Goal: Transaction & Acquisition: Book appointment/travel/reservation

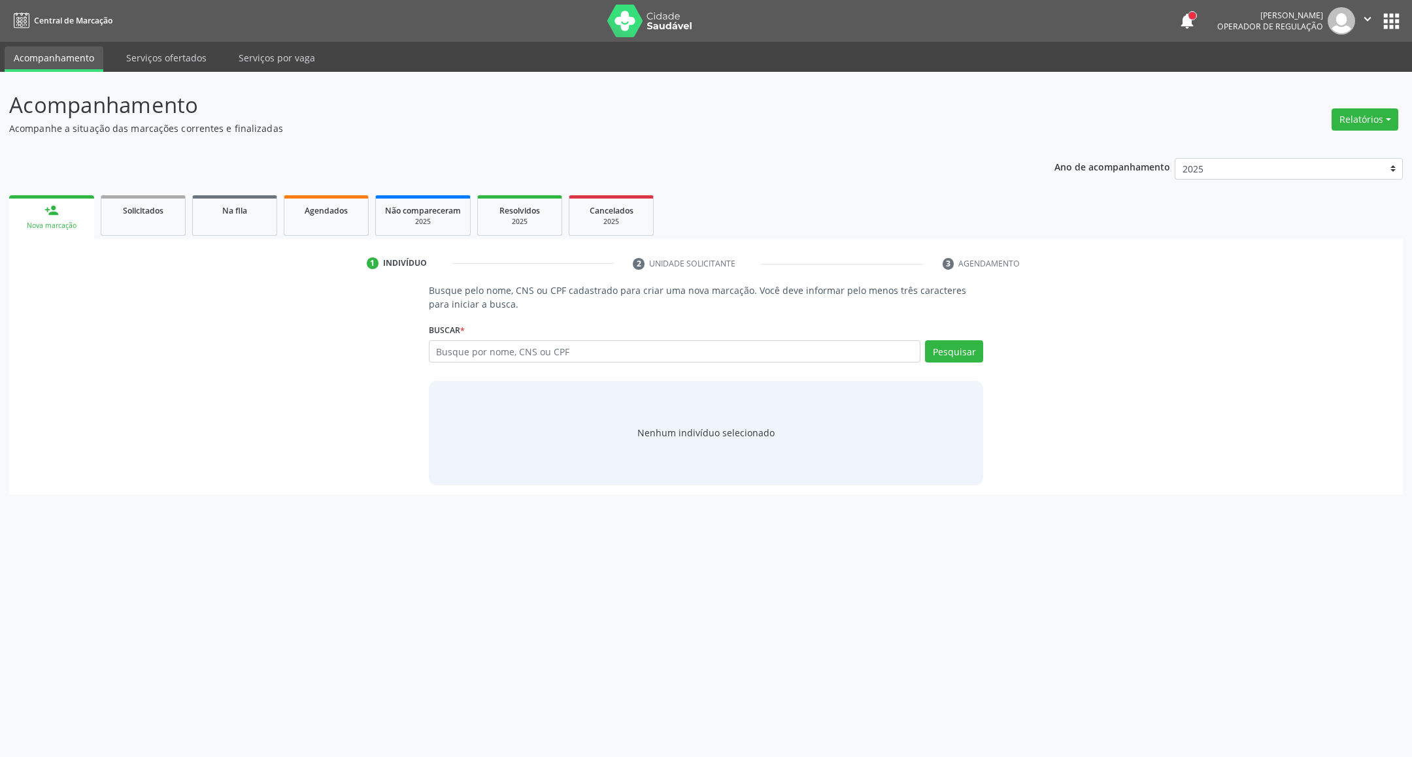
click at [506, 346] on input "text" at bounding box center [675, 351] width 492 height 22
type input "704704753794033"
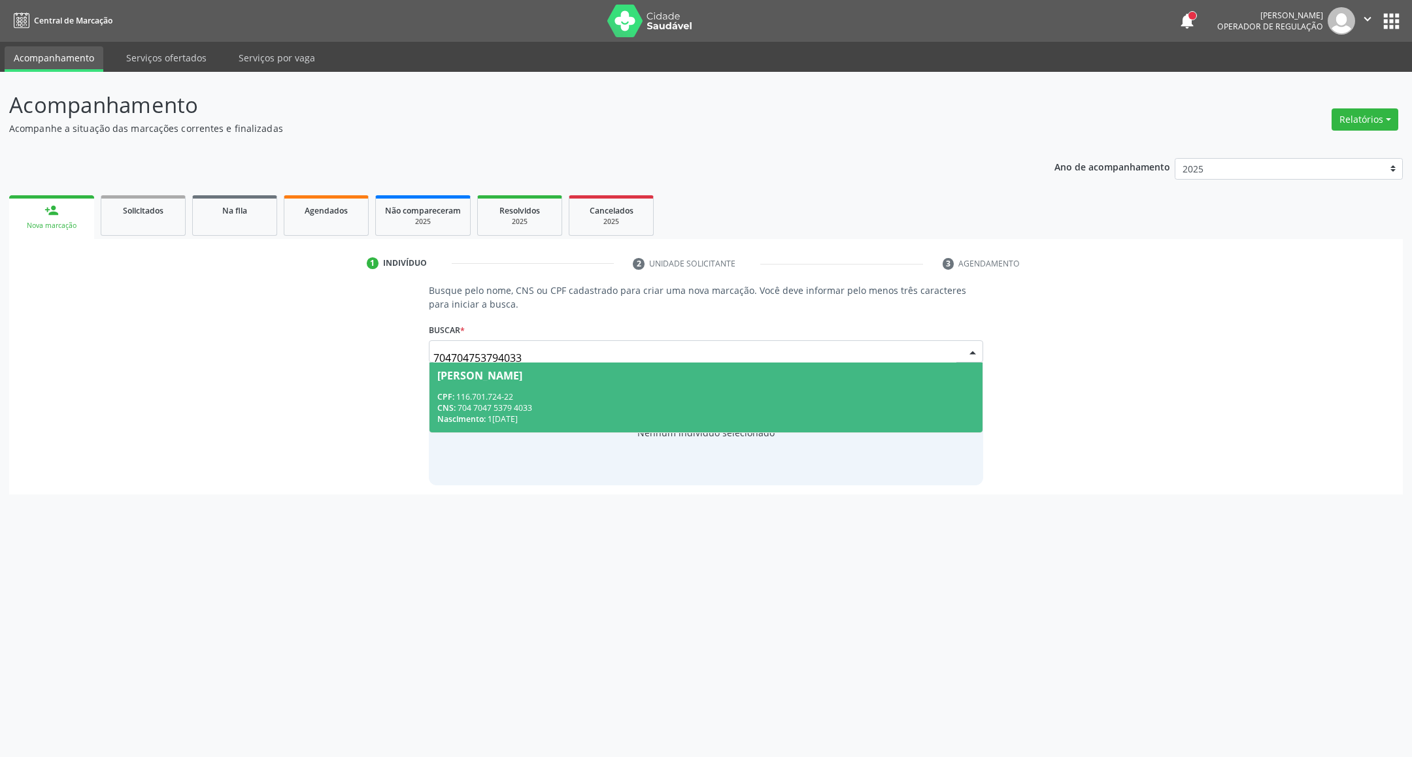
click at [523, 391] on div "CPF: 116.701.724-22" at bounding box center [706, 396] width 538 height 11
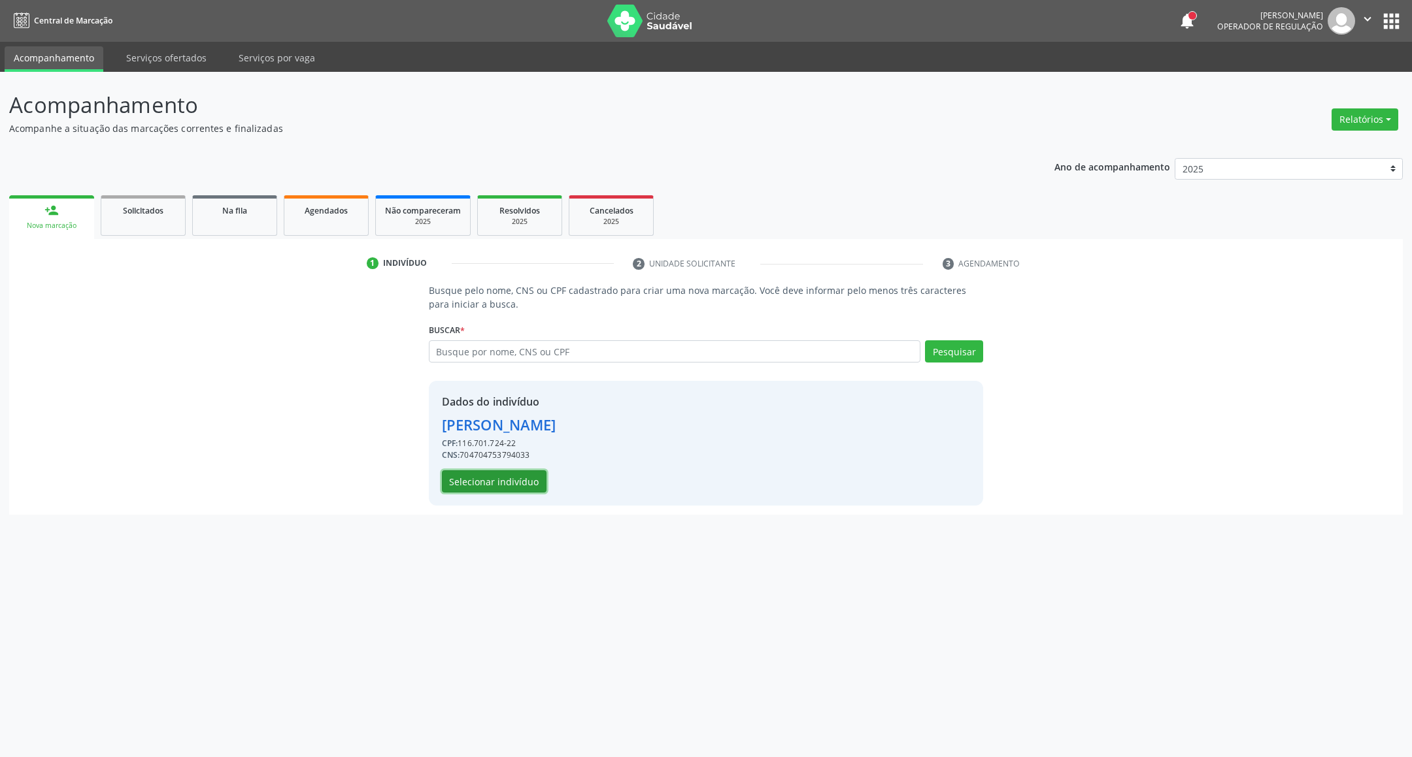
click at [520, 479] on button "Selecionar indivíduo" at bounding box center [494, 482] width 105 height 22
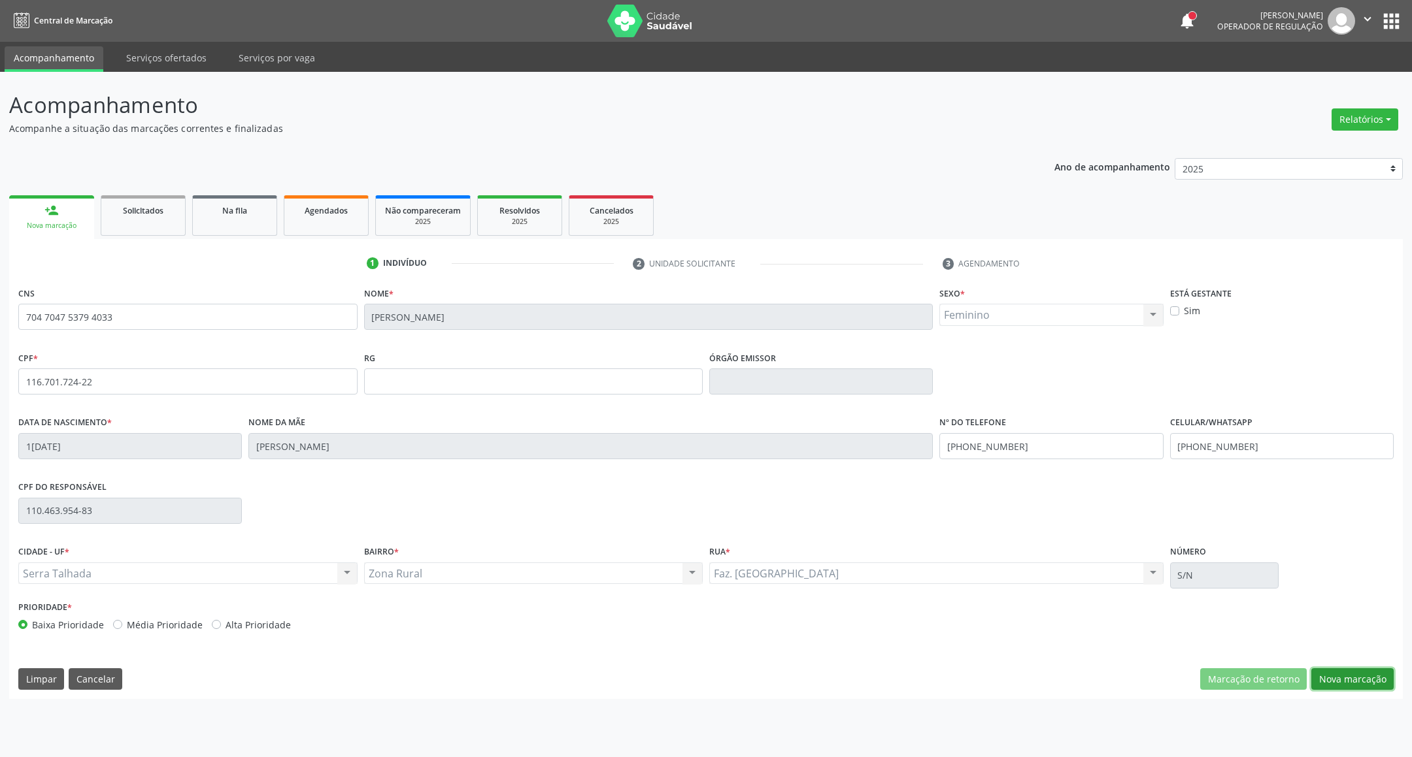
click at [1379, 673] on button "Nova marcação" at bounding box center [1352, 680] width 82 height 22
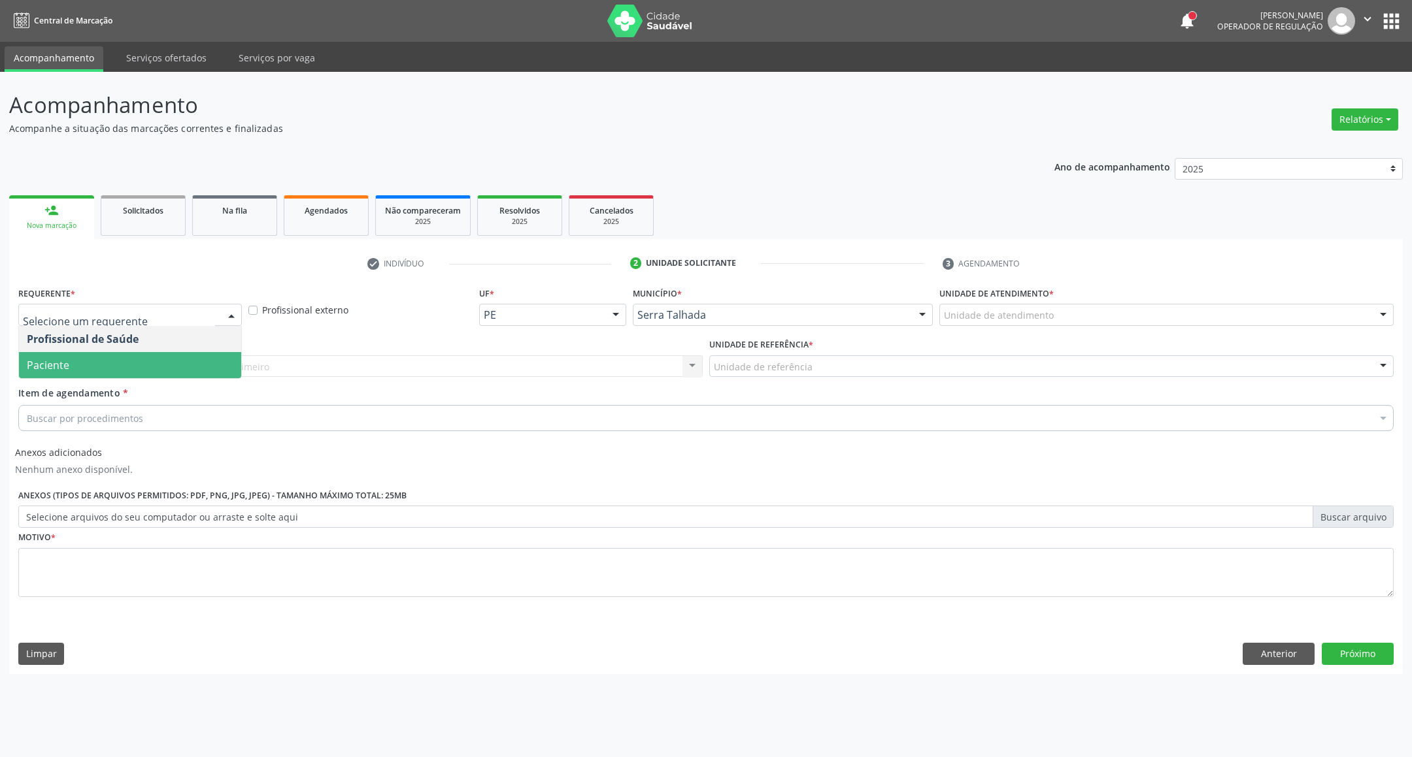
click at [149, 369] on span "Paciente" at bounding box center [130, 365] width 222 height 26
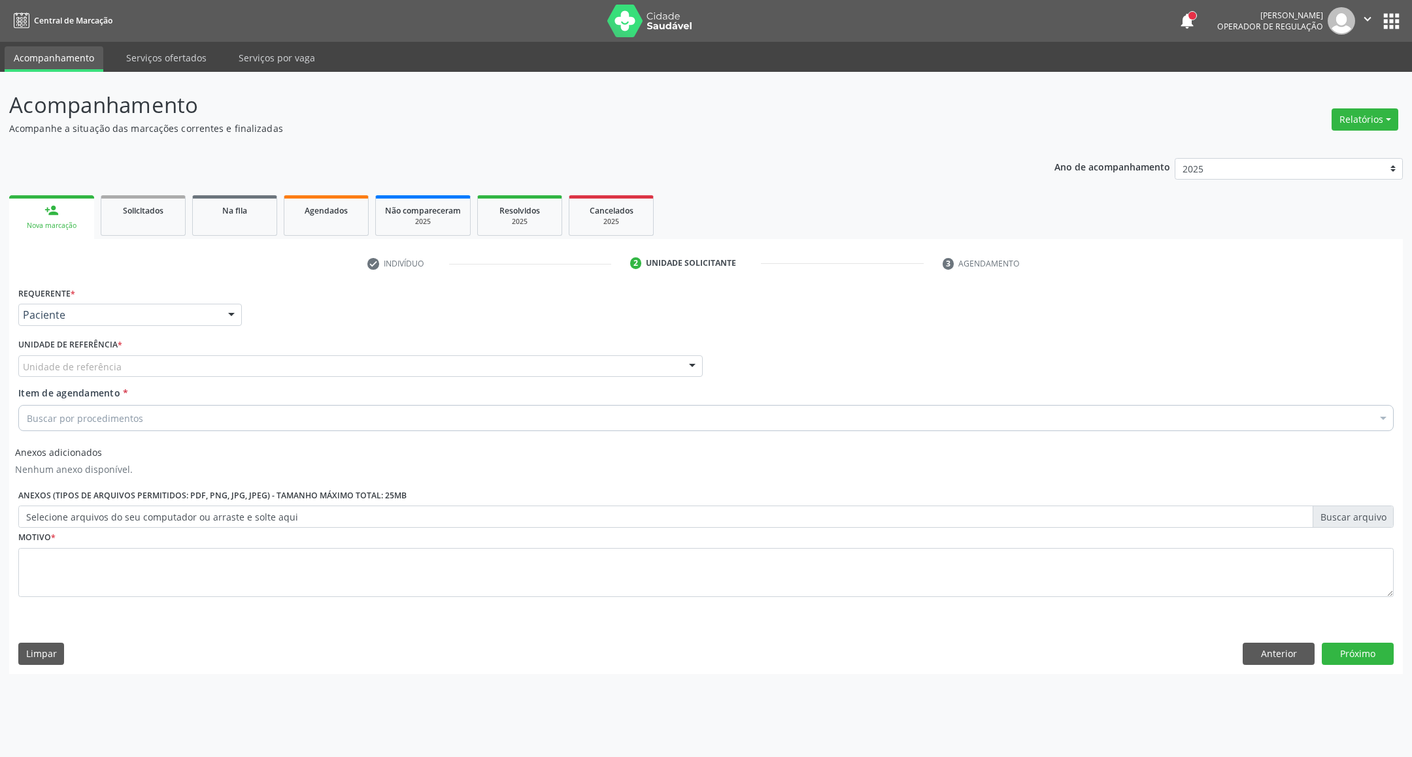
click at [148, 371] on div "Unidade de referência" at bounding box center [360, 366] width 684 height 22
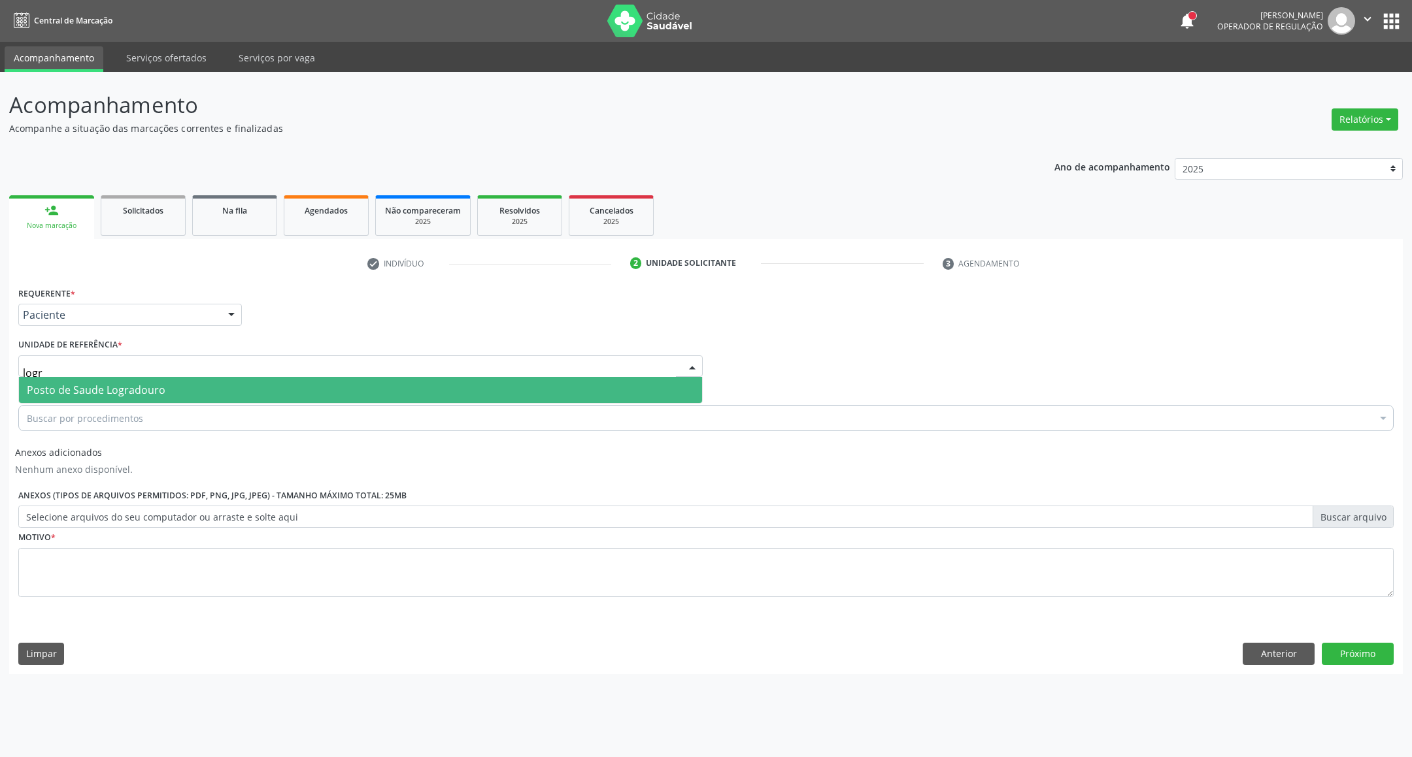
type input "logra"
click at [125, 391] on span "Posto de Saude Logradouro" at bounding box center [96, 390] width 139 height 14
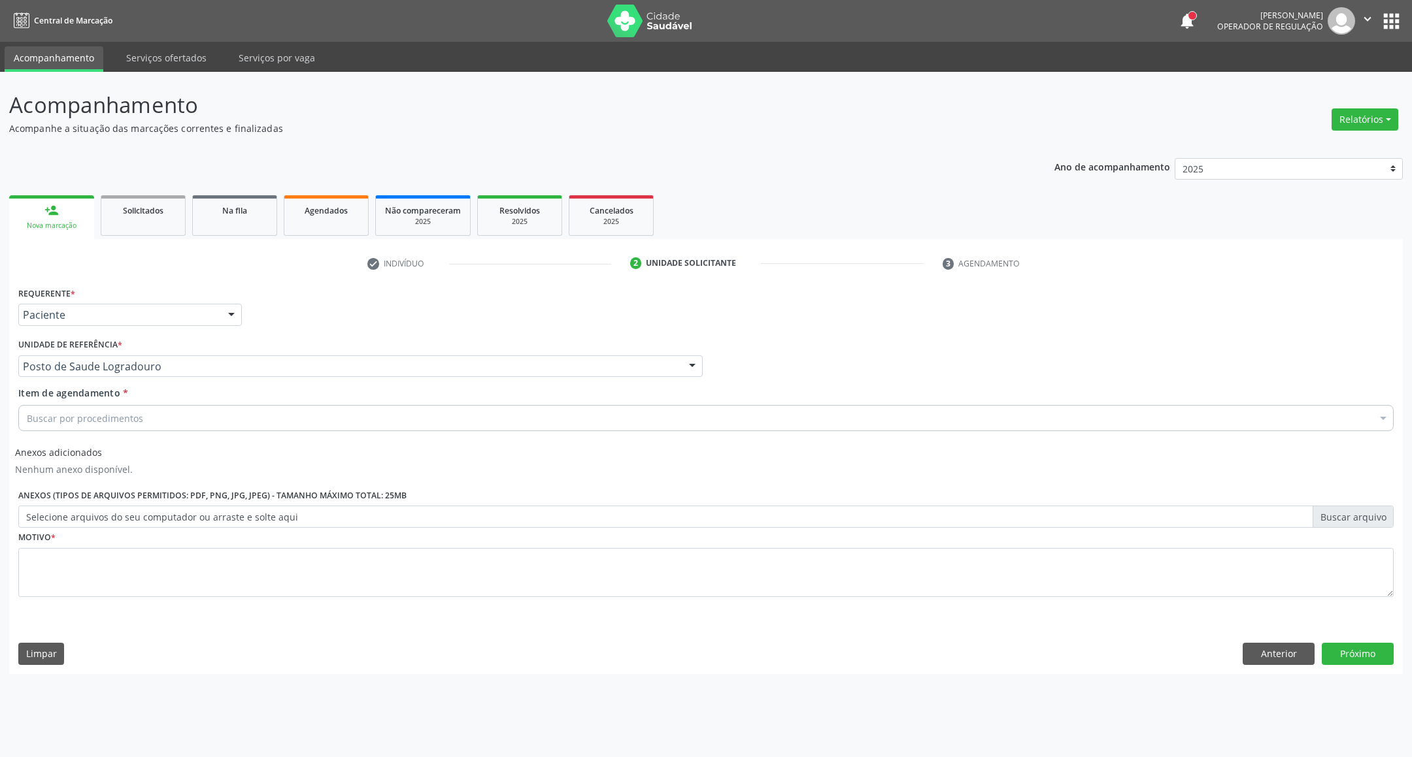
click at [107, 428] on div "Buscar por procedimentos" at bounding box center [705, 418] width 1375 height 26
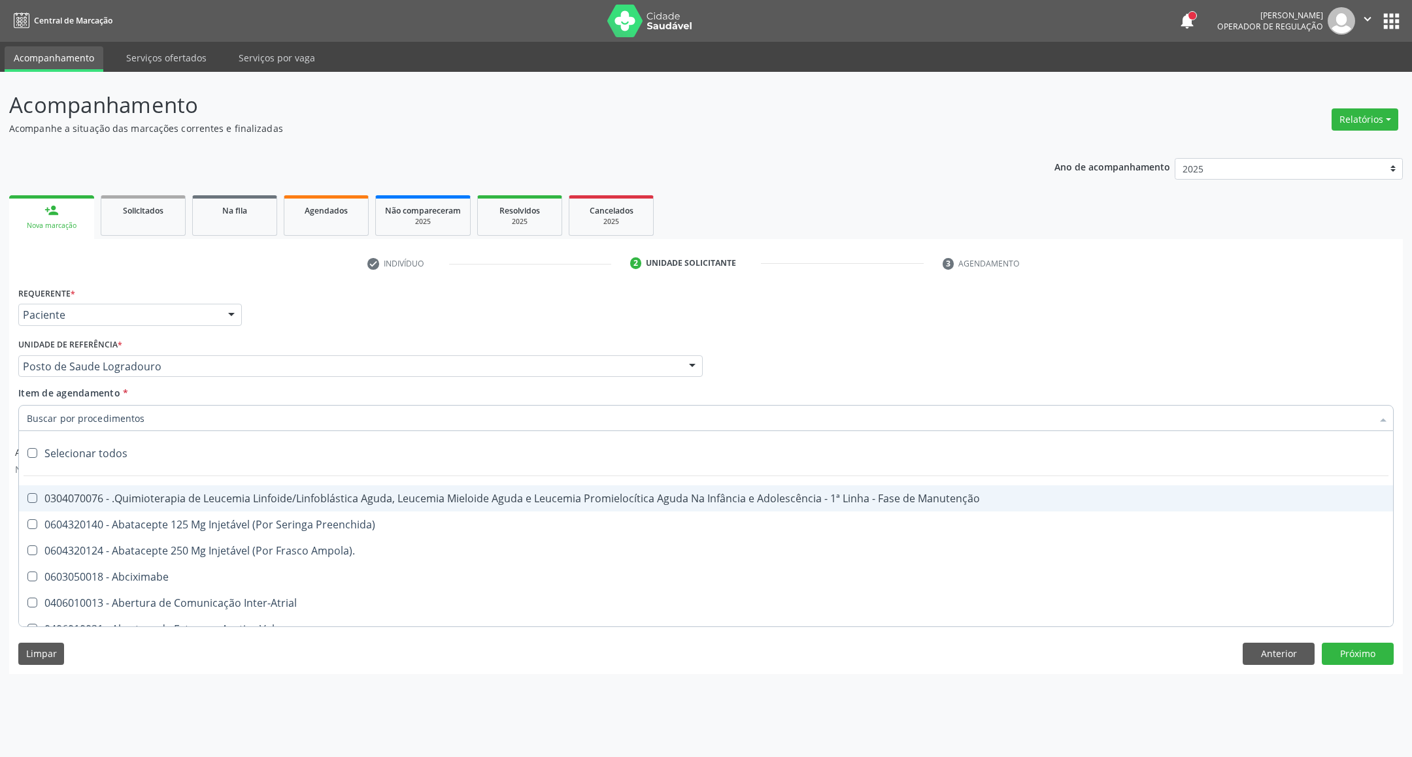
click at [108, 421] on input "Item de agendamento *" at bounding box center [699, 418] width 1345 height 26
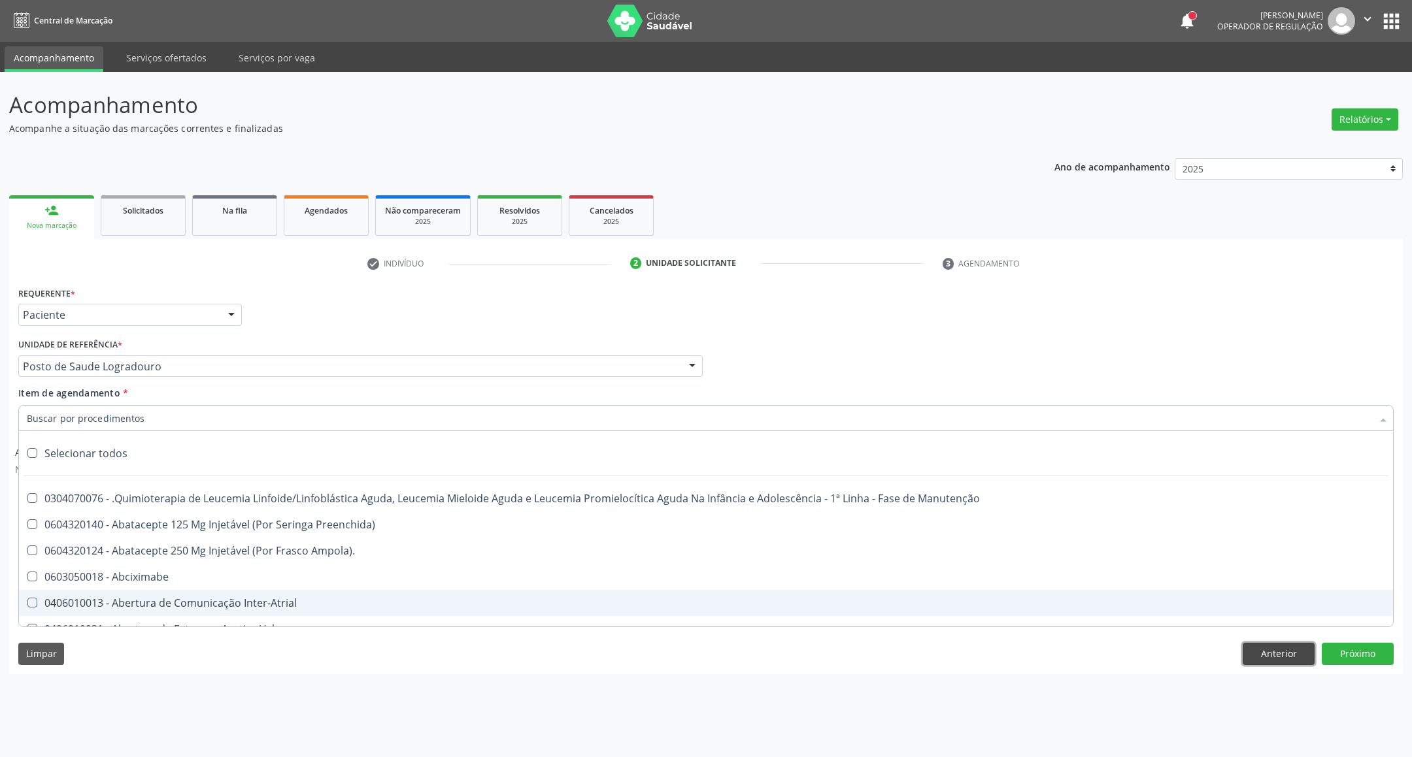
drag, startPoint x: 1273, startPoint y: 647, endPoint x: 1198, endPoint y: 632, distance: 76.0
click at [1273, 647] on button "Anterior" at bounding box center [1278, 654] width 72 height 22
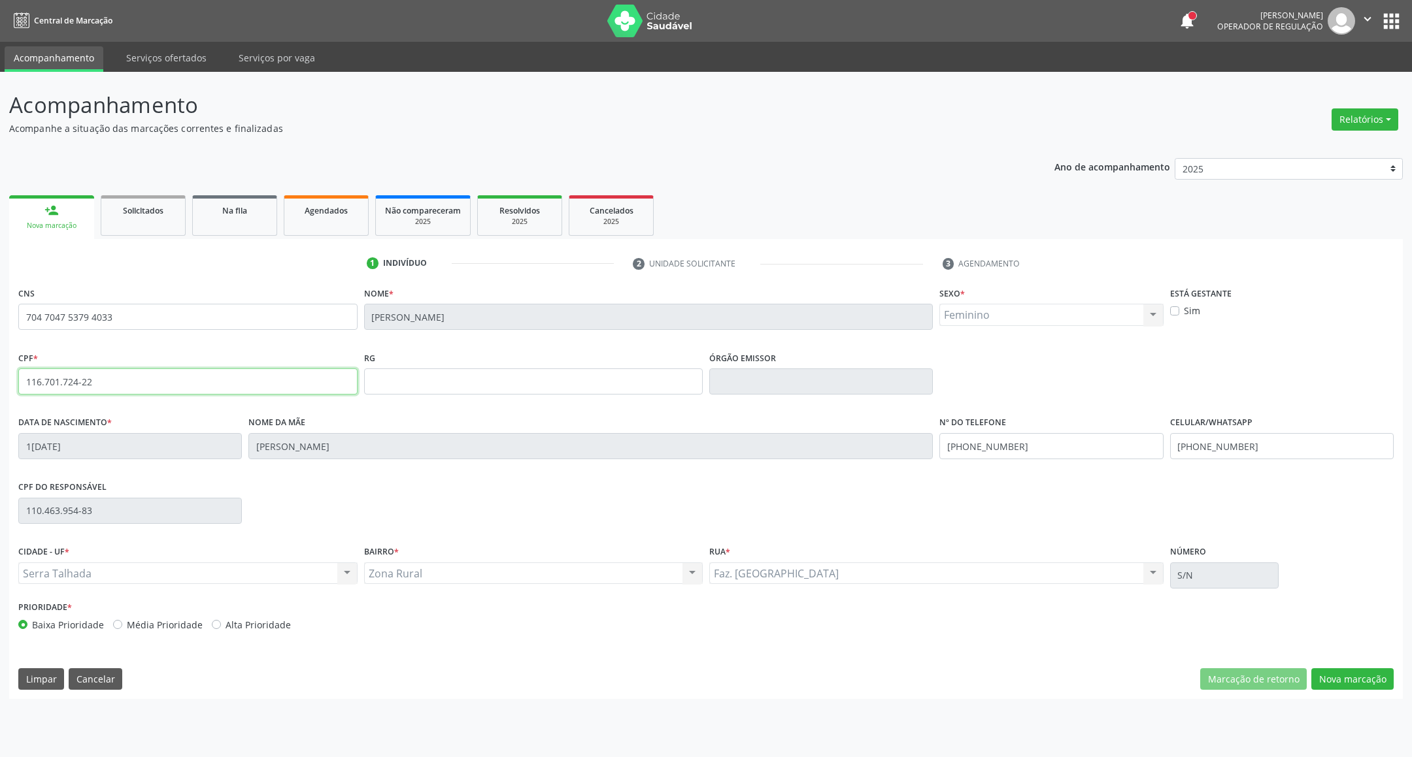
drag, startPoint x: 103, startPoint y: 385, endPoint x: 0, endPoint y: 386, distance: 102.6
click at [0, 386] on div "Acompanhamento Acompanhe a situação das marcações correntes e finalizadas Relat…" at bounding box center [706, 415] width 1412 height 686
drag, startPoint x: 1353, startPoint y: 675, endPoint x: 965, endPoint y: 674, distance: 388.2
click at [1342, 675] on button "Nova marcação" at bounding box center [1352, 680] width 82 height 22
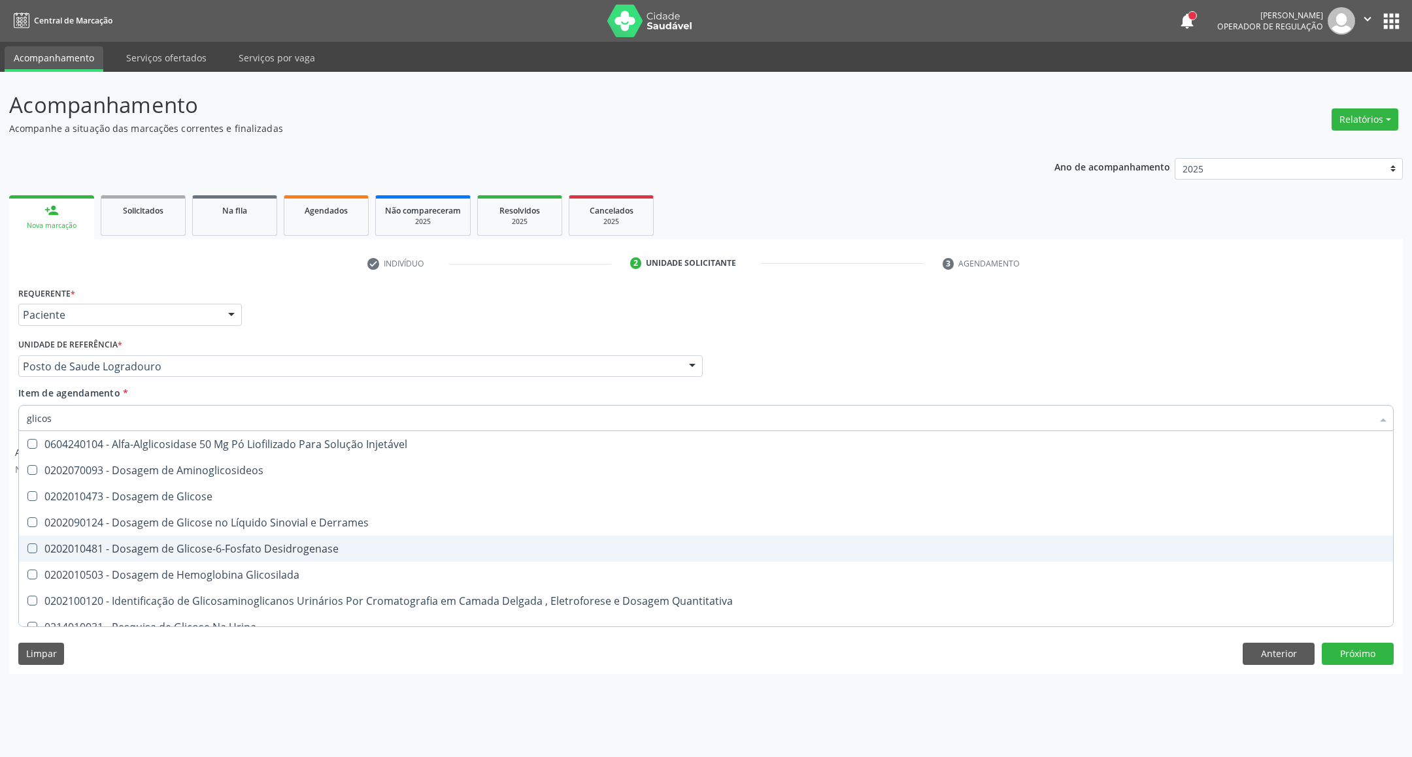
type input "glicose"
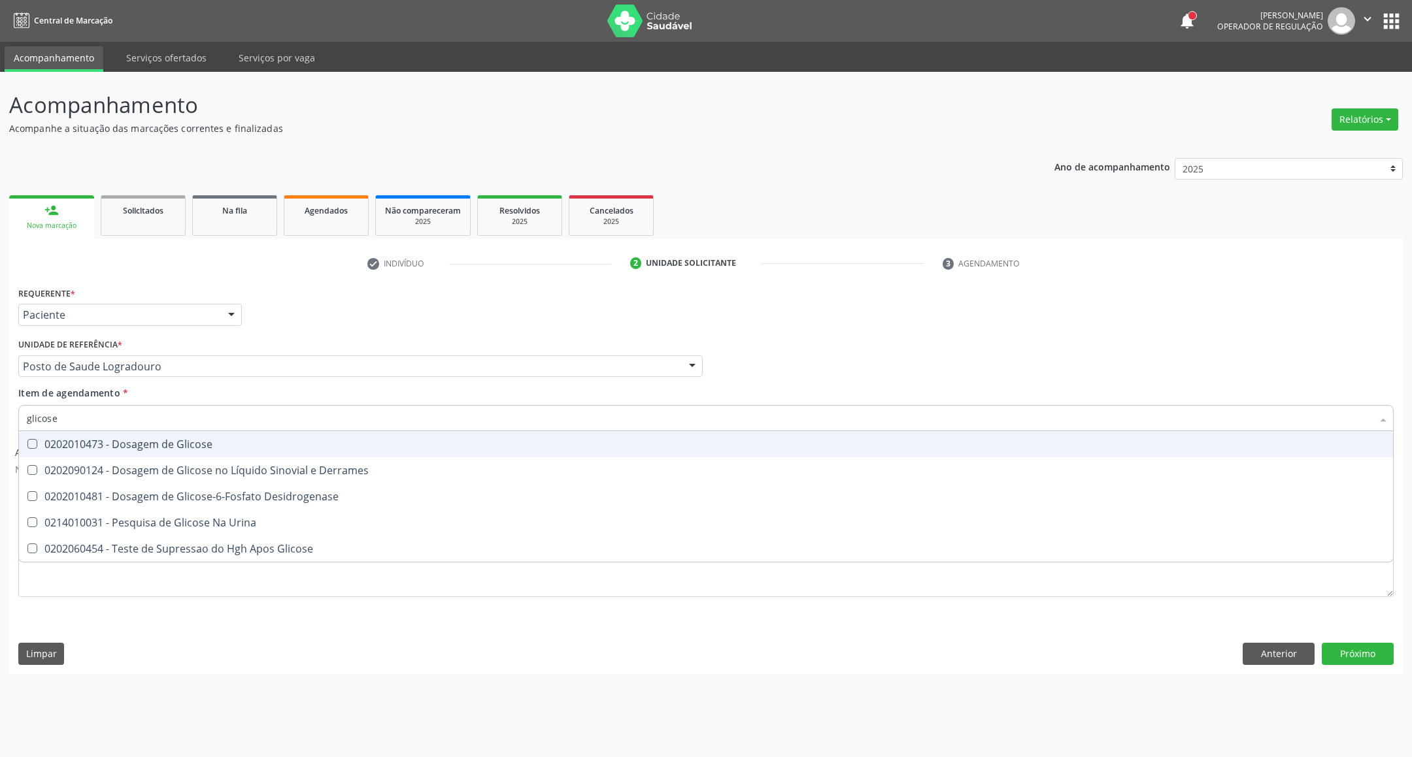
drag, startPoint x: 76, startPoint y: 449, endPoint x: 85, endPoint y: 431, distance: 19.6
click at [79, 445] on div "0202010473 - Dosagem de Glicose" at bounding box center [706, 444] width 1358 height 10
checkbox Glicose "true"
drag, startPoint x: 49, startPoint y: 414, endPoint x: 0, endPoint y: 412, distance: 49.1
click at [0, 414] on div "Acompanhamento Acompanhe a situação das marcações correntes e finalizadas Relat…" at bounding box center [706, 415] width 1412 height 686
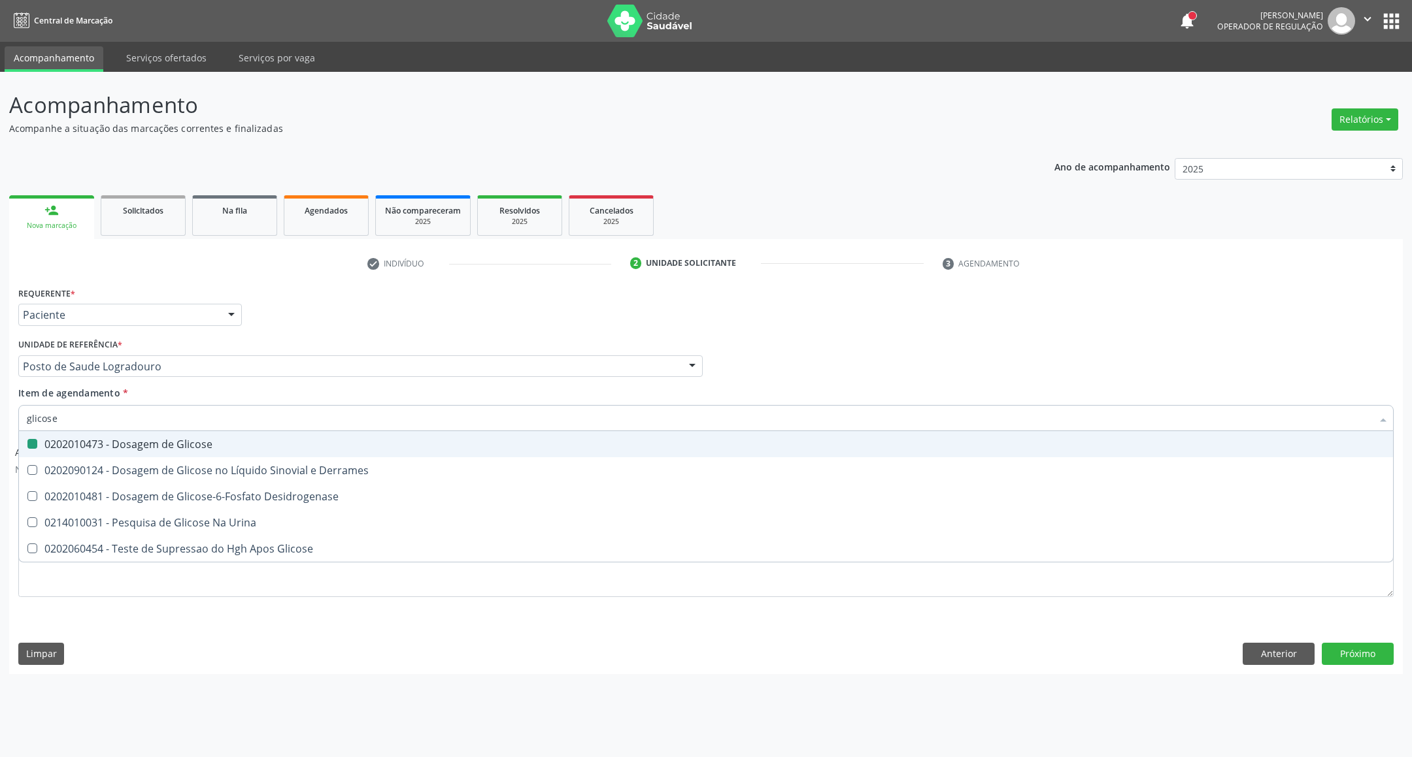
type input "a"
checkbox Glicose "false"
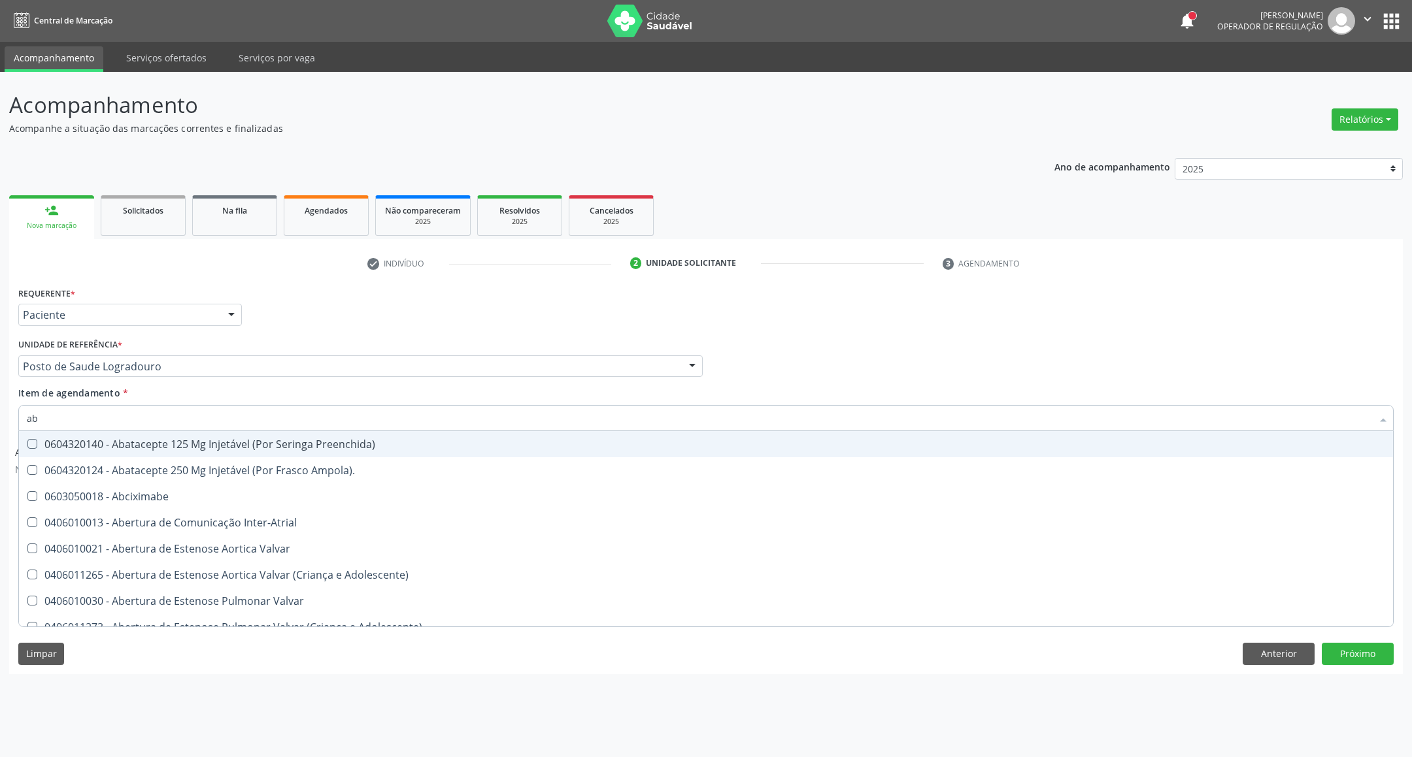
type input "abo"
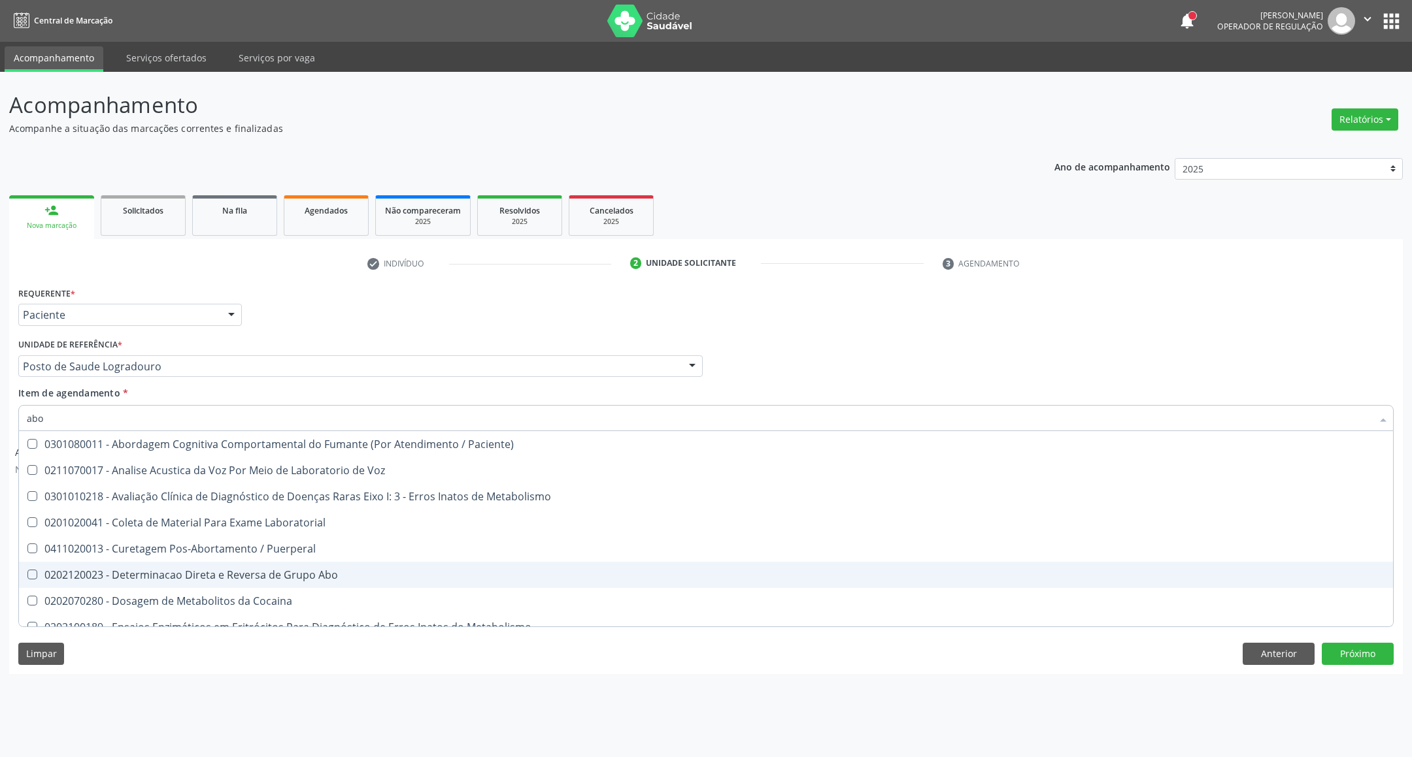
drag, startPoint x: 224, startPoint y: 573, endPoint x: 128, endPoint y: 429, distance: 172.9
click at [224, 572] on div "0202120023 - Determinacao Direta e Reversa de Grupo Abo" at bounding box center [706, 575] width 1358 height 10
checkbox Abo "true"
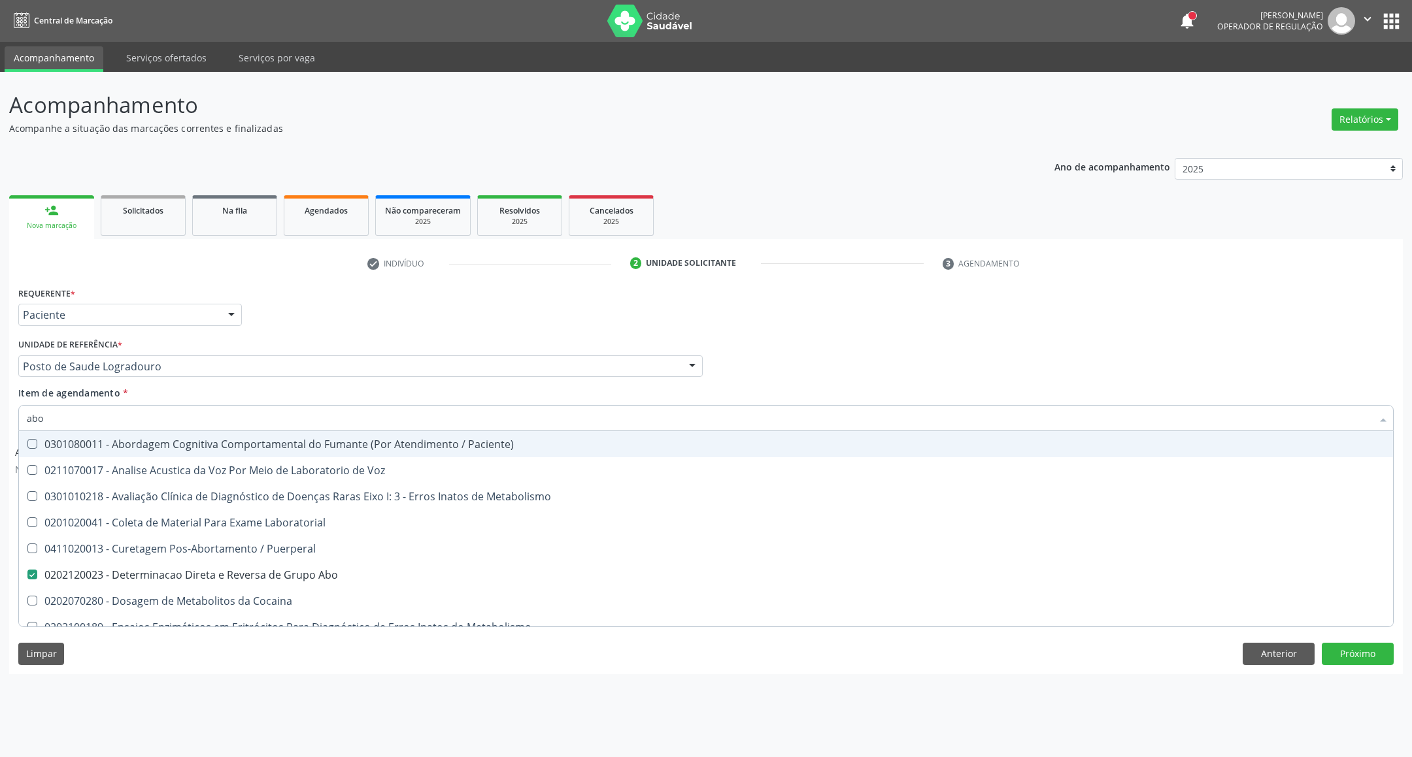
type input "abo"
click at [0, 435] on div "Acompanhamento Acompanhe a situação das marcações correntes e finalizadas Relat…" at bounding box center [706, 415] width 1412 height 686
checkbox Voz "true"
checkbox Metabolismo "true"
checkbox Abo "false"
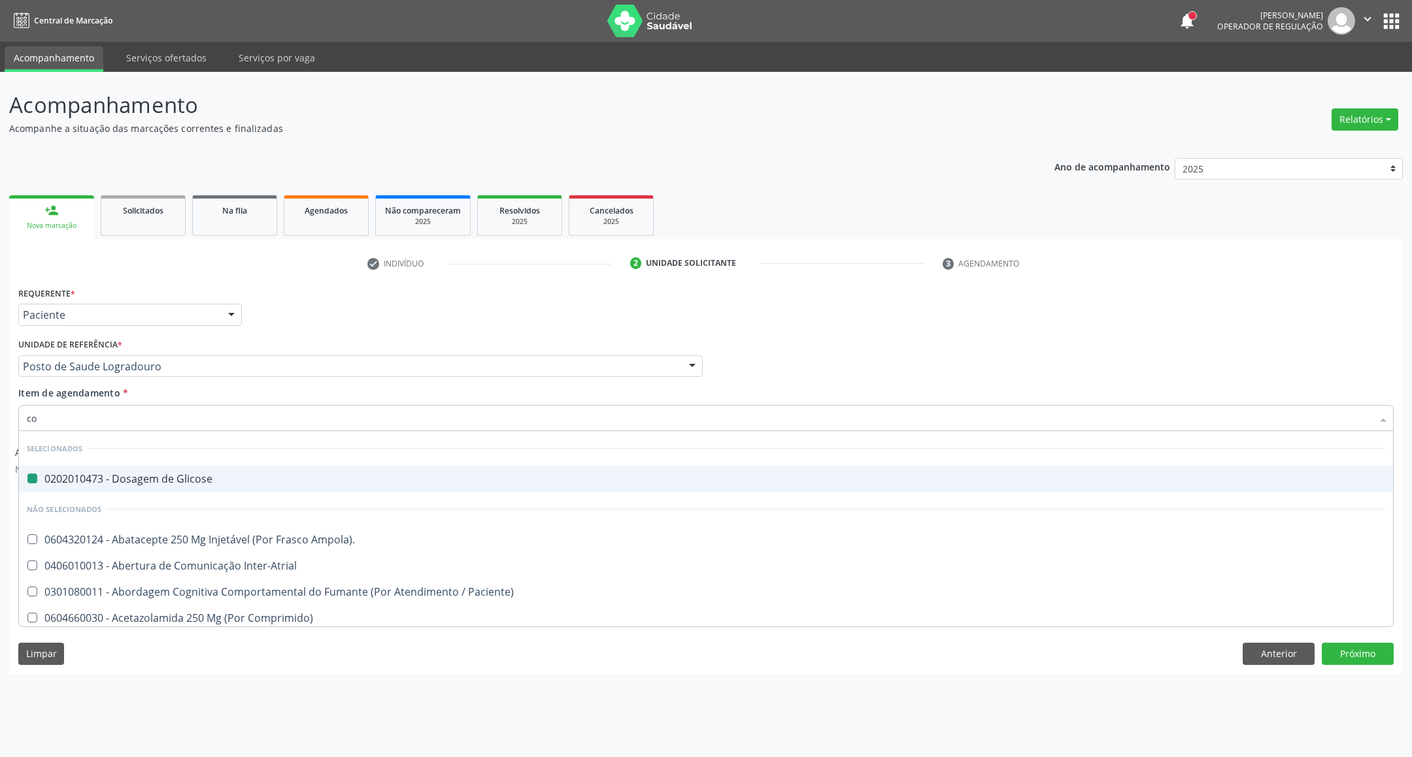
type input "col"
checkbox Glicose "false"
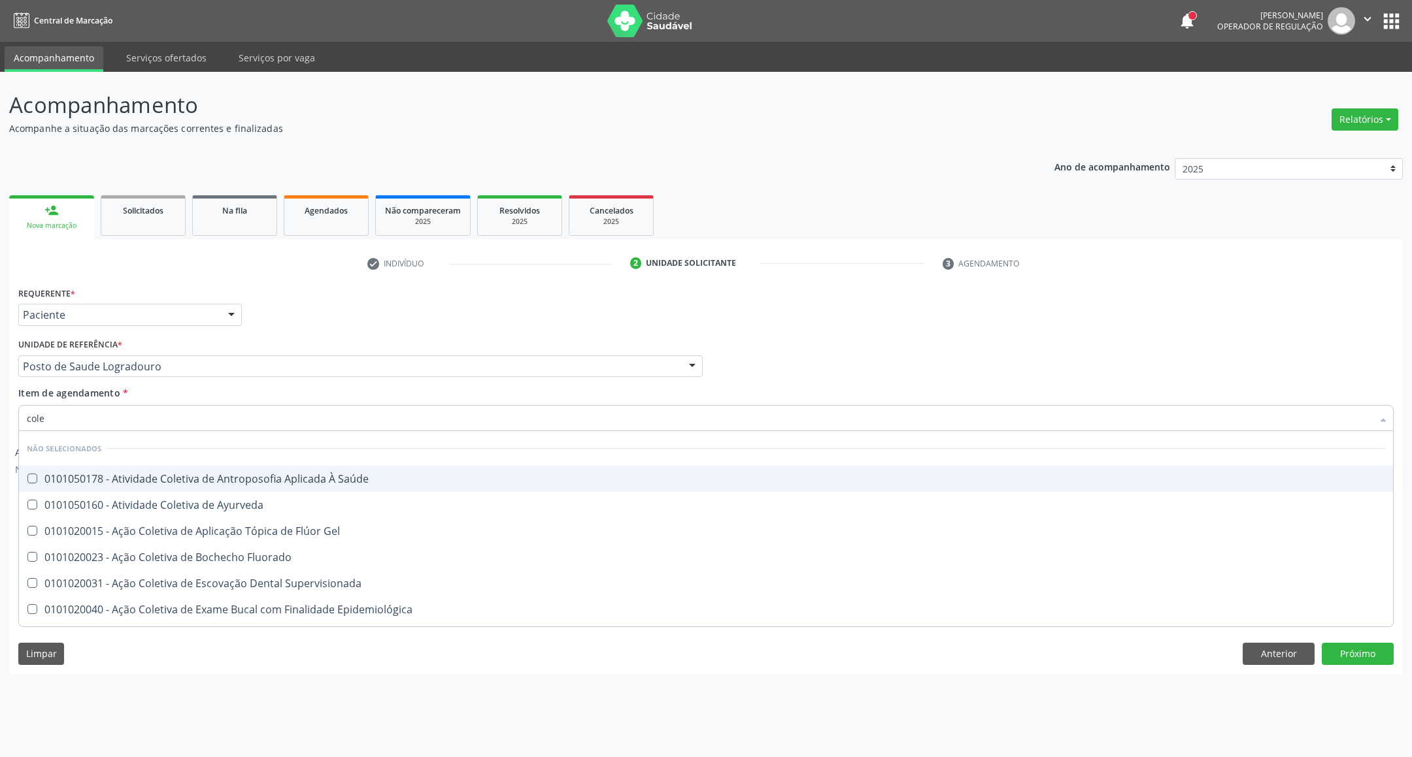
type input "coles"
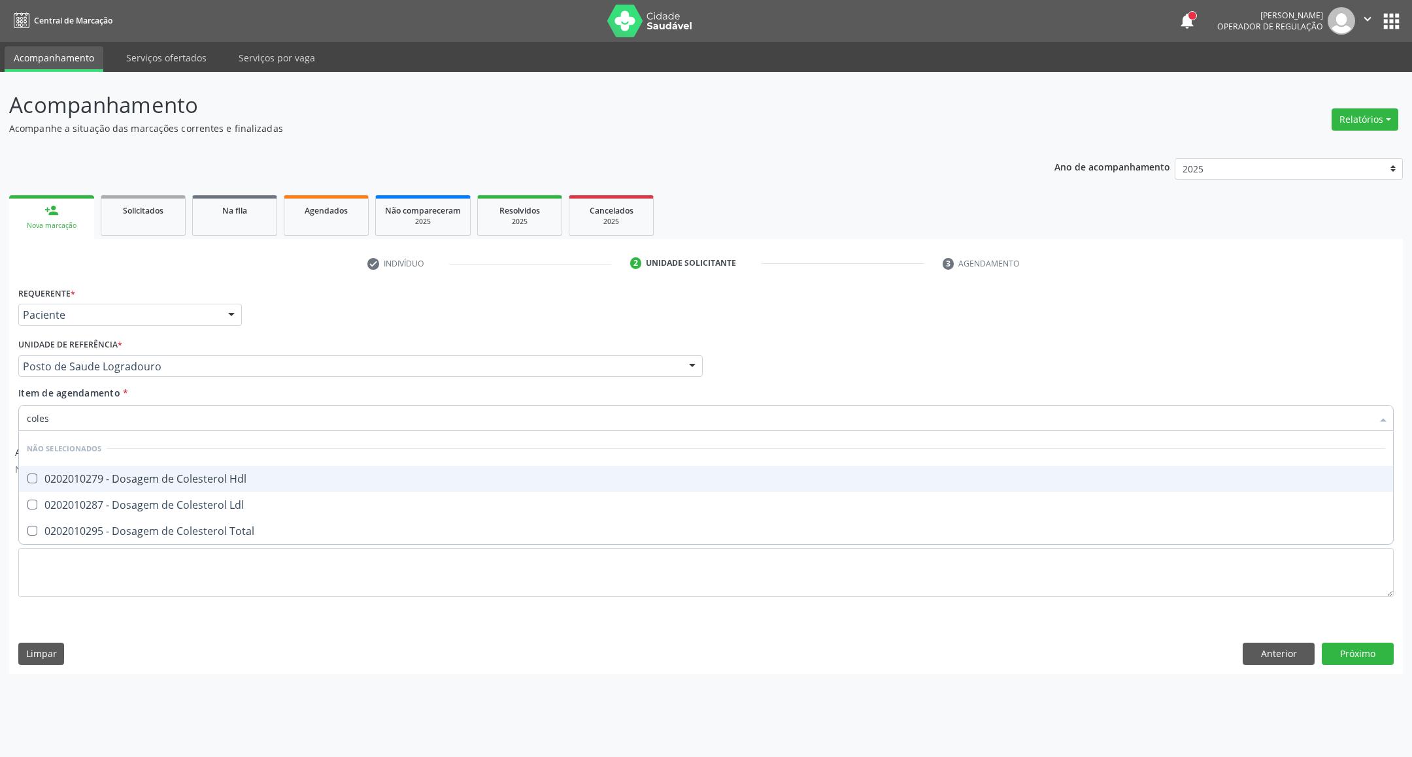
click at [96, 483] on div "0202010279 - Dosagem de Colesterol Hdl" at bounding box center [706, 479] width 1358 height 10
checkbox Hdl "true"
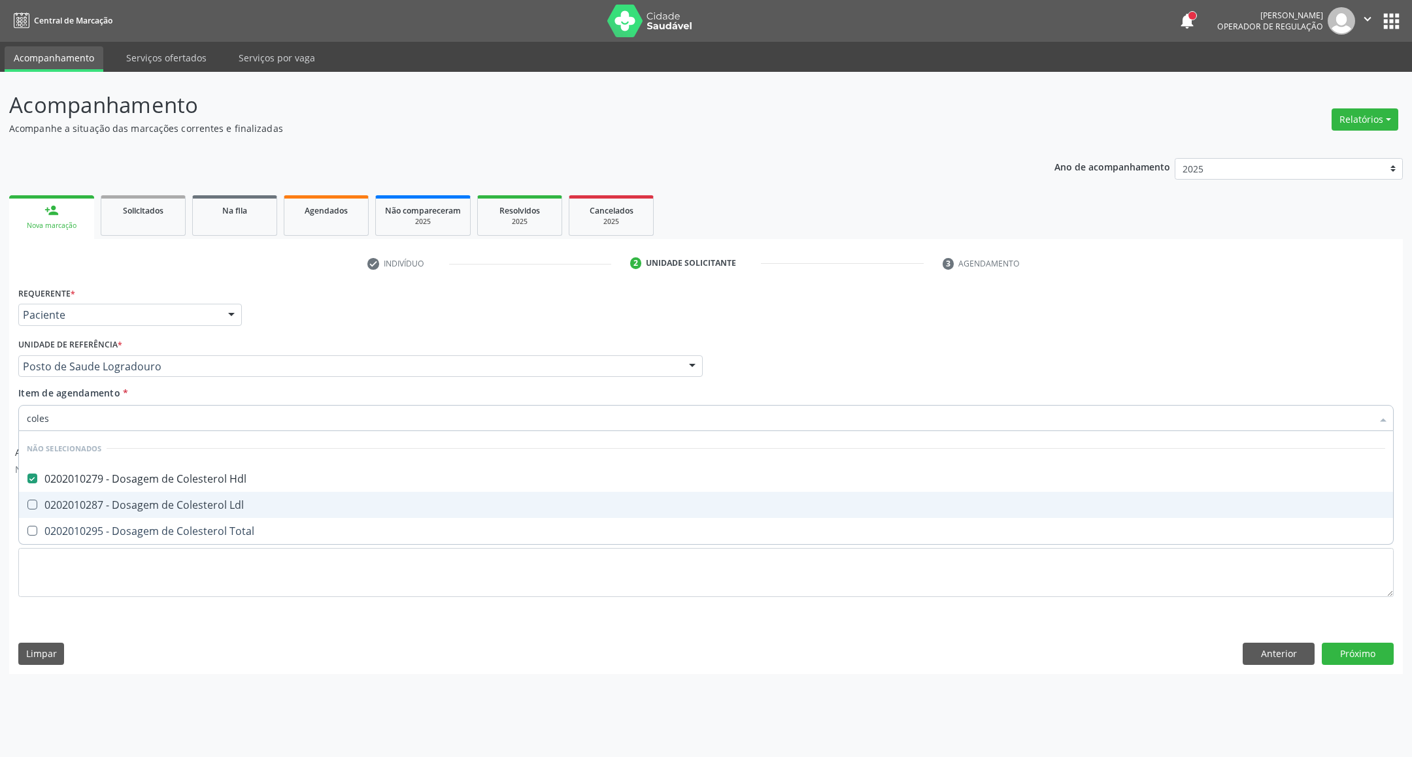
drag, startPoint x: 98, startPoint y: 503, endPoint x: 87, endPoint y: 523, distance: 23.7
click at [92, 510] on div "0202010287 - Dosagem de Colesterol Ldl" at bounding box center [706, 505] width 1358 height 10
checkbox Ldl "true"
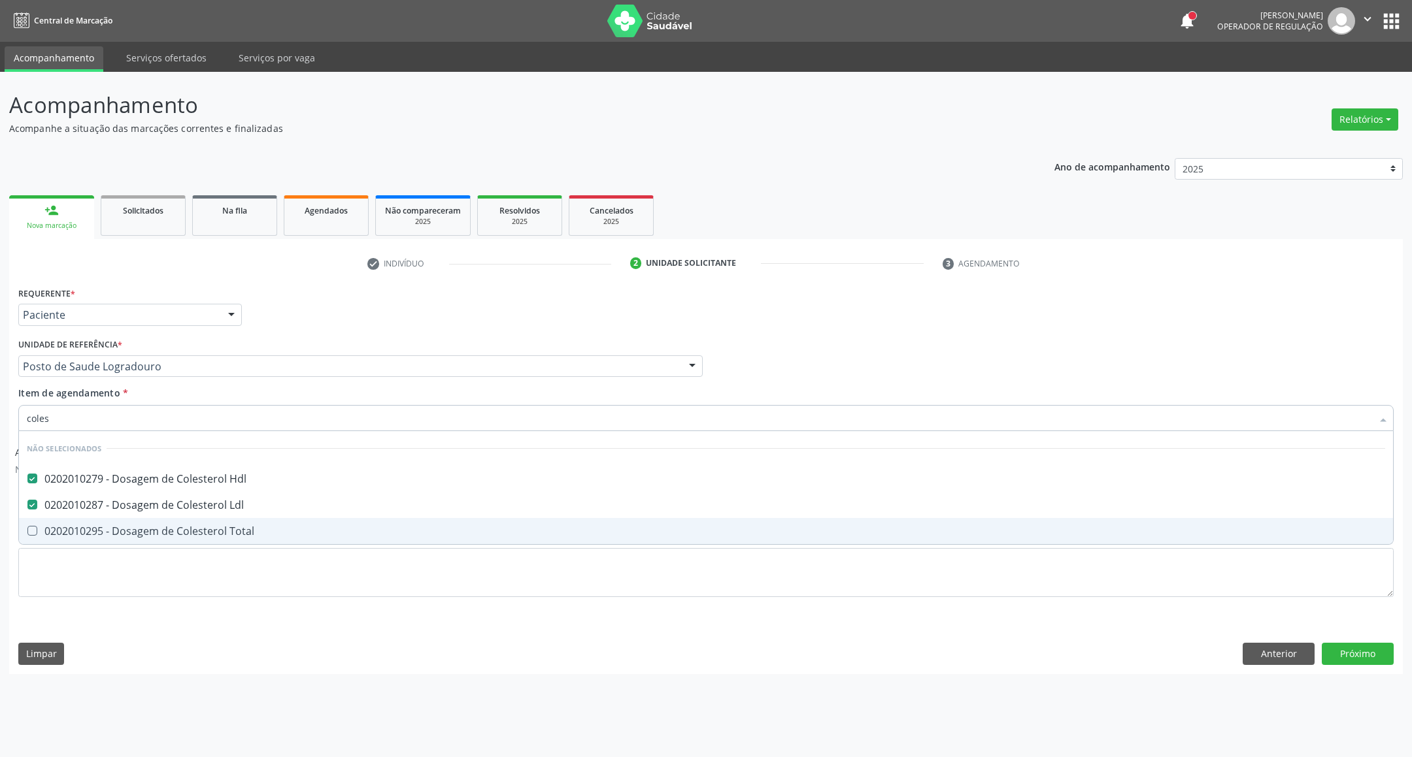
click at [81, 531] on div "0202010295 - Dosagem de Colesterol Total" at bounding box center [706, 531] width 1358 height 10
checkbox Total "true"
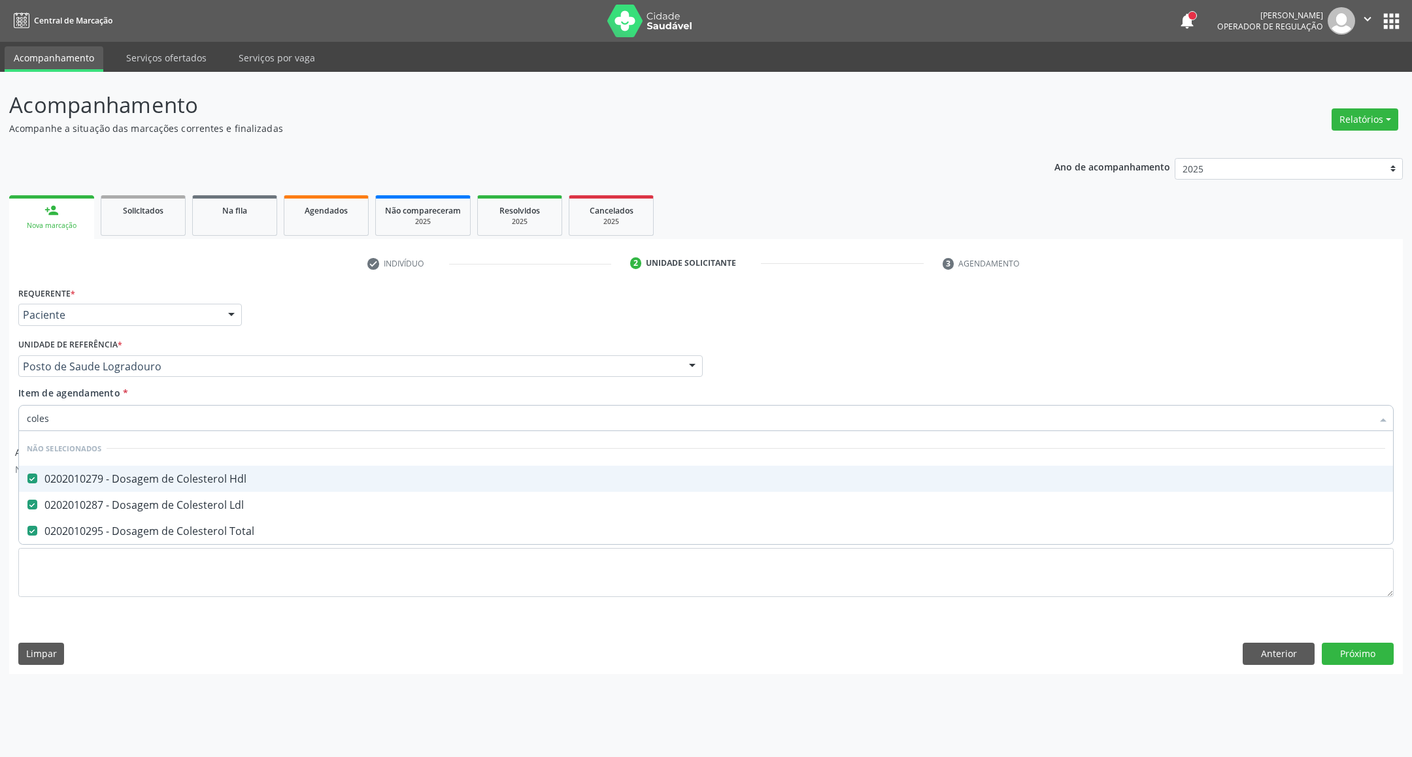
click at [0, 418] on div "Acompanhamento Acompanhe a situação das marcações correntes e finalizadas Relat…" at bounding box center [706, 415] width 1412 height 686
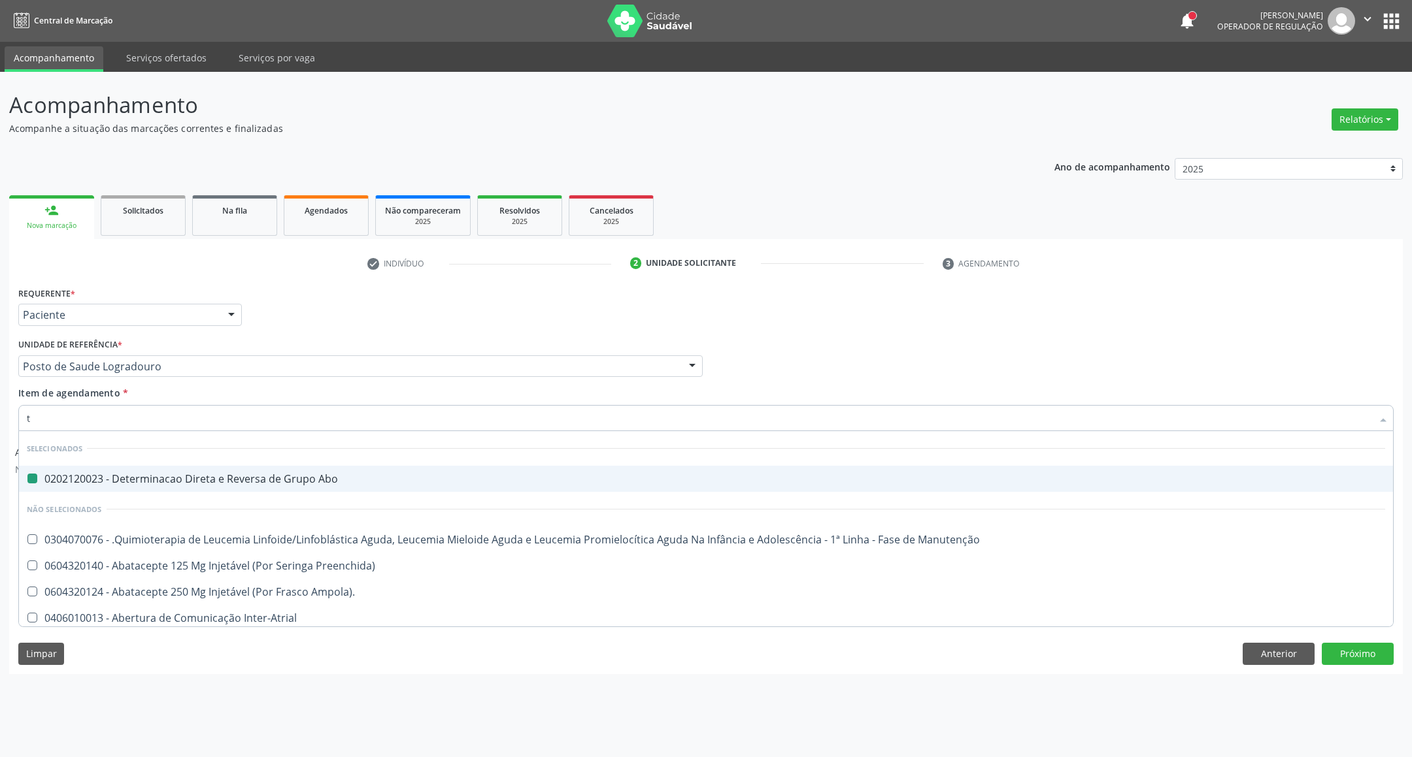
type input "tg"
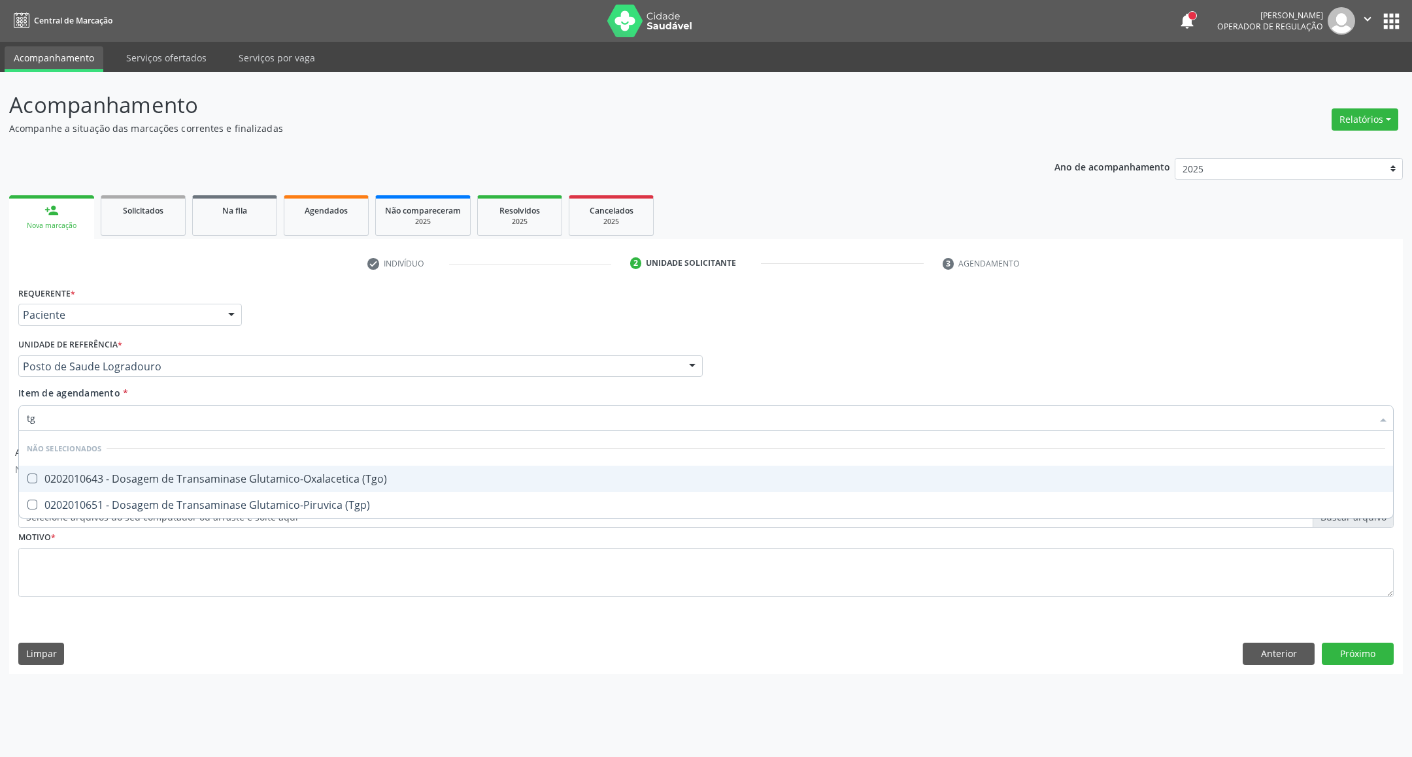
click at [108, 484] on div "0202010643 - Dosagem de Transaminase Glutamico-Oxalacetica (Tgo)" at bounding box center [706, 479] width 1358 height 10
checkbox \(Tgo\) "true"
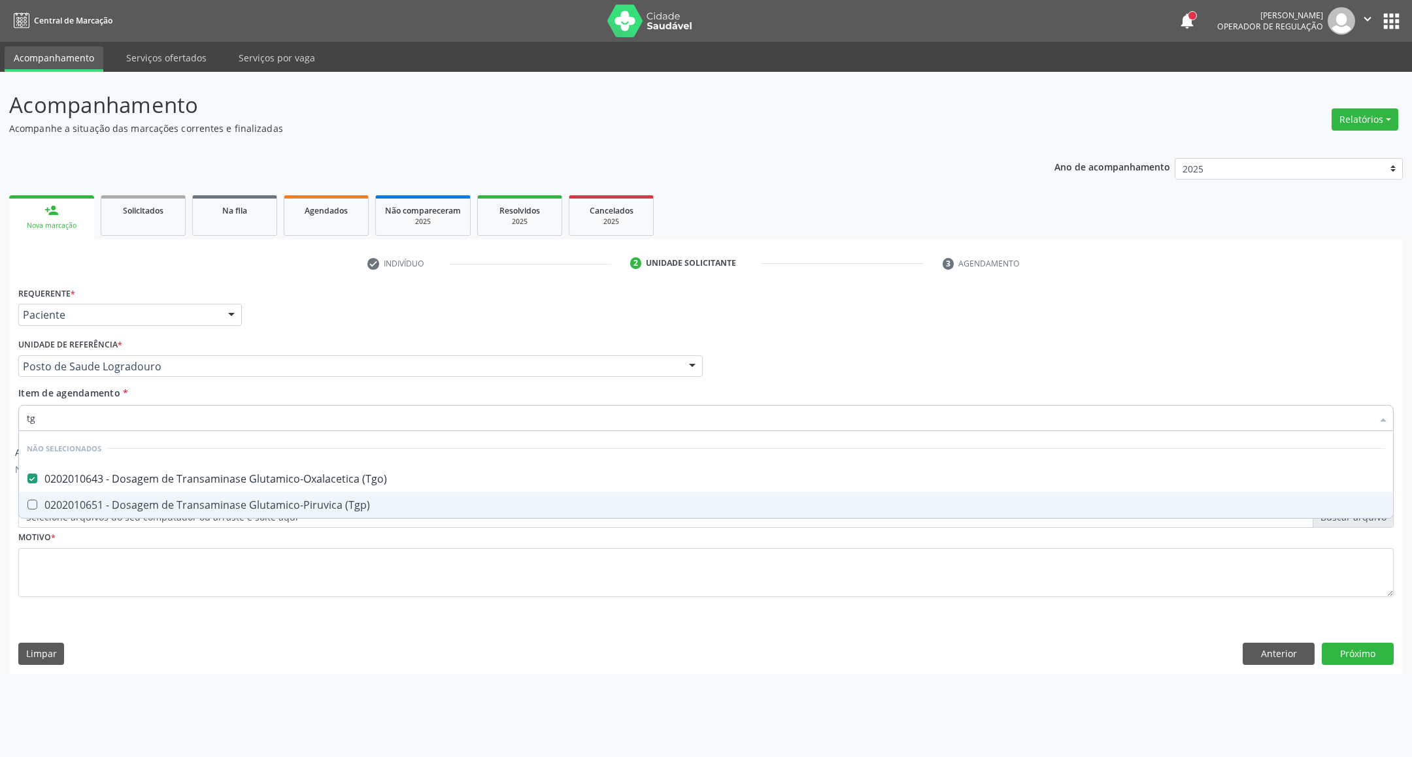
drag, startPoint x: 95, startPoint y: 497, endPoint x: 76, endPoint y: 437, distance: 62.2
click at [94, 497] on span "0202010651 - Dosagem de Transaminase Glutamico-Piruvica (Tgp)" at bounding box center [706, 505] width 1374 height 26
checkbox \(Tgp\) "true"
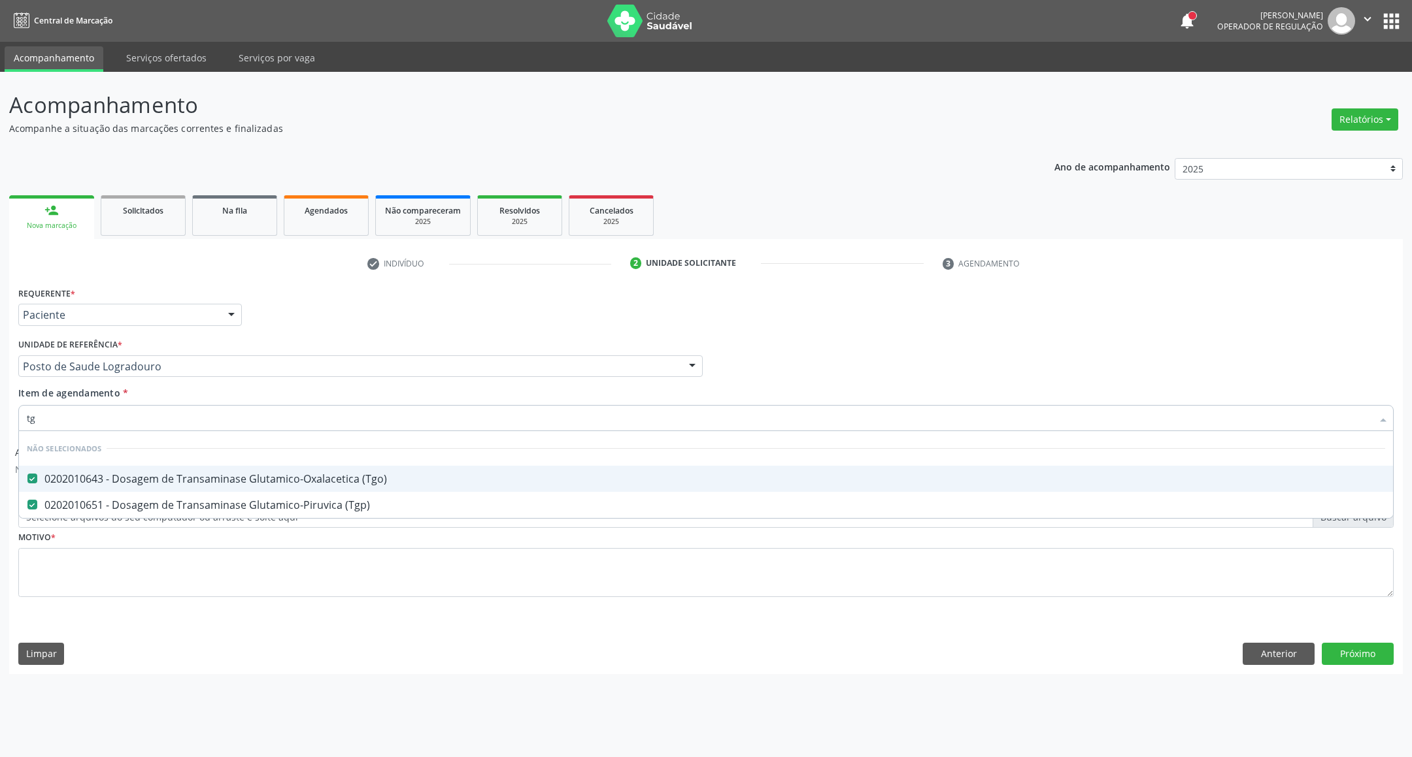
click at [0, 418] on div "Acompanhamento Acompanhe a situação das marcações correntes e finalizadas Relat…" at bounding box center [706, 415] width 1412 height 686
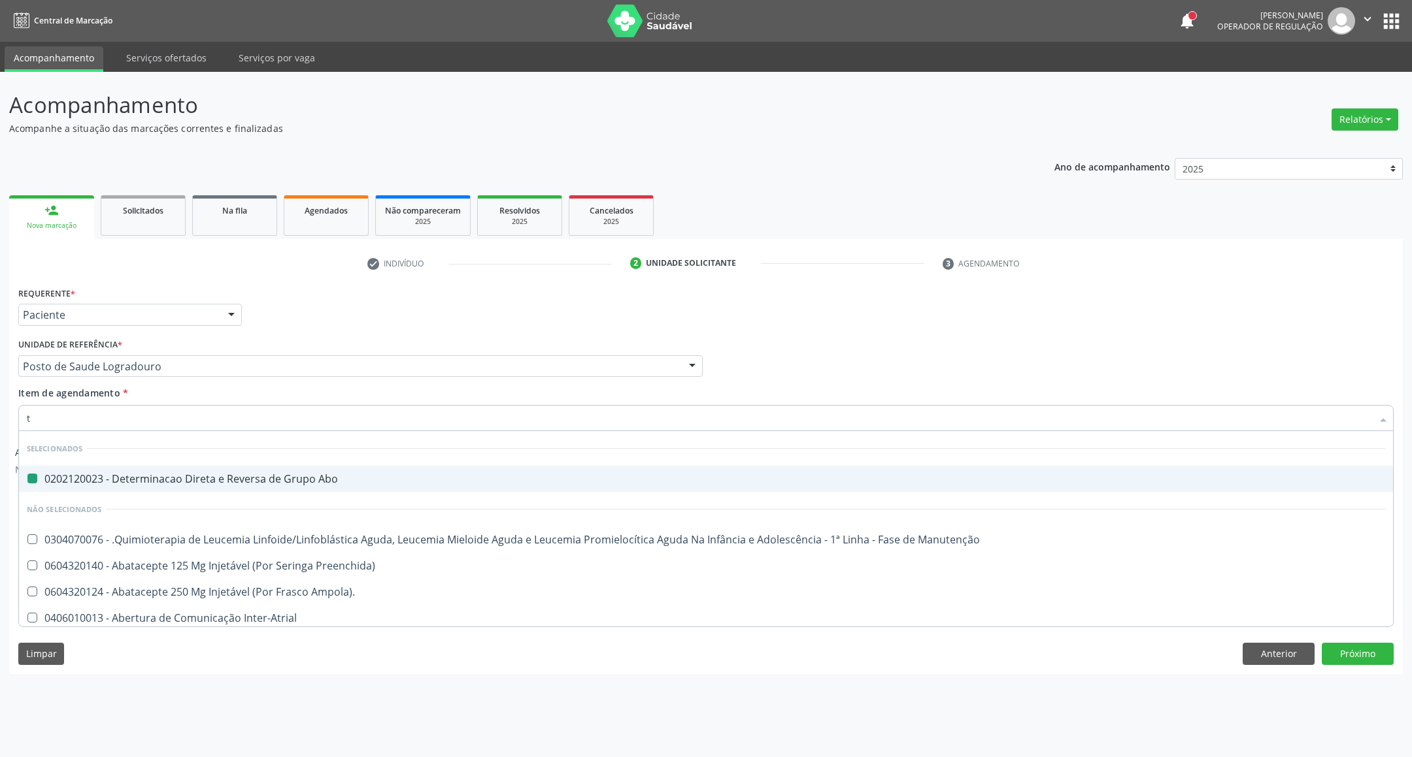
type input "tr"
checkbox Abo "false"
checkbox Denúncias\/Reclamações "true"
checkbox Atendimentos-Mês\) "true"
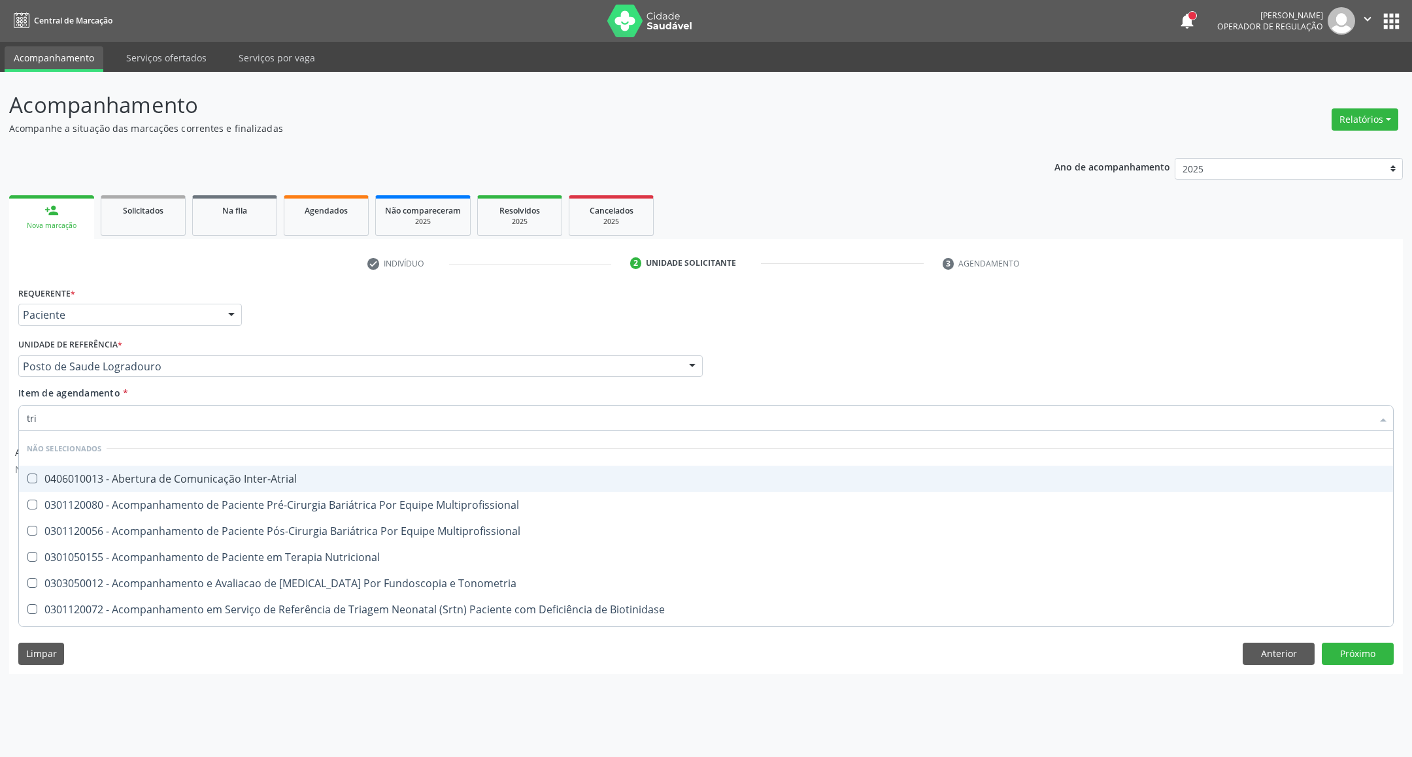
type input "trig"
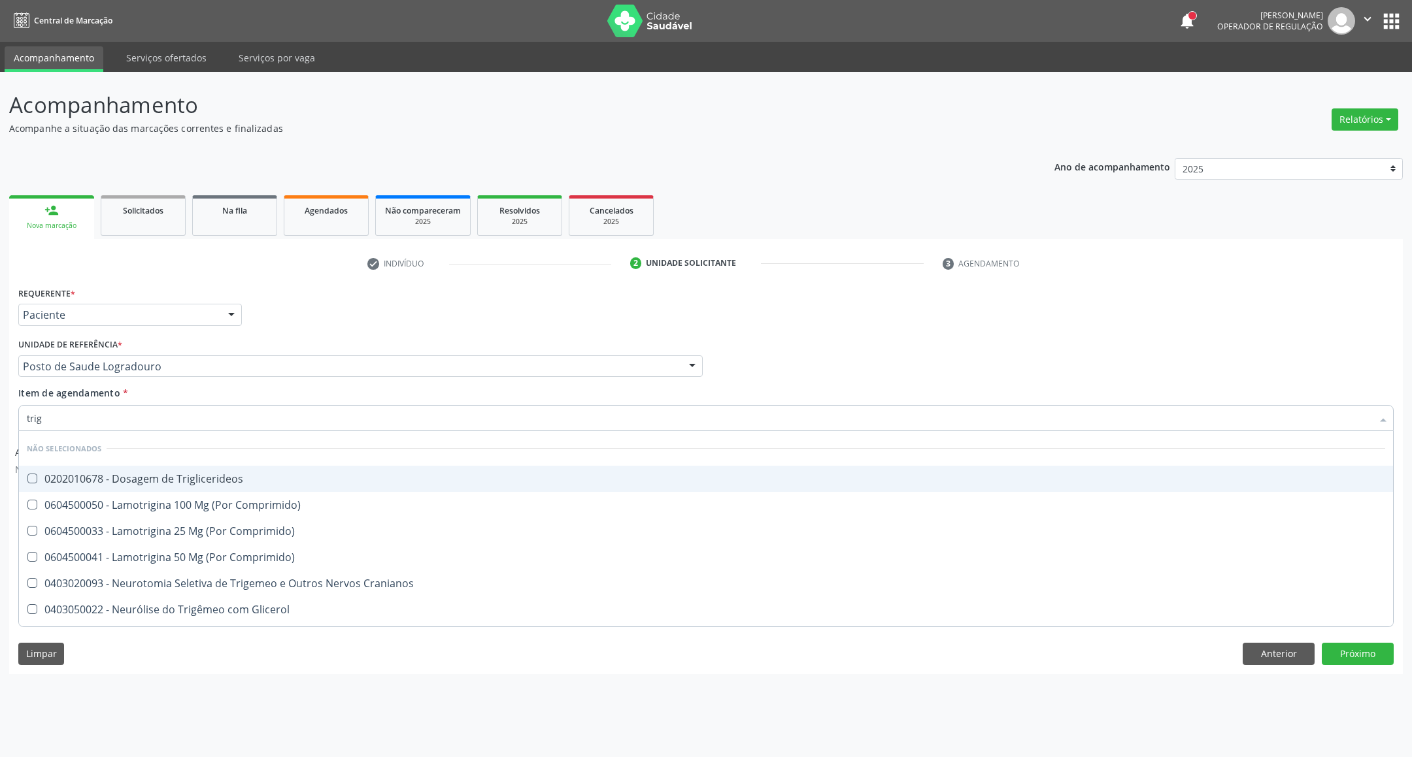
drag, startPoint x: 50, startPoint y: 487, endPoint x: 63, endPoint y: 442, distance: 47.1
click at [50, 475] on span "0202010678 - Dosagem de Triglicerideos" at bounding box center [706, 479] width 1374 height 26
checkbox Triglicerideos "true"
click at [0, 414] on div "Acompanhamento Acompanhe a situação das marcações correntes e finalizadas Relat…" at bounding box center [706, 415] width 1412 height 686
type input "he"
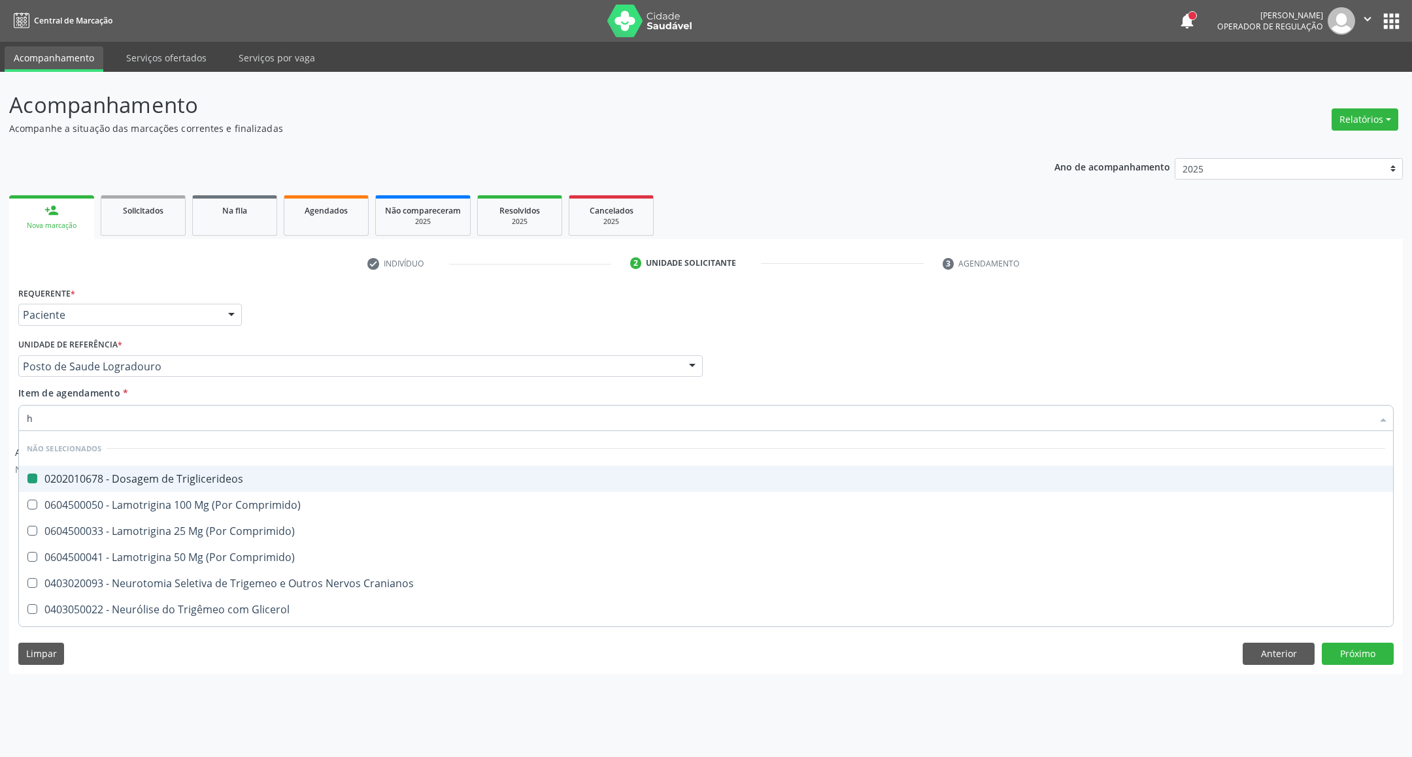
checkbox Triglicerideos "false"
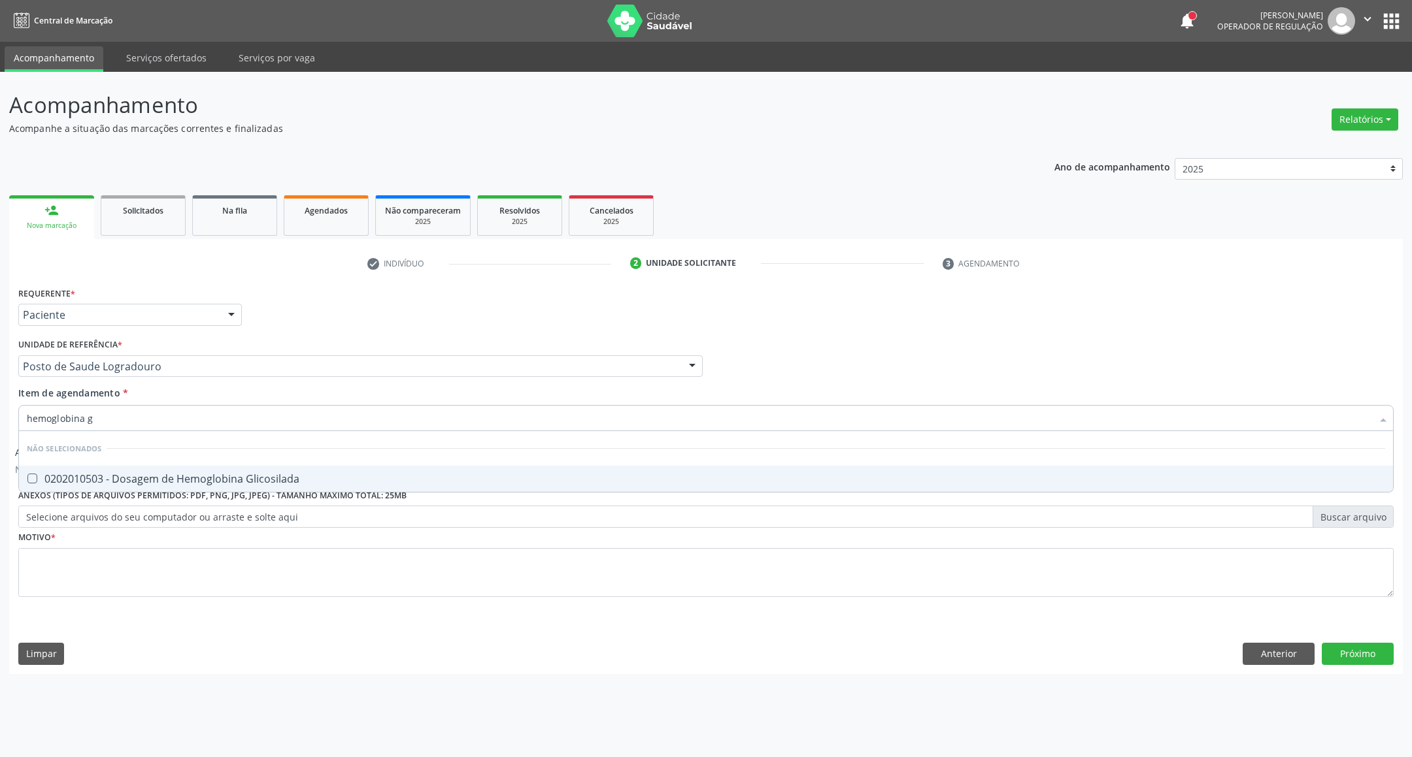
type input "hemoglobina g"
click at [82, 484] on div "0202010503 - Dosagem de Hemoglobina Glicosilada" at bounding box center [706, 479] width 1358 height 10
checkbox Glicosilada "true"
drag, startPoint x: 107, startPoint y: 423, endPoint x: 0, endPoint y: 408, distance: 107.7
click at [0, 408] on div "Acompanhamento Acompanhe a situação das marcações correntes e finalizadas Relat…" at bounding box center [706, 415] width 1412 height 686
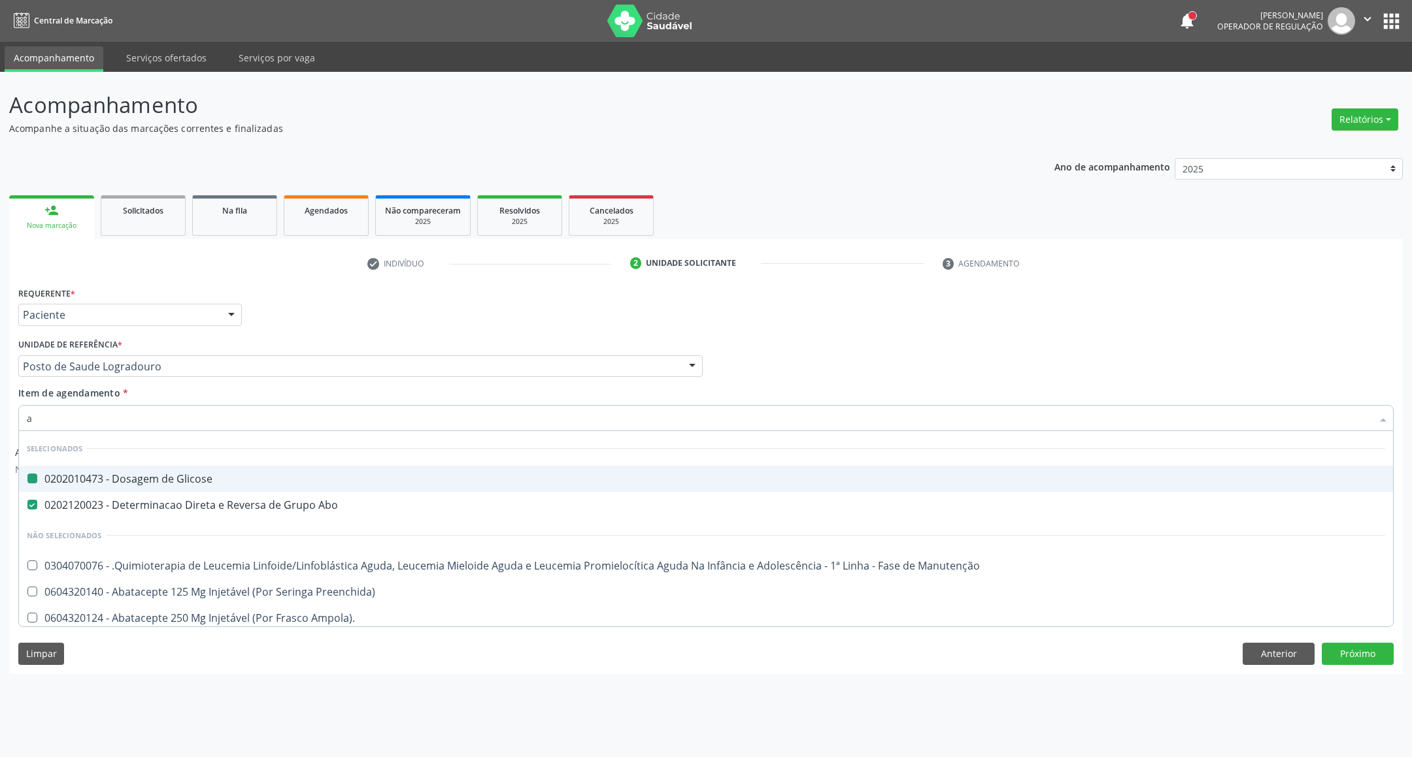
type input "an"
checkbox Glicose "false"
checkbox Abo "false"
checkbox Linfático\ "true"
checkbox Hanseníase "true"
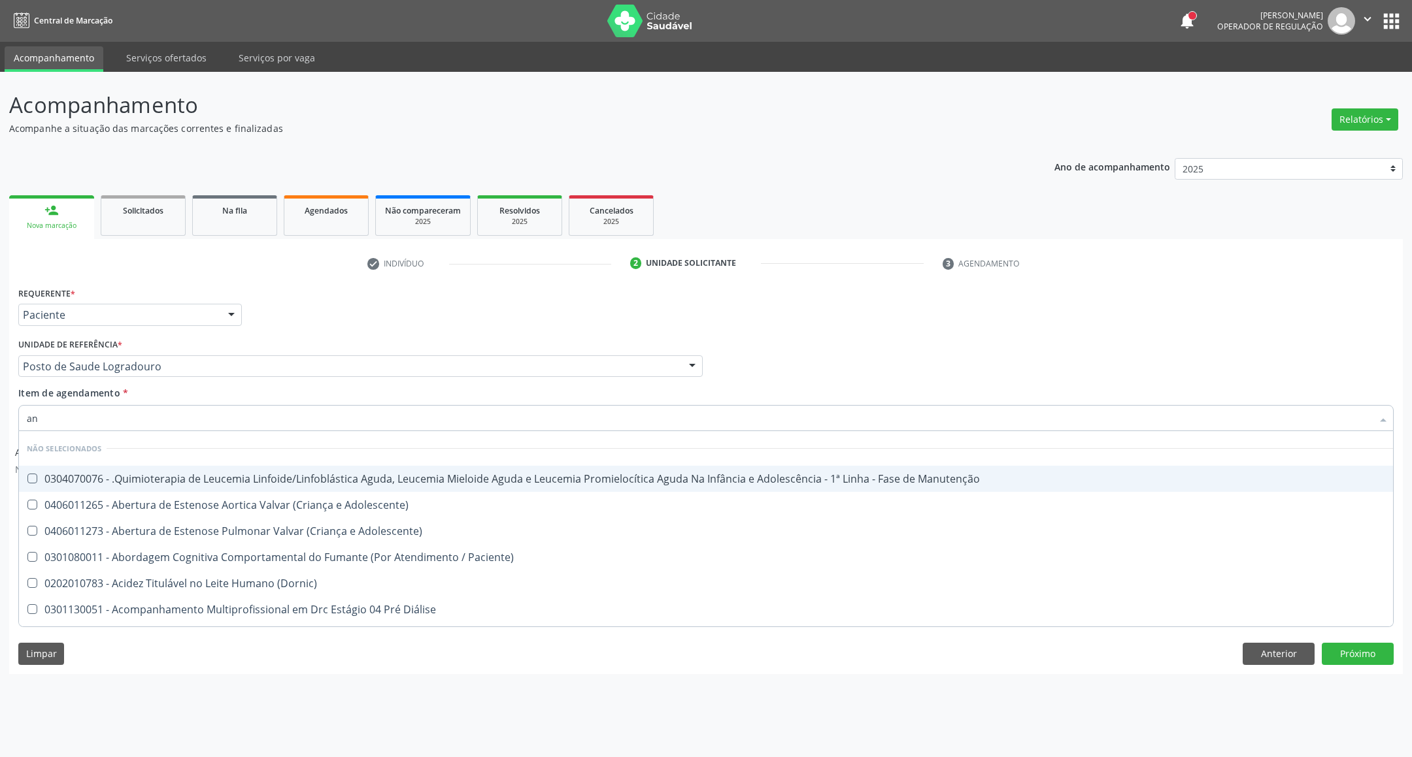
type input "ant"
checkbox \(Tgo\) "false"
checkbox \(Tgp\) "false"
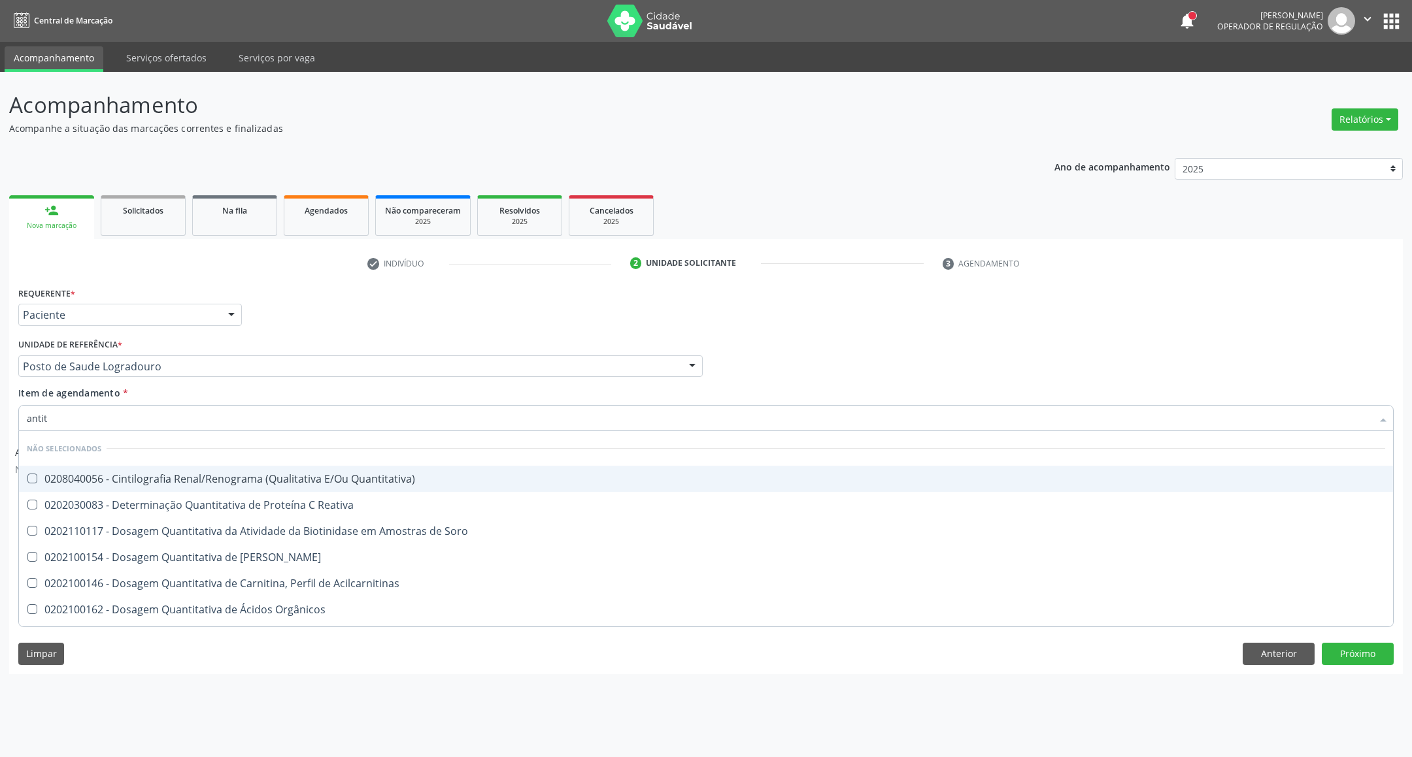
type input "antito"
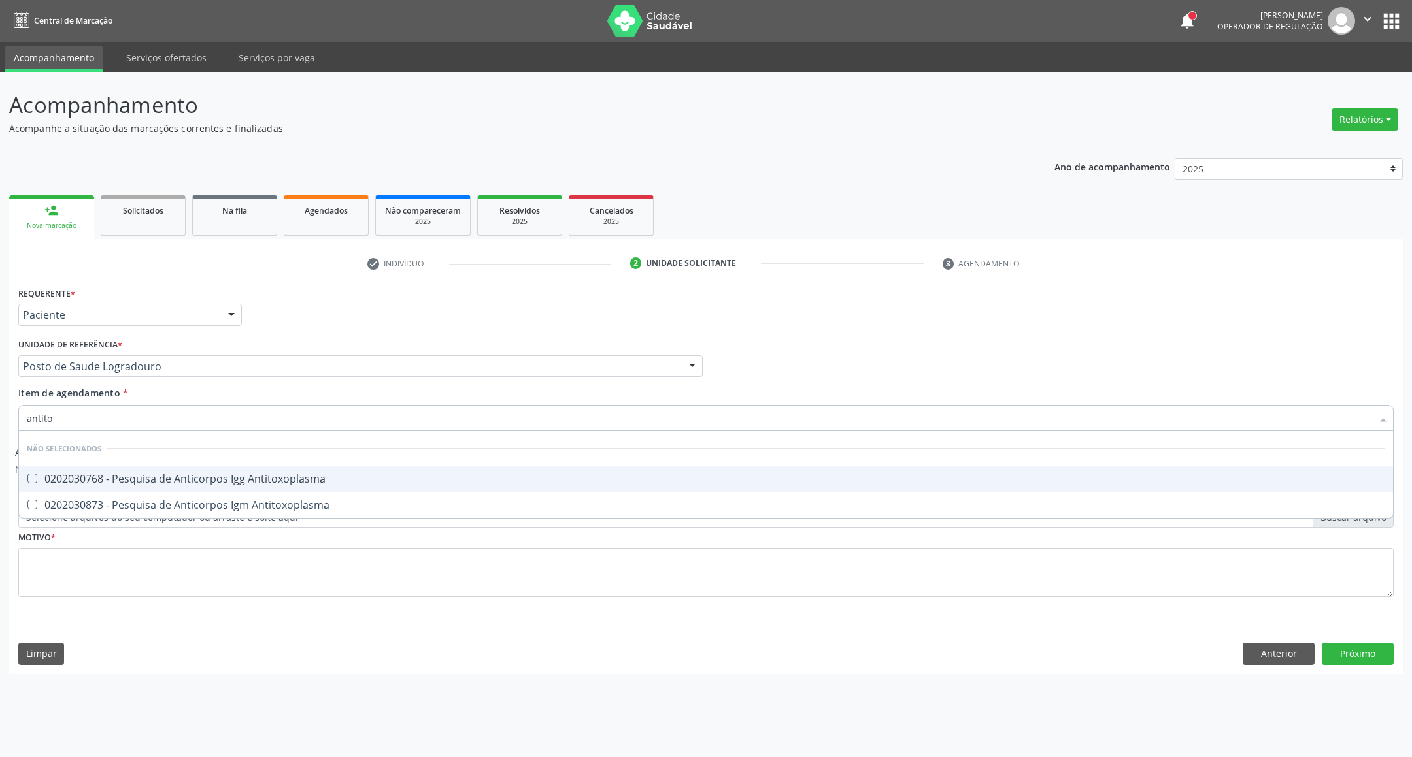
click at [54, 477] on div "0202030768 - Pesquisa de Anticorpos Igg Antitoxoplasma" at bounding box center [706, 479] width 1358 height 10
checkbox Antitoxoplasma "true"
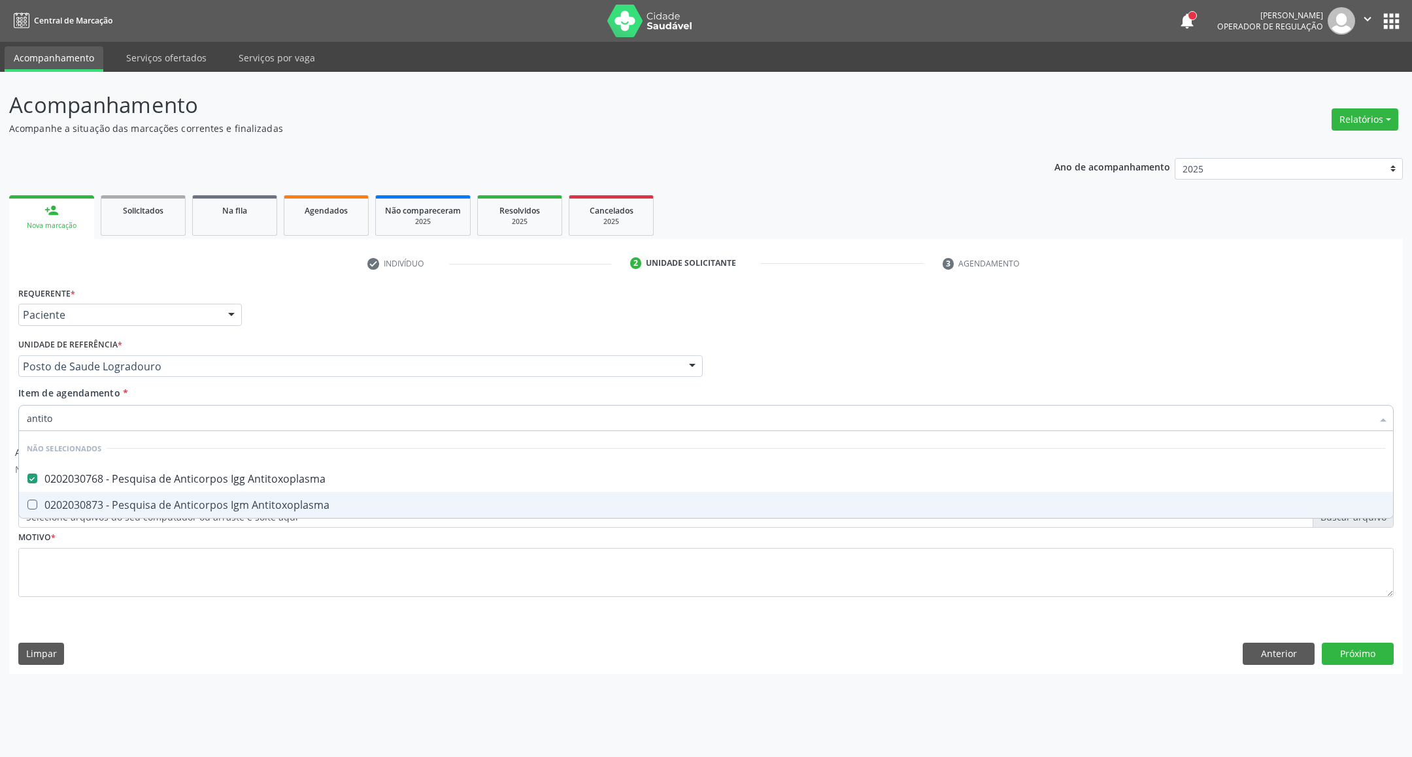
drag, startPoint x: 51, startPoint y: 497, endPoint x: 57, endPoint y: 477, distance: 20.5
click at [50, 498] on span "0202030873 - Pesquisa de Anticorpos Igm Antitoxoplasma" at bounding box center [706, 505] width 1374 height 26
checkbox Antitoxoplasma "true"
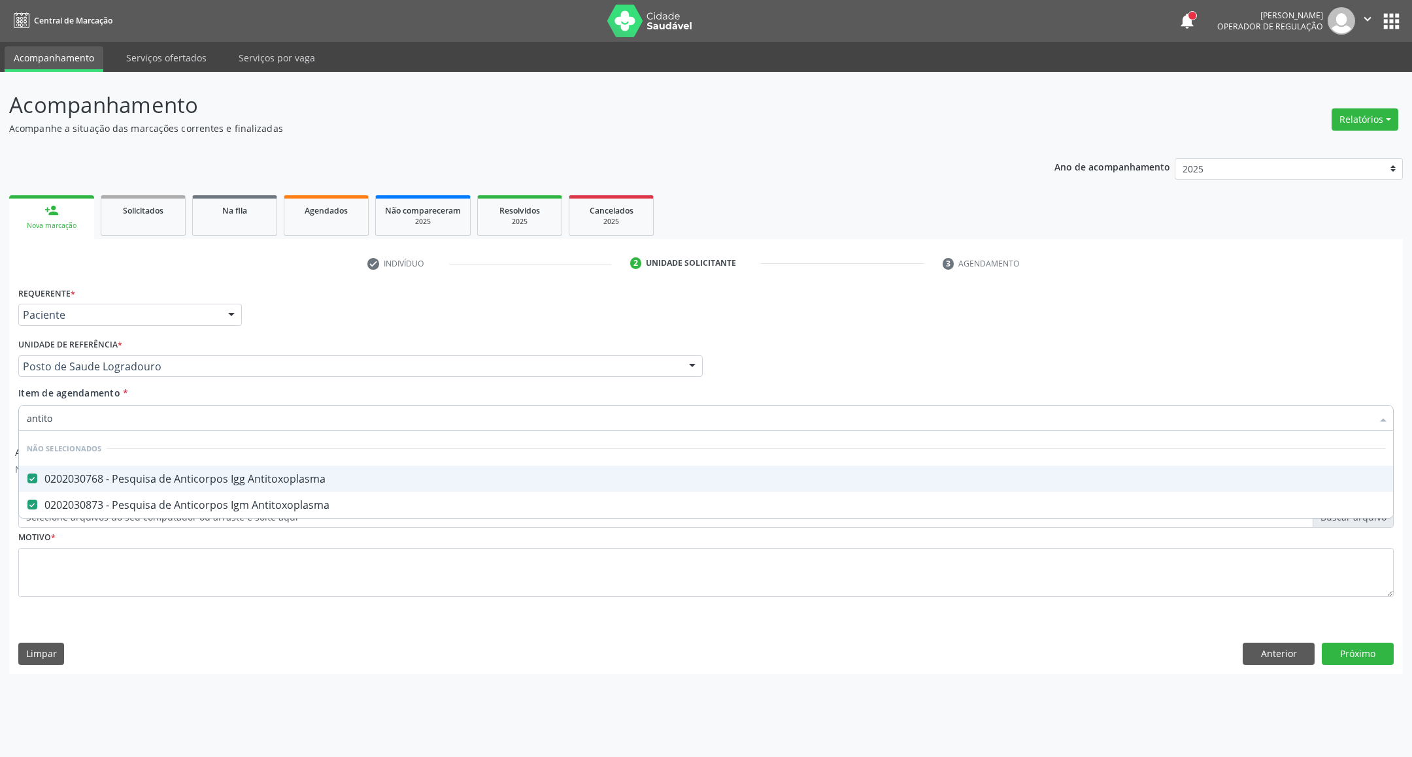
drag, startPoint x: 71, startPoint y: 414, endPoint x: 0, endPoint y: 420, distance: 70.9
click at [0, 420] on div "Acompanhamento Acompanhe a situação das marcações correntes e finalizadas Relat…" at bounding box center [706, 415] width 1412 height 686
type input "ci"
checkbox Antitoxoplasma "false"
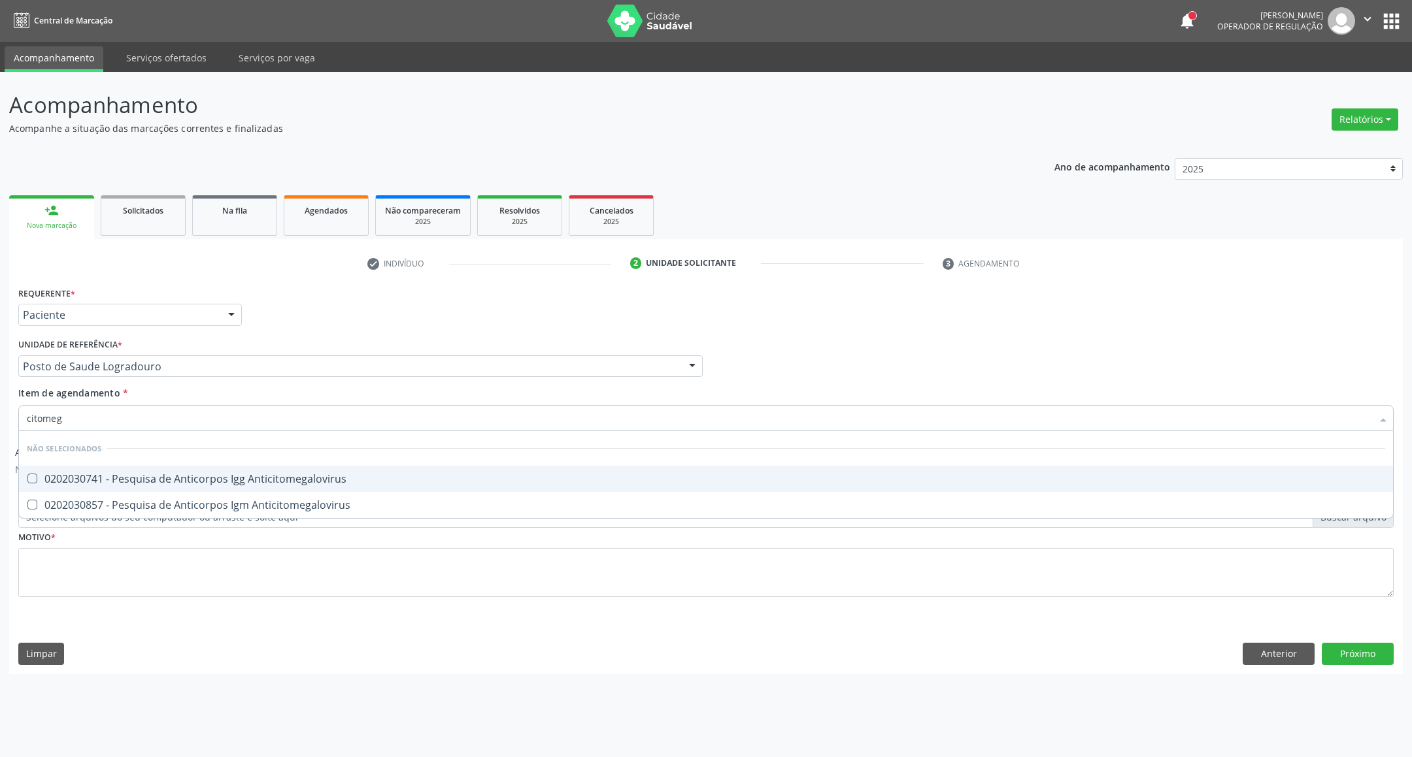
type input "citomega"
click at [163, 485] on span "0202030741 - Pesquisa de Anticorpos Igg Anticitomegalovirus" at bounding box center [706, 479] width 1374 height 26
checkbox Anticitomegalovirus "true"
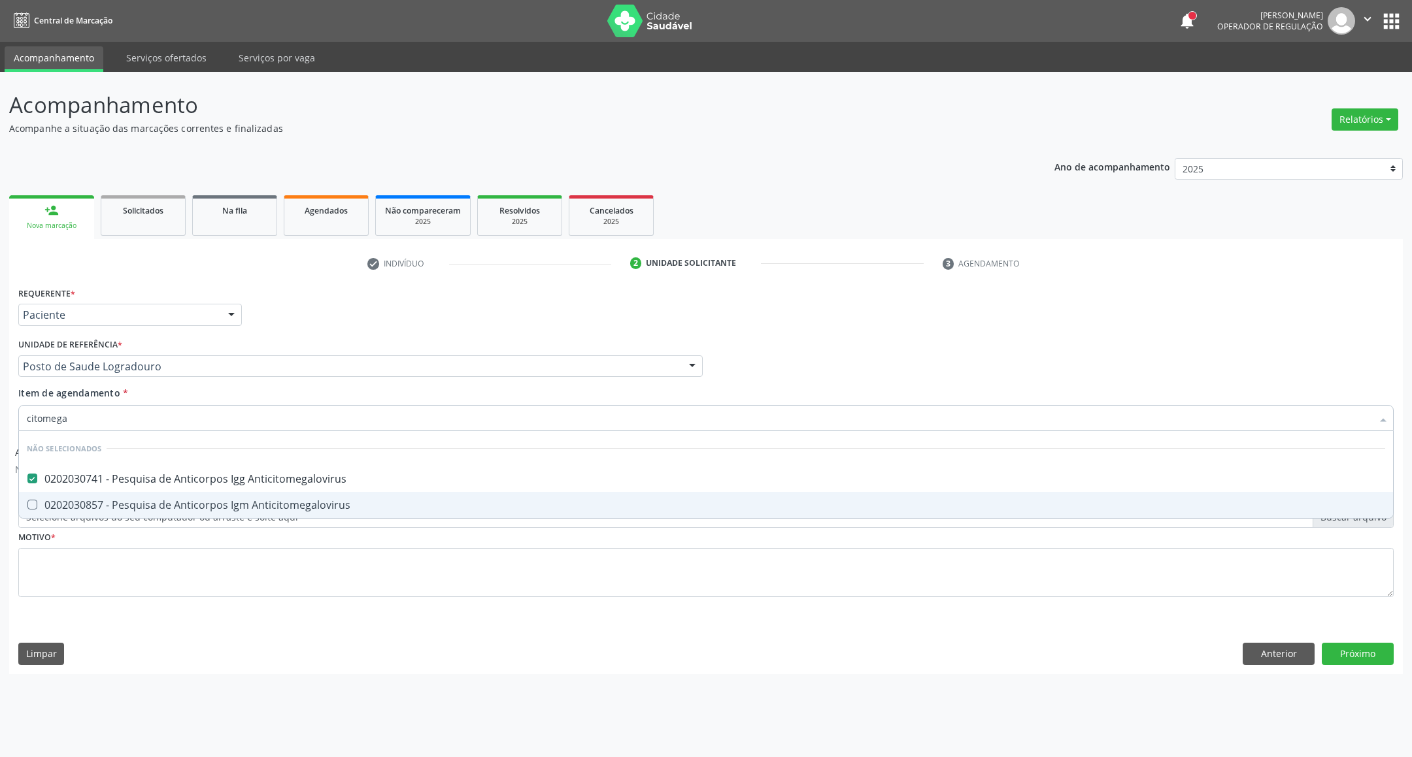
click at [163, 500] on div "0202030857 - Pesquisa de Anticorpos Igm Anticitomegalovirus" at bounding box center [706, 505] width 1358 height 10
checkbox Anticitomegalovirus "true"
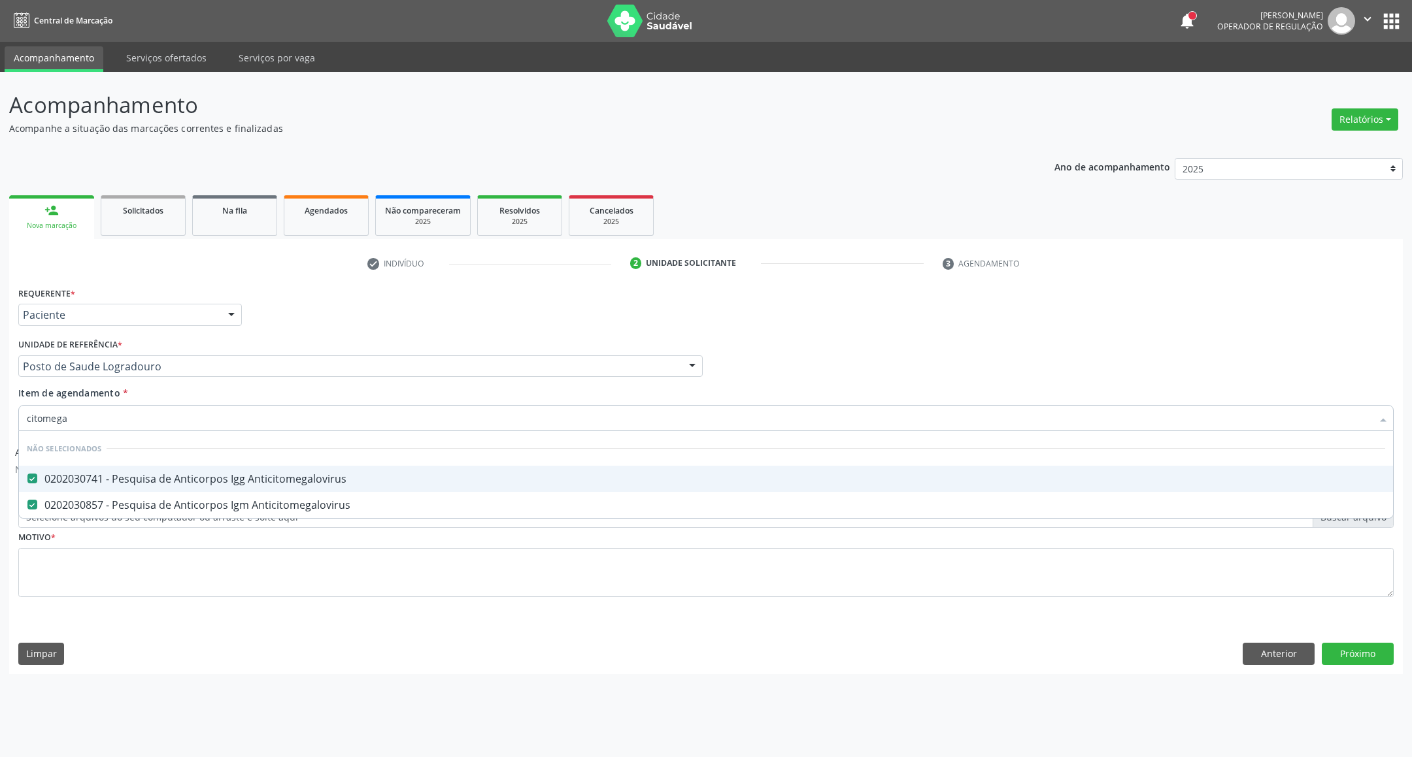
click at [0, 416] on div "Acompanhamento Acompanhe a situação das marcações correntes e finalizadas Relat…" at bounding box center [706, 415] width 1412 height 686
type input "ur"
checkbox Anticitomegalovirus "false"
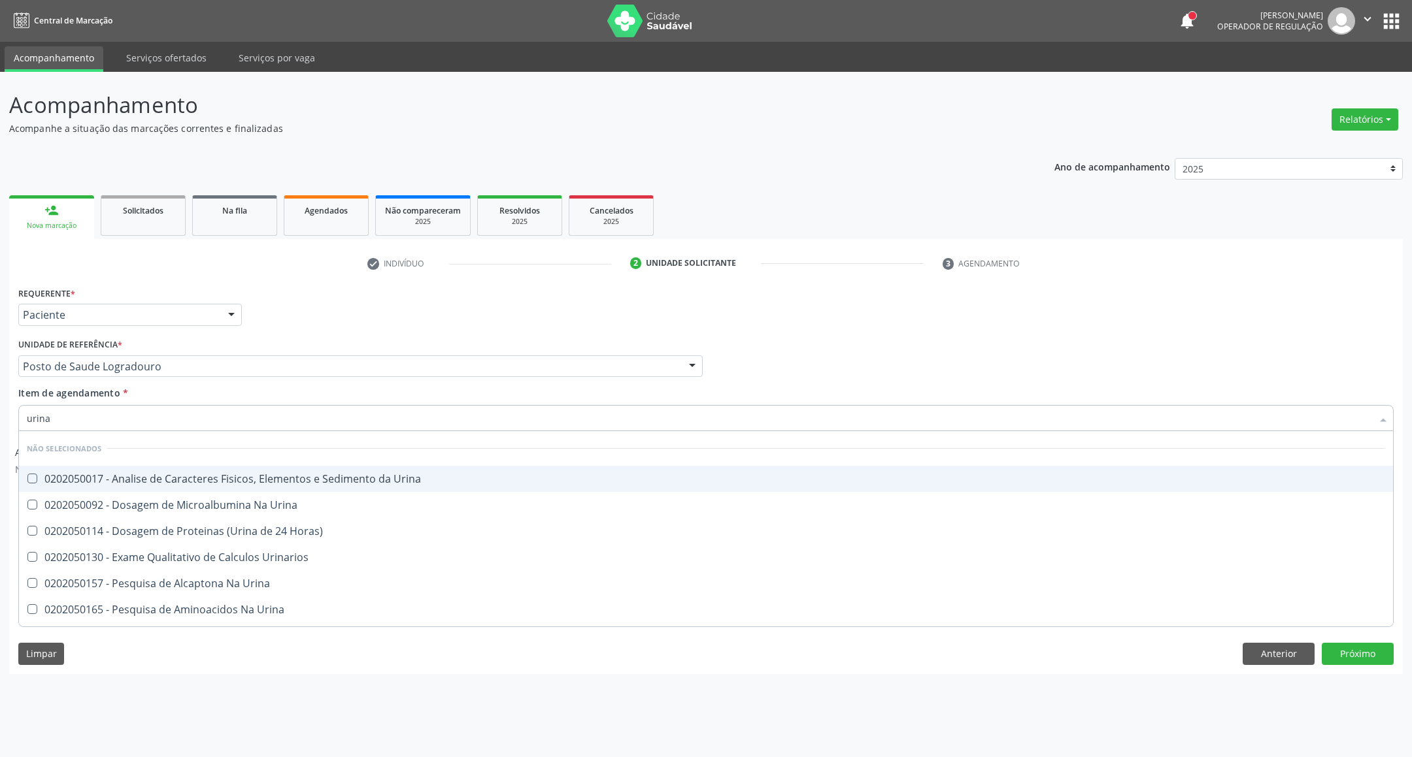
type input "urina"
click at [103, 474] on div "0202050017 - Analise de Caracteres Fisicos, Elementos e Sedimento da Urina" at bounding box center [706, 479] width 1358 height 10
checkbox Urina "true"
drag, startPoint x: 67, startPoint y: 422, endPoint x: 0, endPoint y: 392, distance: 73.7
click at [0, 412] on div "Acompanhamento Acompanhe a situação das marcações correntes e finalizadas Relat…" at bounding box center [706, 415] width 1412 height 686
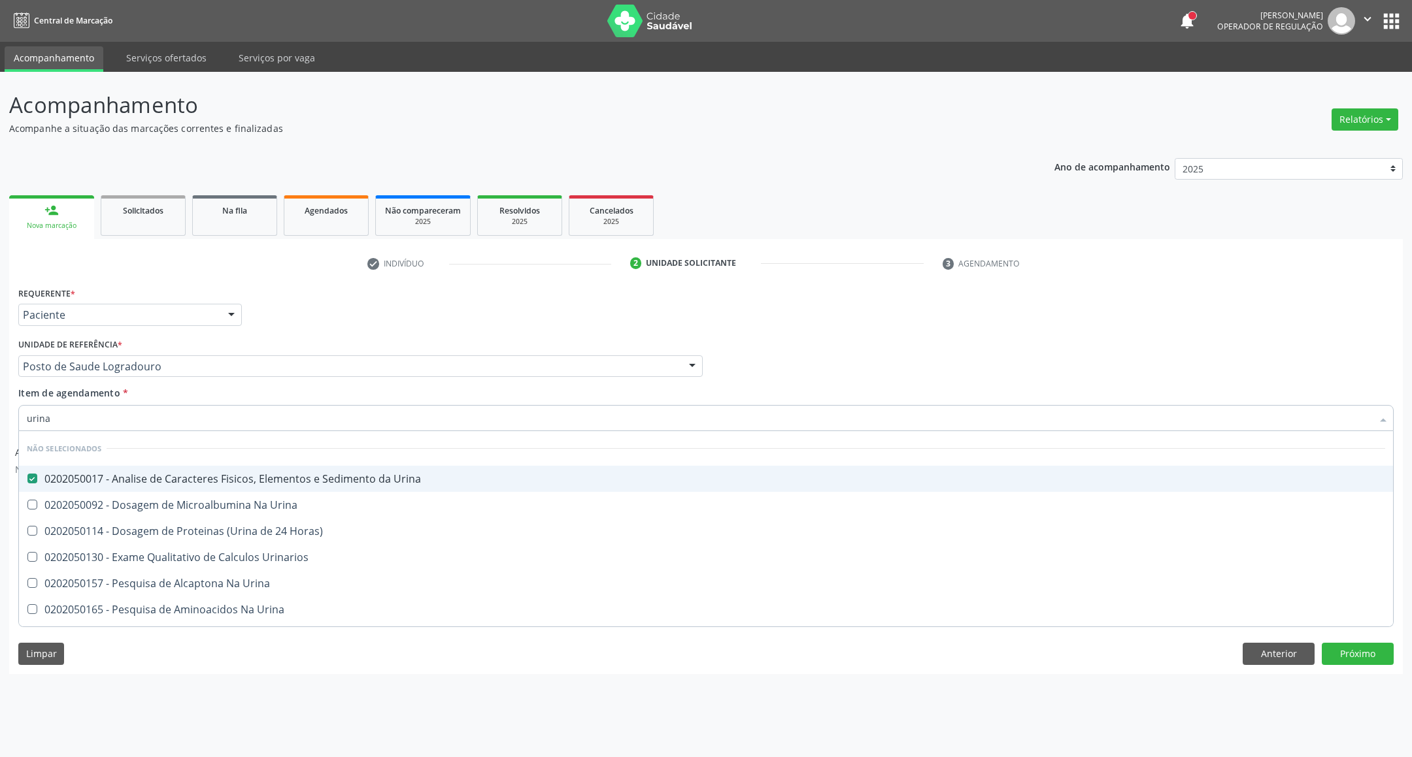
type input "c"
checkbox Urina "true"
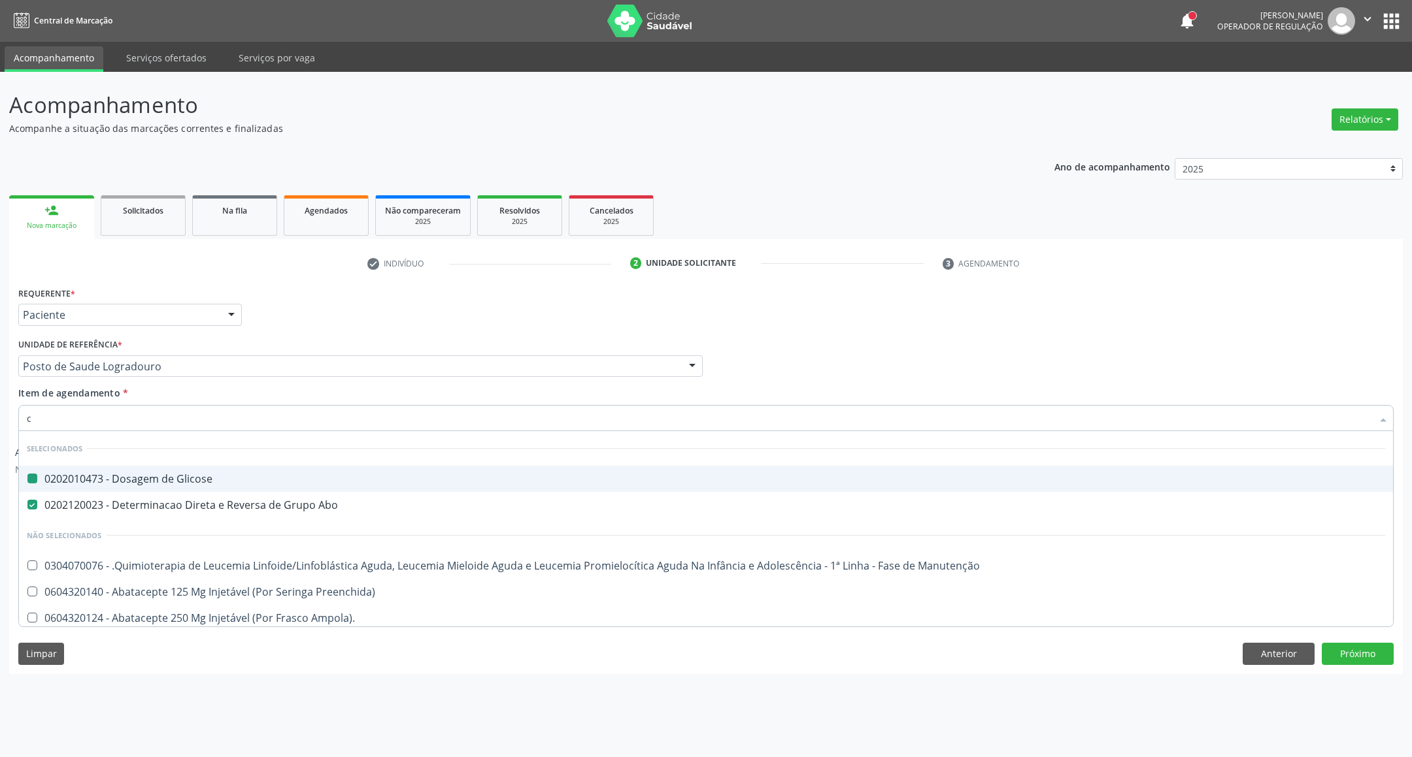
type input "cu"
checkbox Glicose "false"
checkbox Abo "false"
checkbox Urina "false"
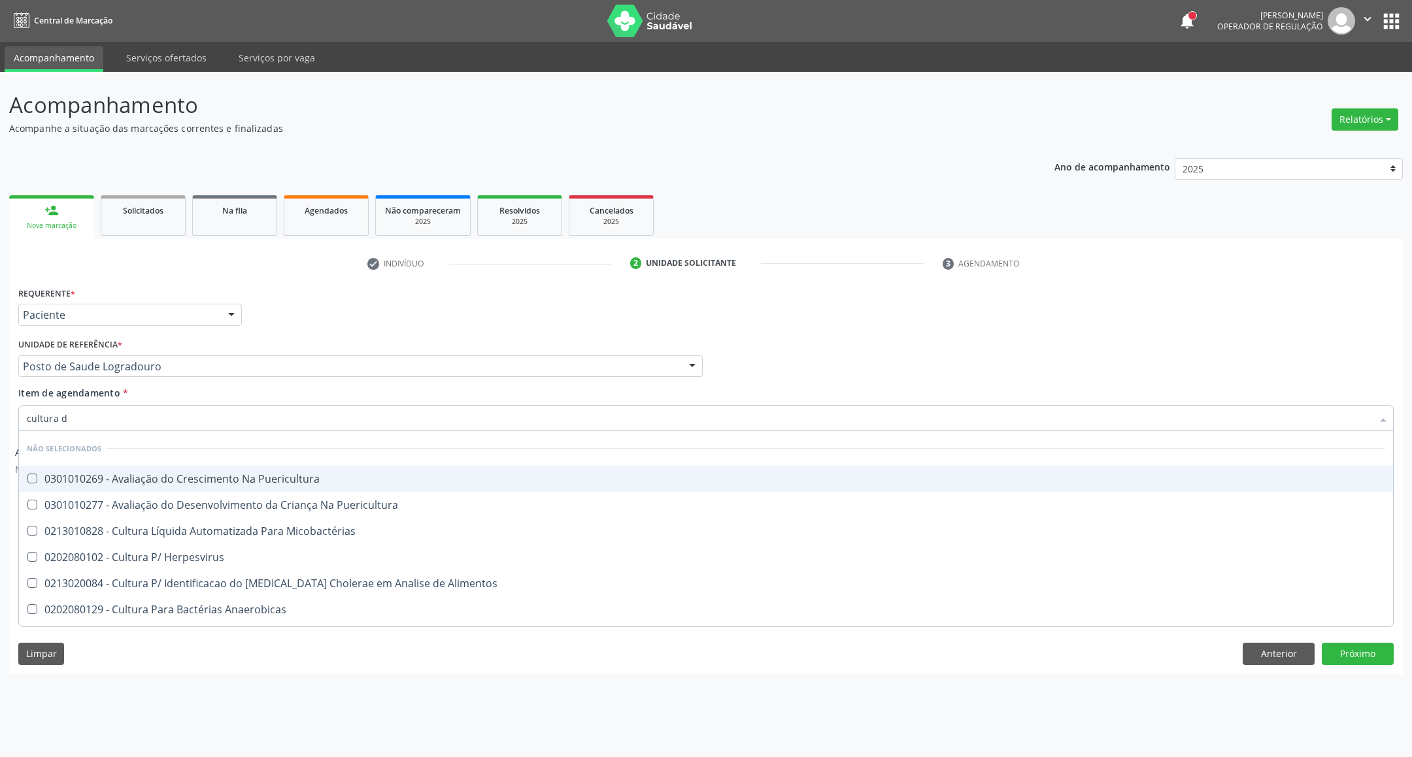
type input "cultura de"
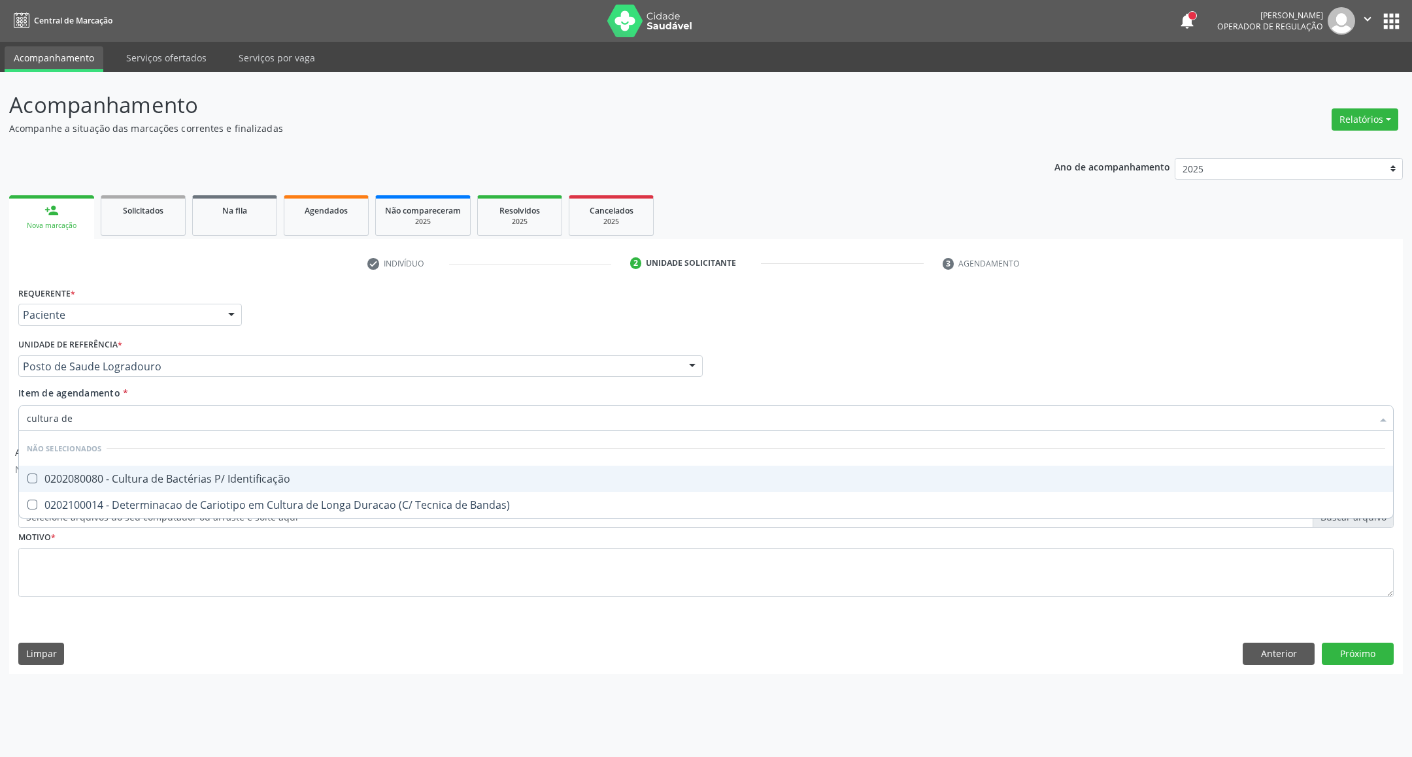
click at [100, 474] on div "0202080080 - Cultura de Bactérias P/ Identificação" at bounding box center [706, 479] width 1358 height 10
checkbox Identificação "true"
click at [0, 416] on div "Acompanhamento Acompanhe a situação das marcações correntes e finalizadas Relat…" at bounding box center [706, 415] width 1412 height 686
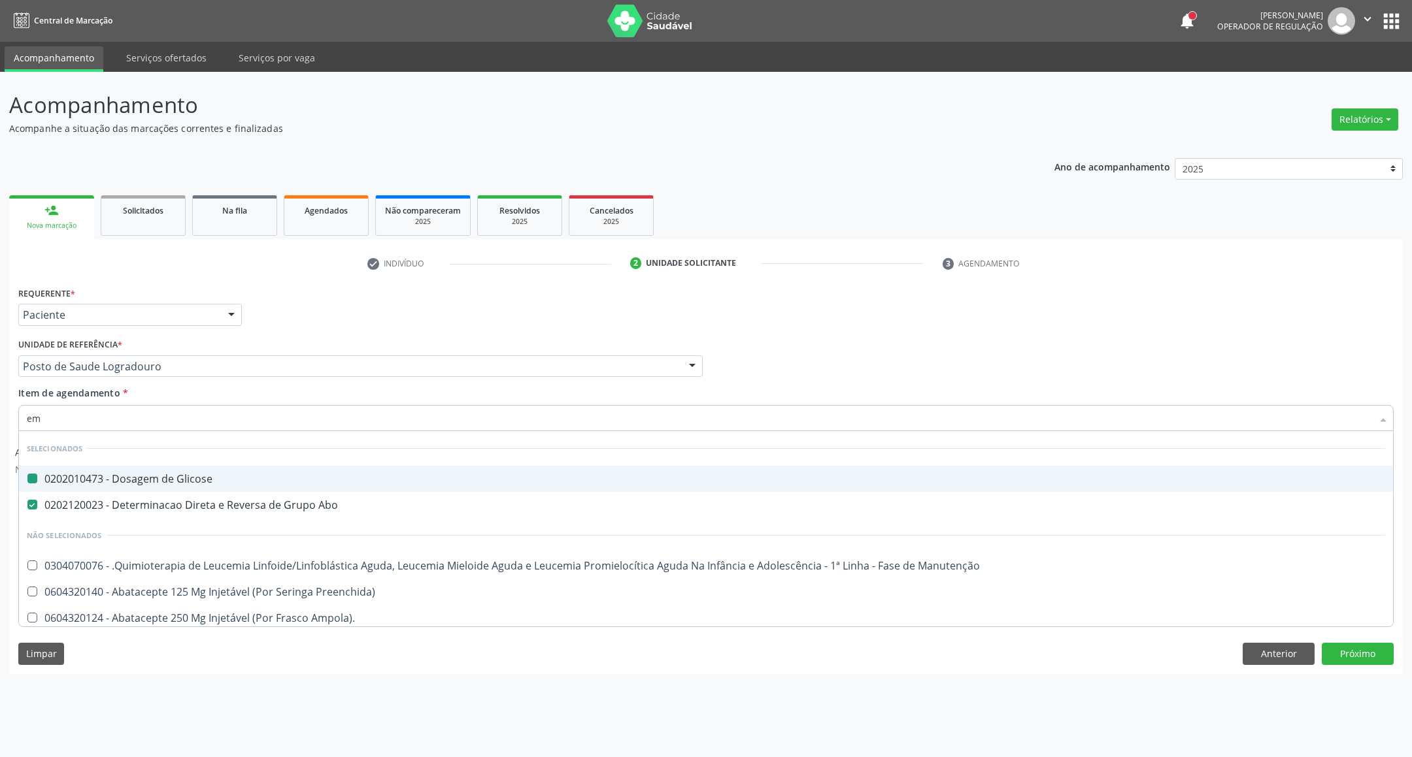
type input "emo"
checkbox Glicose "false"
checkbox Queimado "true"
checkbox Coração "false"
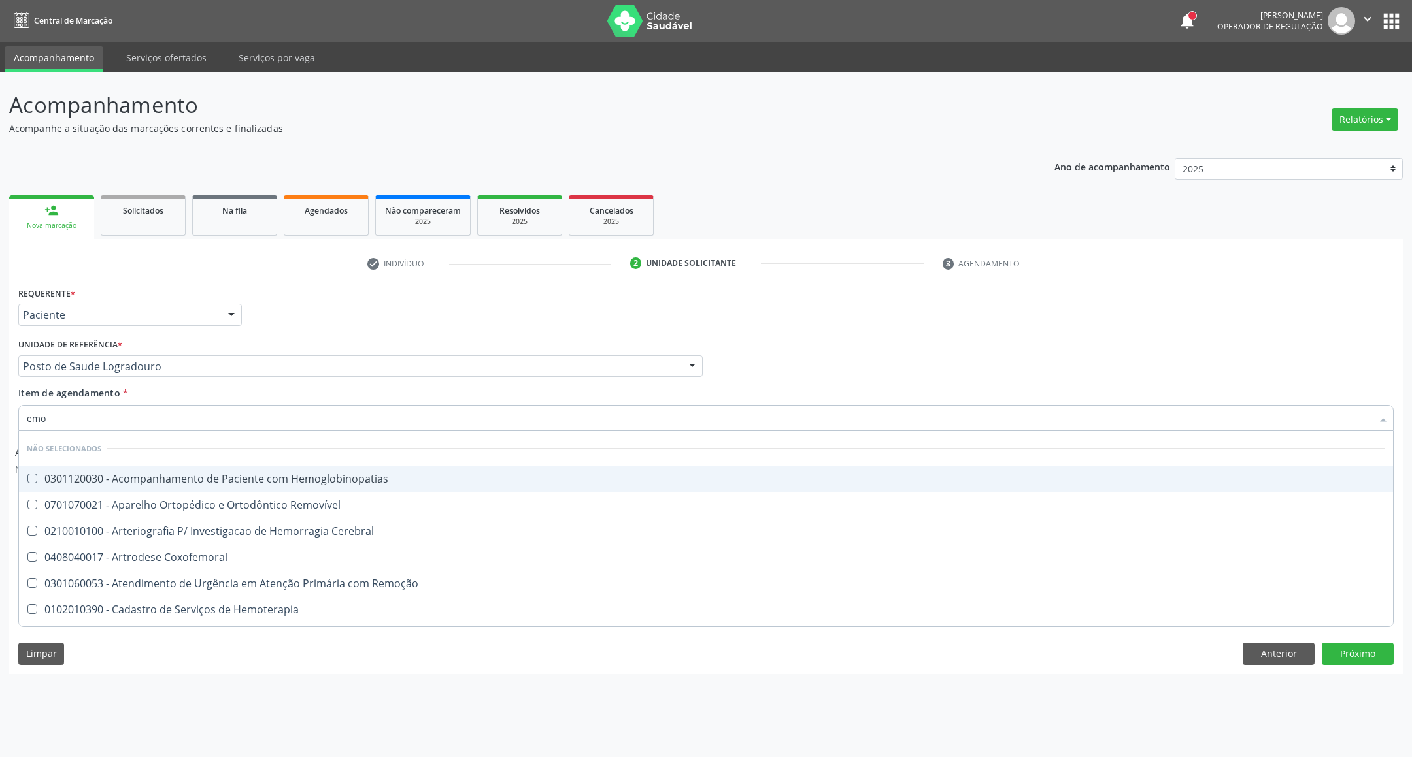
type input "emog"
checkbox Ativa "true"
type input "emogra"
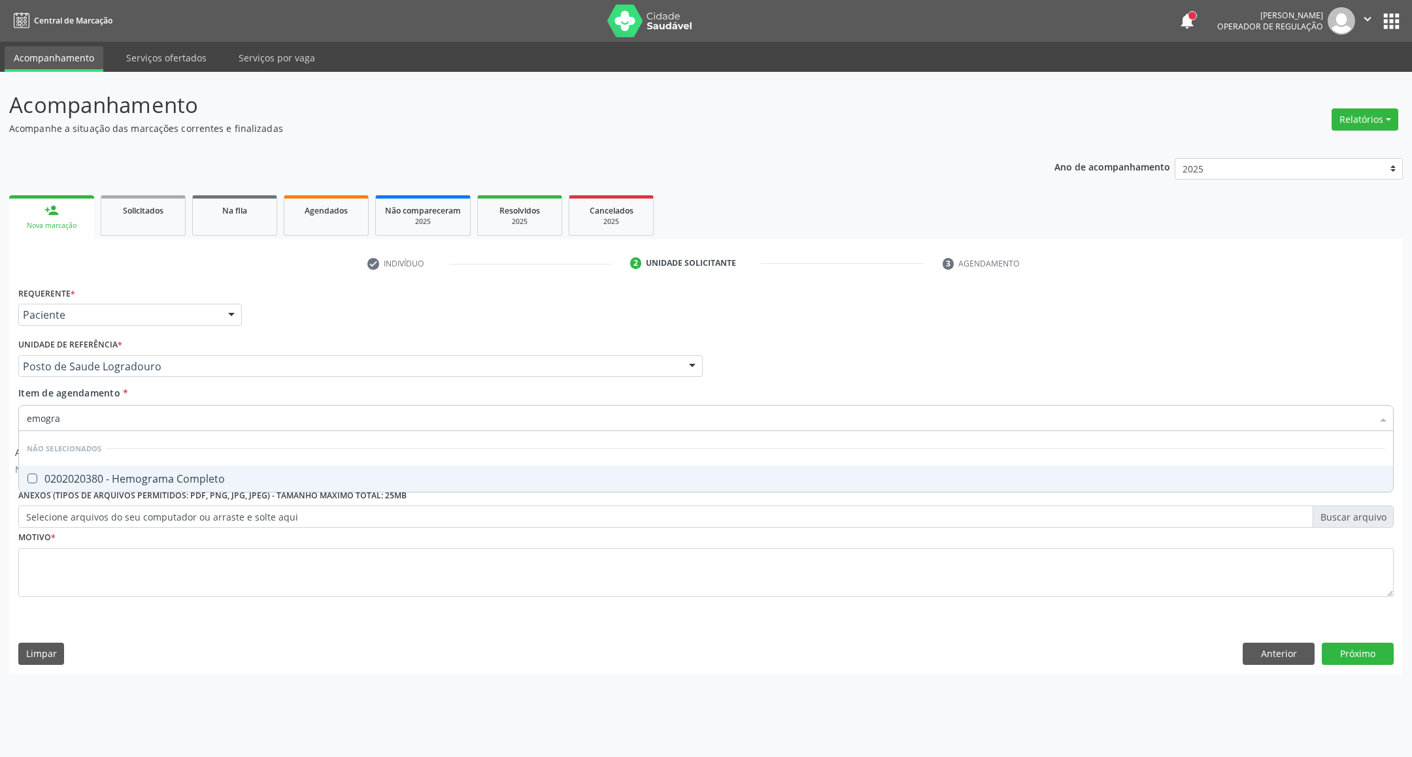
click at [194, 483] on div "0202020380 - Hemograma Completo" at bounding box center [706, 479] width 1358 height 10
checkbox Completo "true"
click at [185, 565] on div "Requerente * Paciente Profissional de Saúde Paciente Nenhum resultado encontrad…" at bounding box center [705, 450] width 1375 height 332
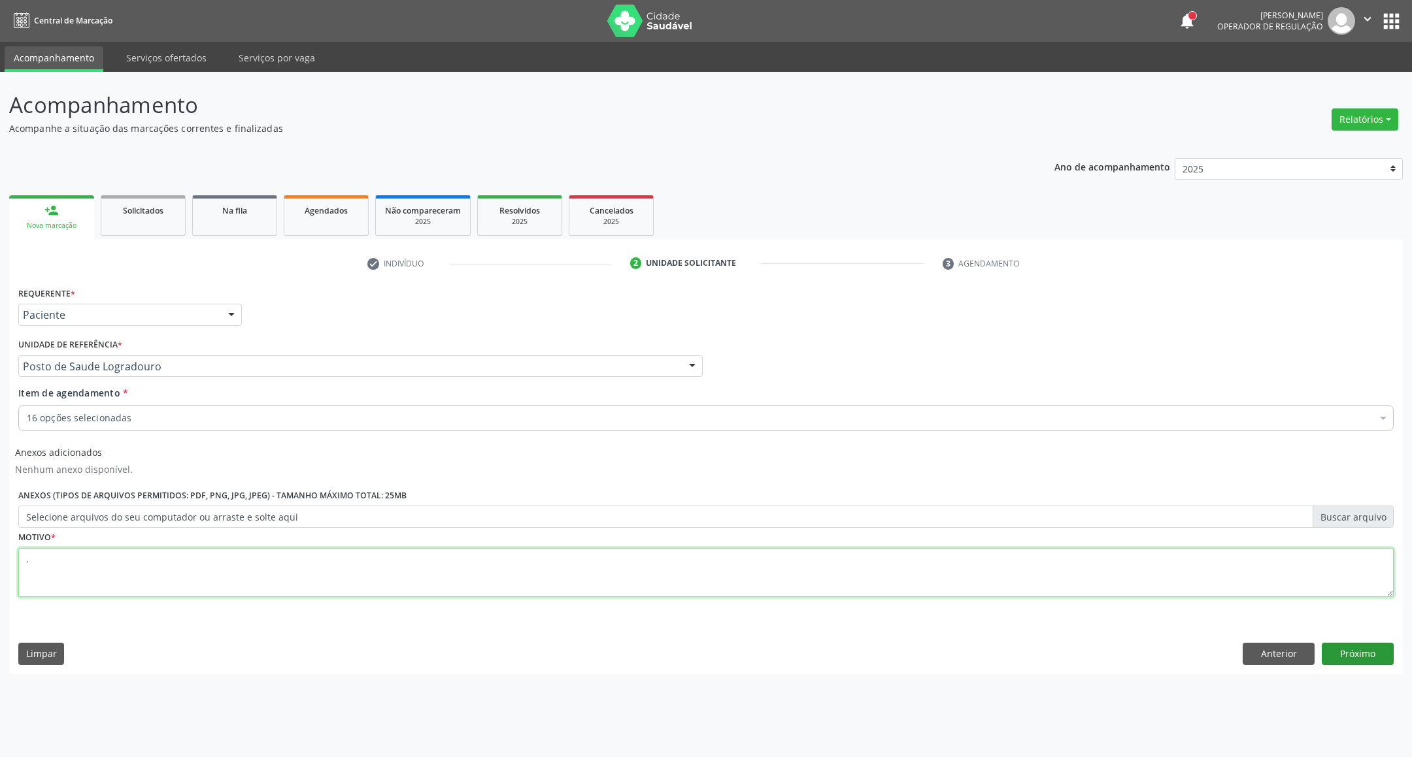
type textarea "."
click at [1363, 648] on button "Próximo" at bounding box center [1357, 654] width 72 height 22
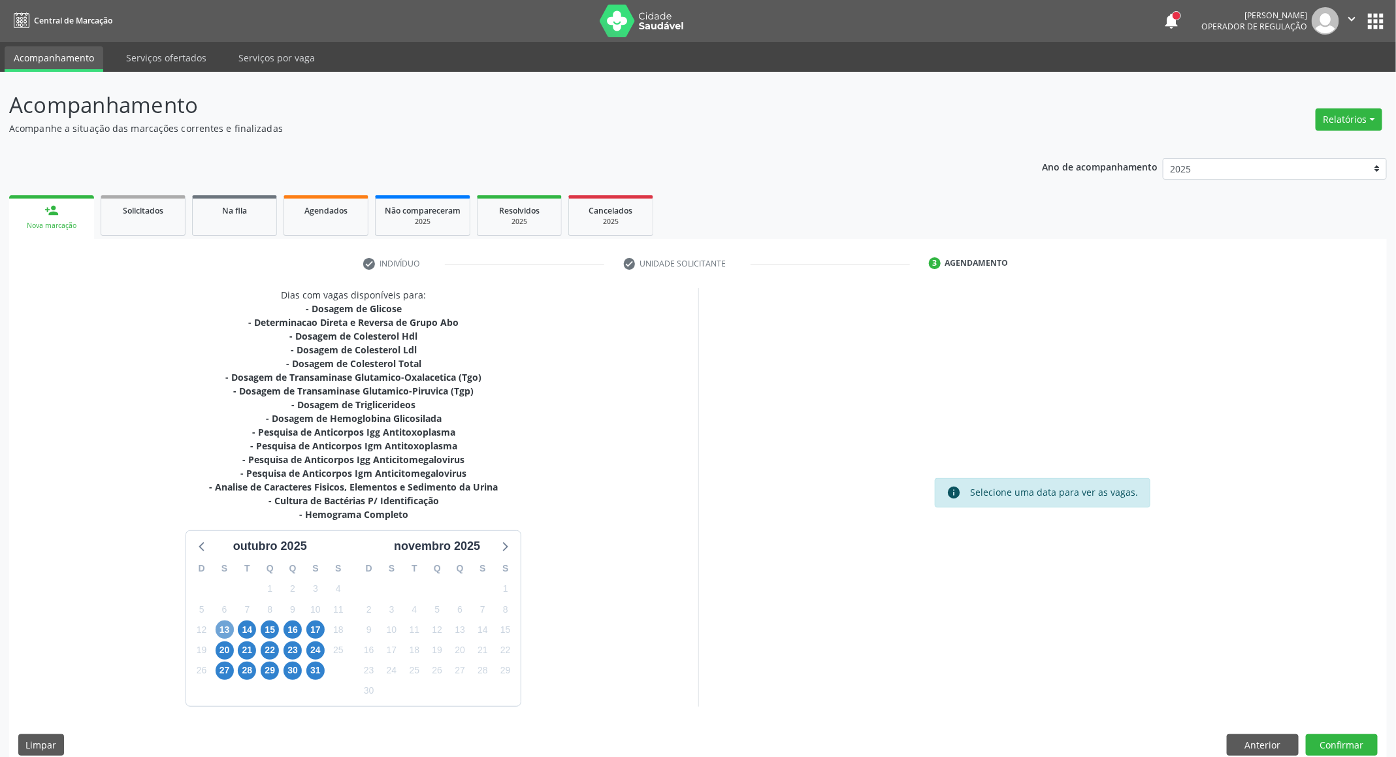
click at [231, 626] on span "13" at bounding box center [225, 630] width 18 height 18
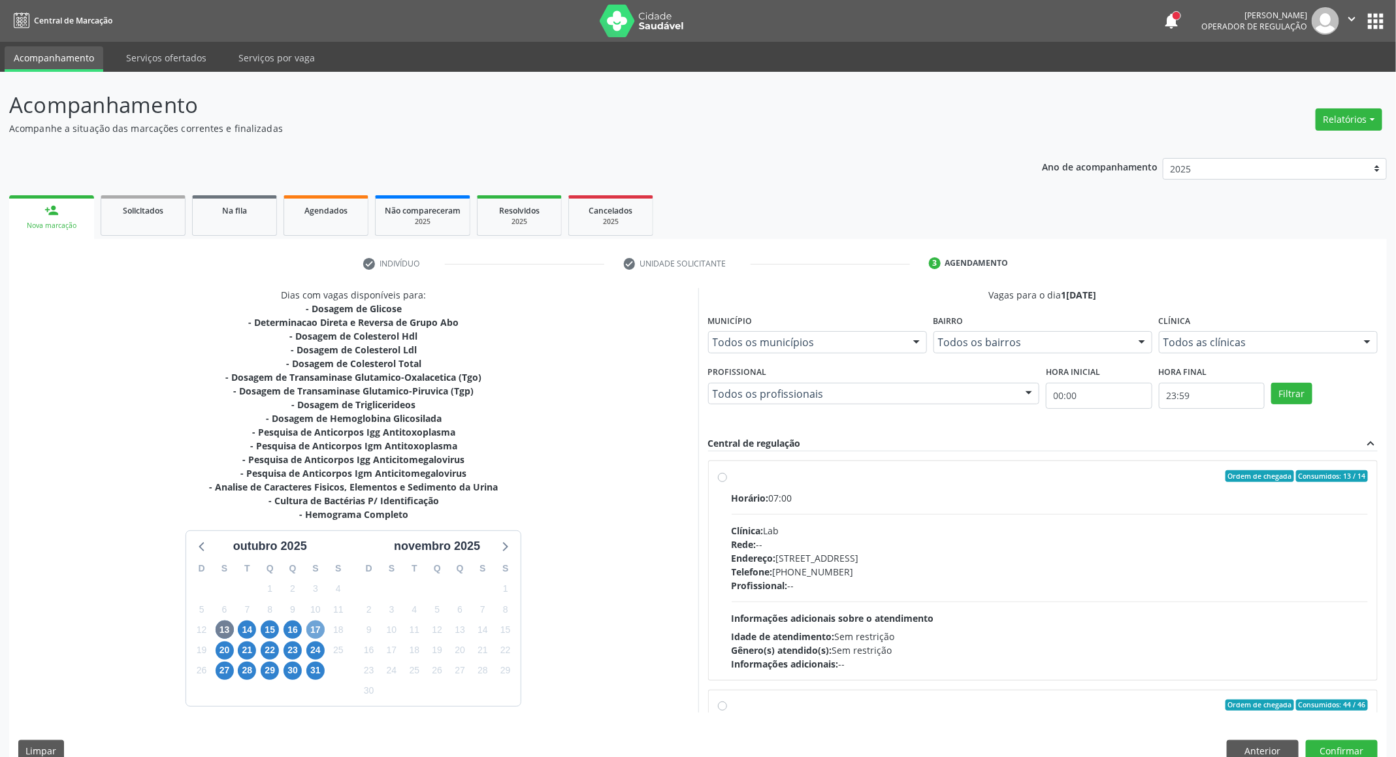
click at [314, 632] on span "17" at bounding box center [315, 630] width 18 height 18
click at [991, 563] on div "Endereço: nº 384, Aabb, [GEOGRAPHIC_DATA] - [GEOGRAPHIC_DATA]" at bounding box center [1050, 559] width 637 height 14
click at [727, 482] on input "Ordem de chegada Consumidos: 3 / 40 Horário: 06:45 Clínica: Laboratorio [GEOGRA…" at bounding box center [722, 477] width 9 height 12
radio input "true"
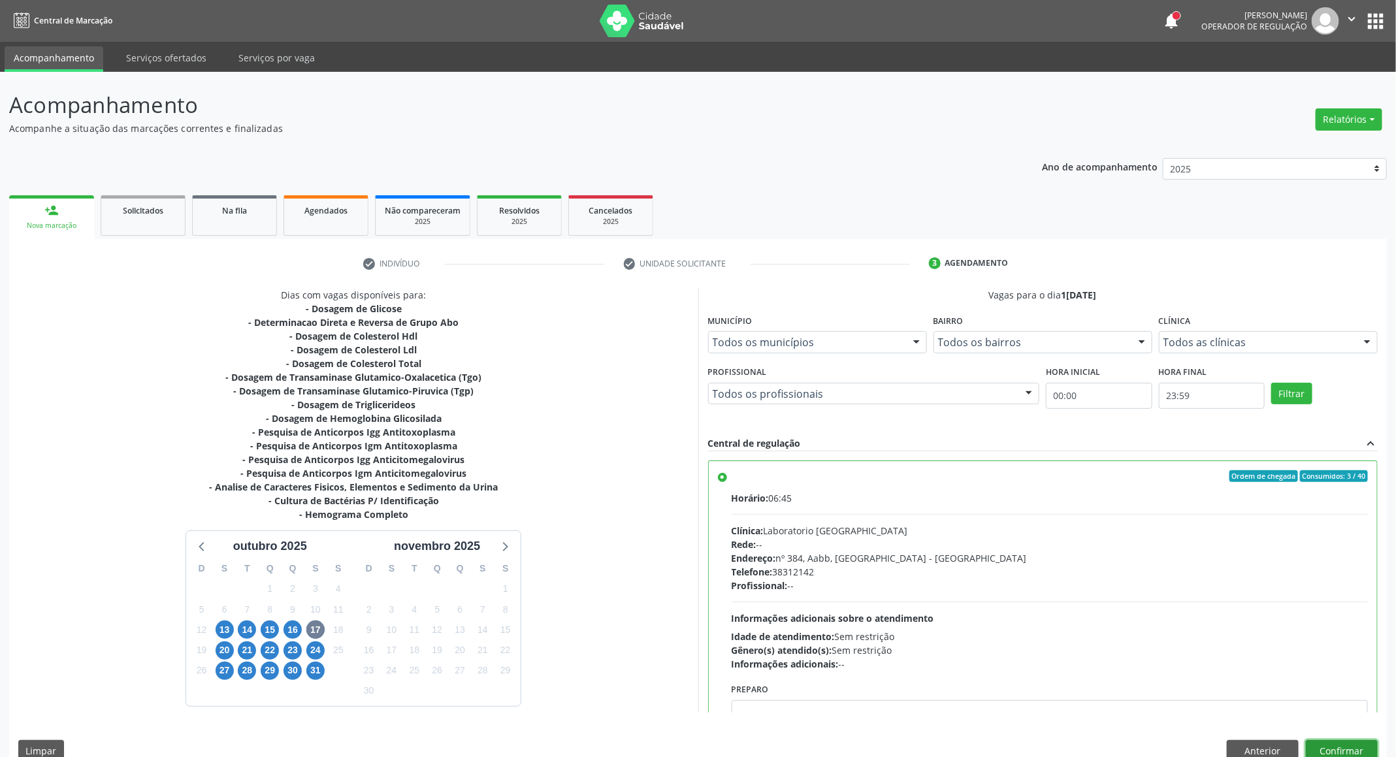
click at [1336, 752] on button "Confirmar" at bounding box center [1342, 751] width 72 height 22
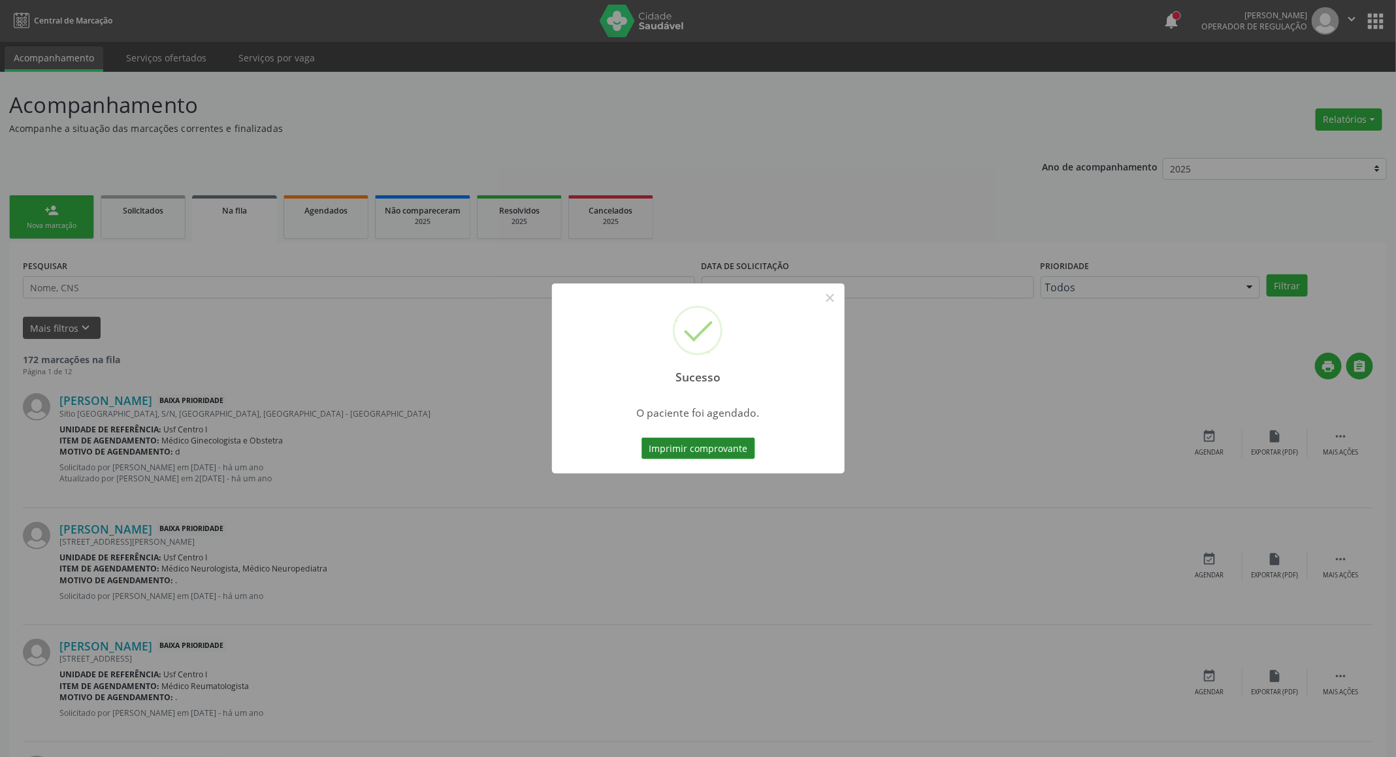
click at [720, 445] on button "Imprimir comprovante" at bounding box center [699, 449] width 114 height 22
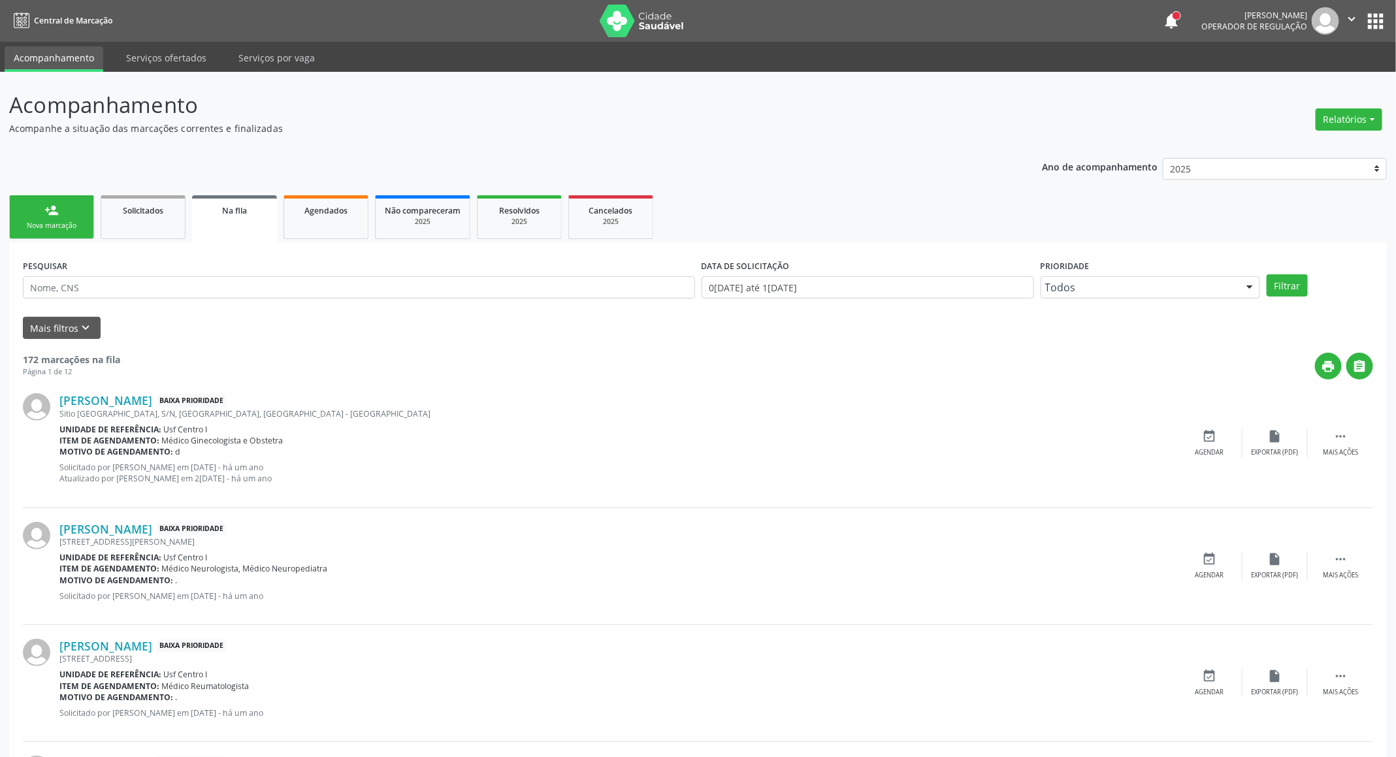
click at [53, 195] on ul "person_add Nova marcação Solicitados Na fila Agendados Não compareceram 2025 Re…" at bounding box center [698, 217] width 1378 height 50
click at [58, 205] on div "person_add" at bounding box center [51, 210] width 14 height 14
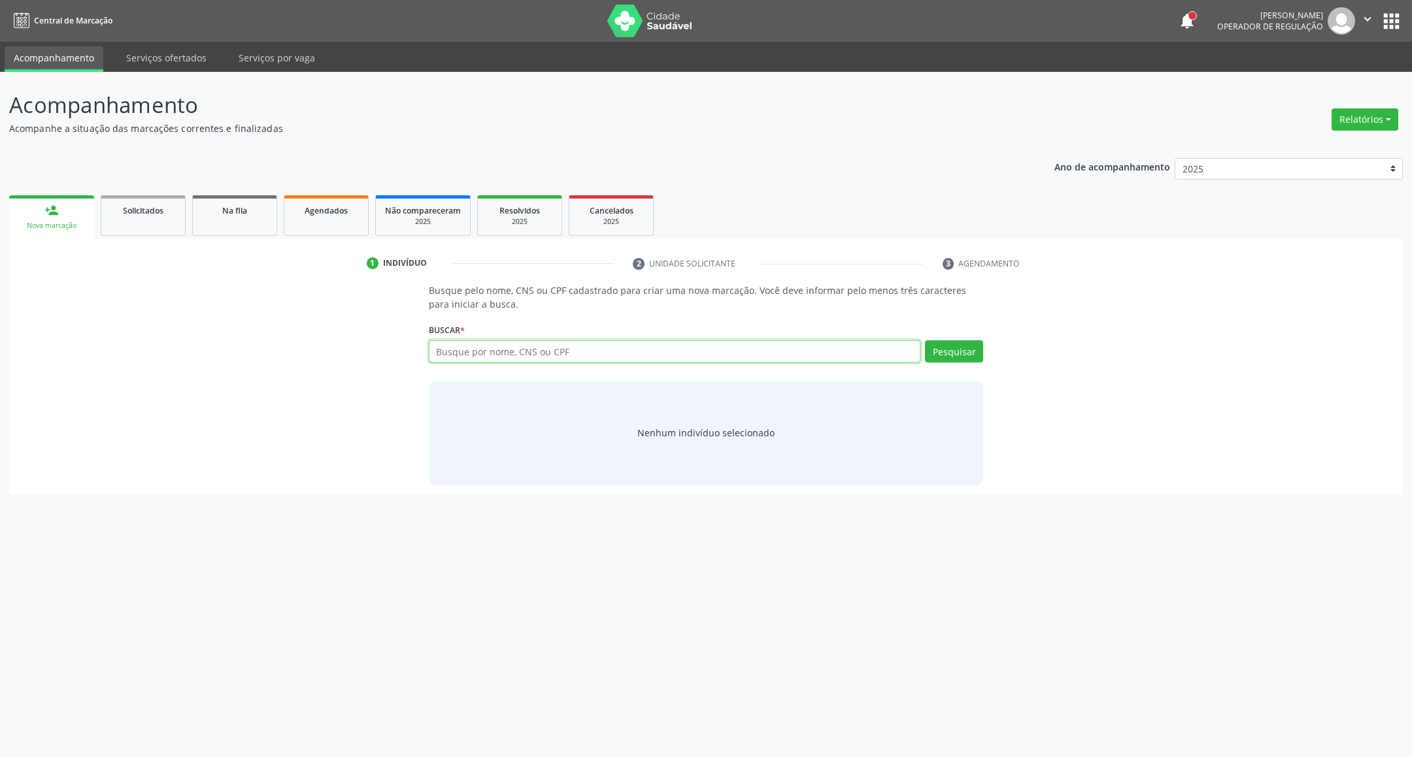
click at [484, 345] on input "text" at bounding box center [675, 351] width 492 height 22
paste input "116.701.724-22"
type input "116.701.724-22"
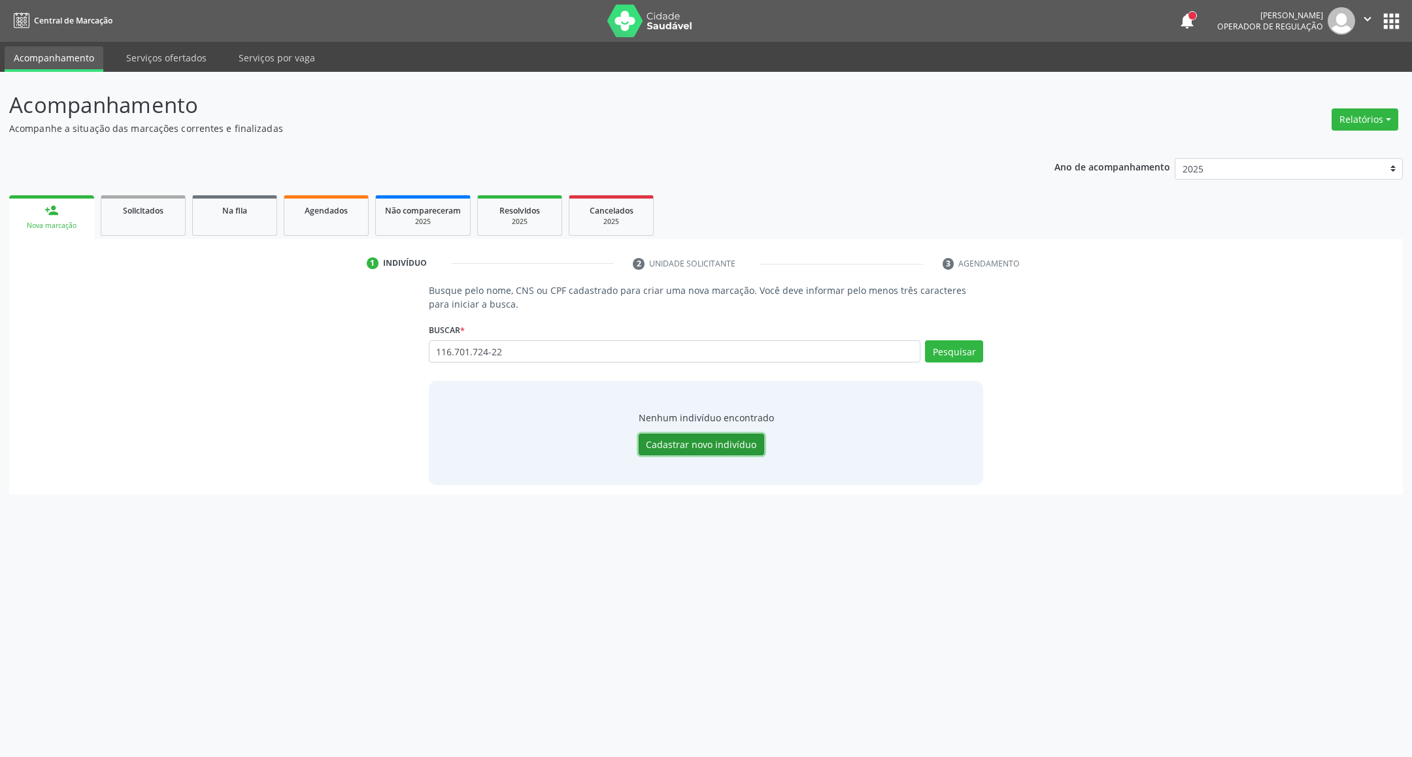
click at [688, 443] on button "Cadastrar novo indivíduo" at bounding box center [700, 445] width 125 height 22
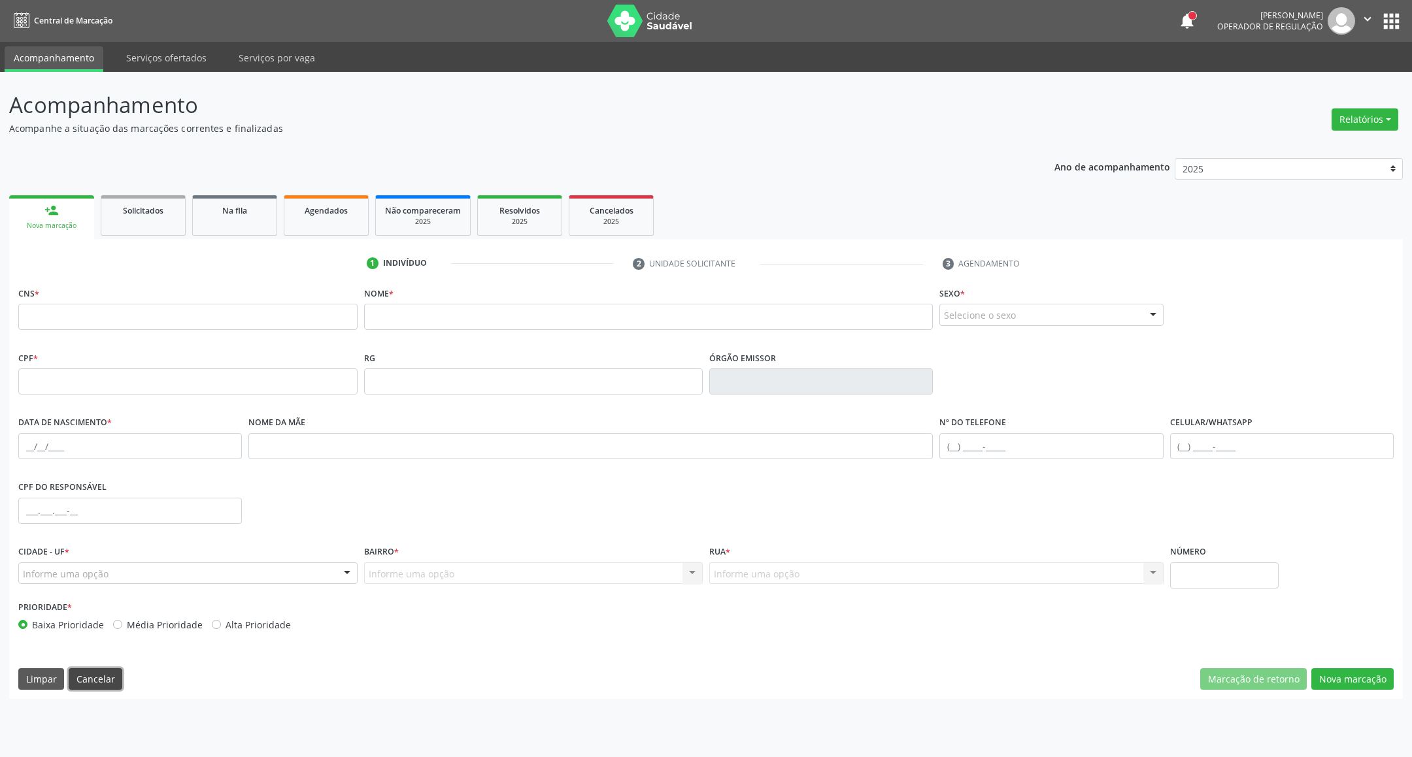
click at [85, 682] on button "Cancelar" at bounding box center [96, 680] width 54 height 22
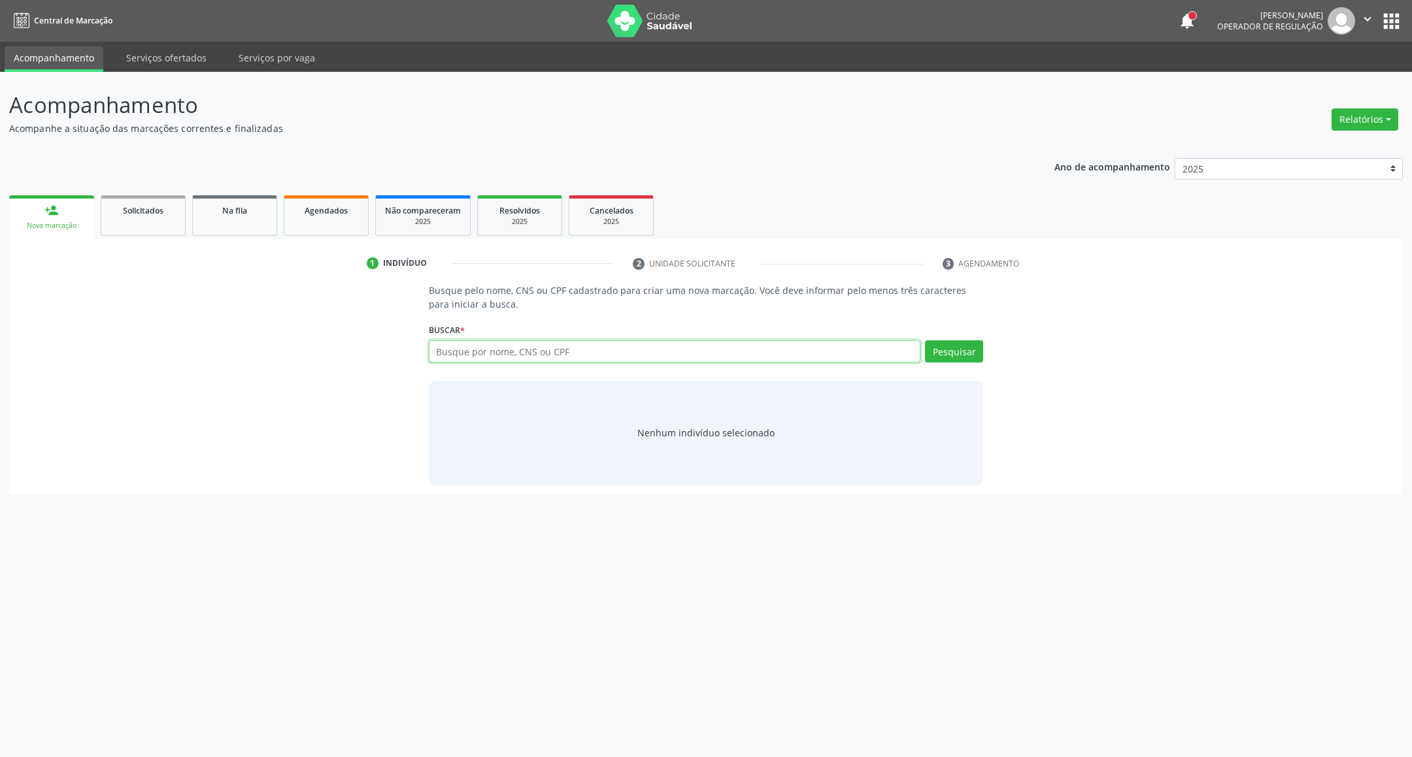
click at [469, 349] on input "text" at bounding box center [675, 351] width 492 height 22
type input "ROZANA BATIST"
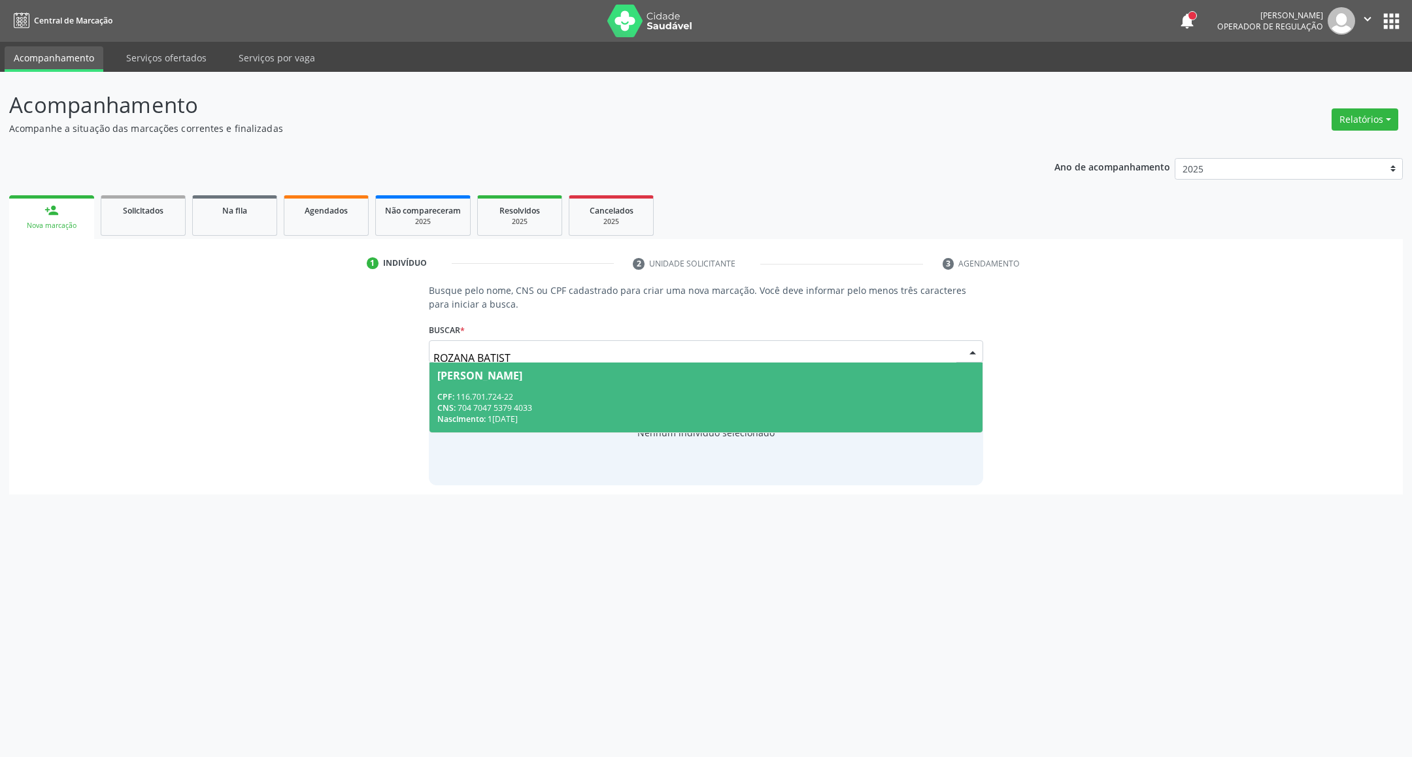
click at [524, 408] on div "CNS: 704 7047 5379 4033" at bounding box center [706, 408] width 538 height 11
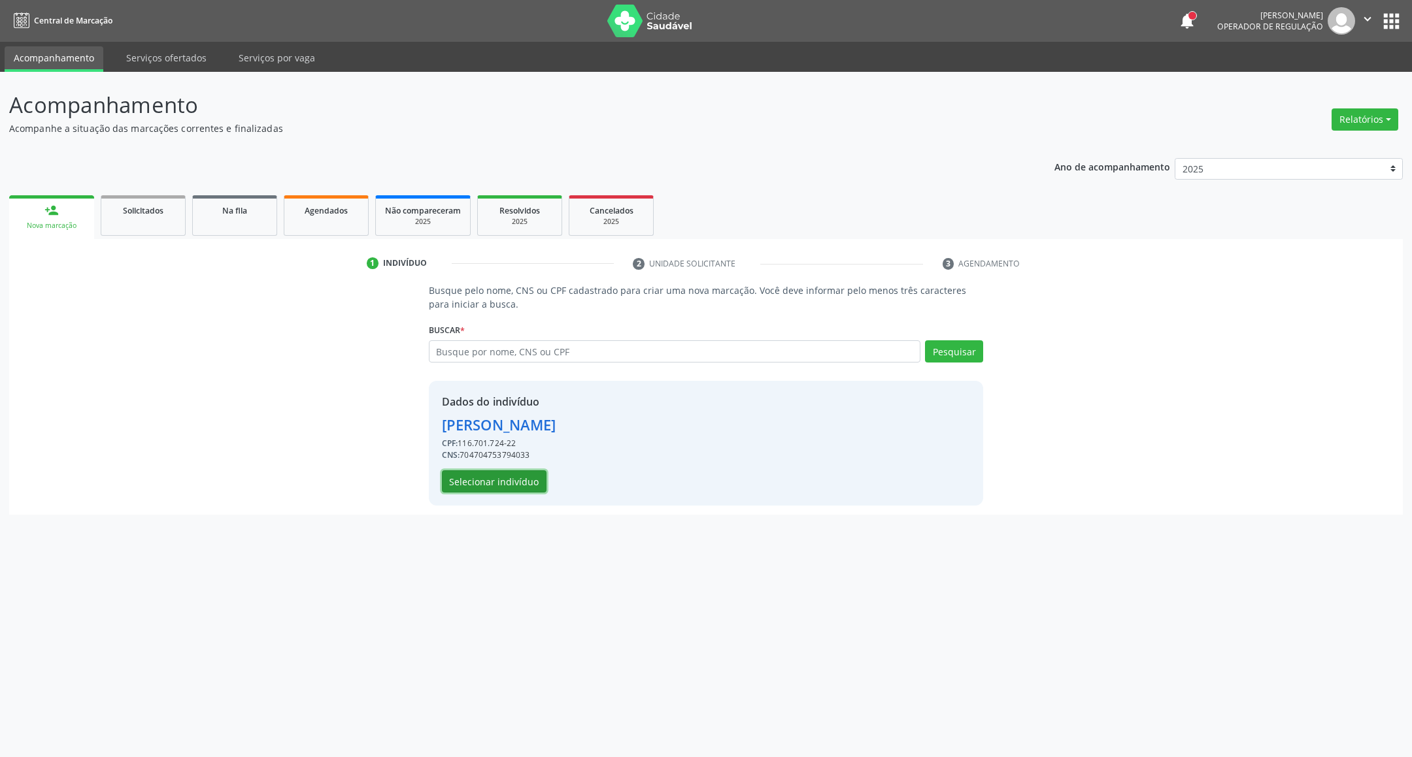
click at [494, 486] on button "Selecionar indivíduo" at bounding box center [494, 482] width 105 height 22
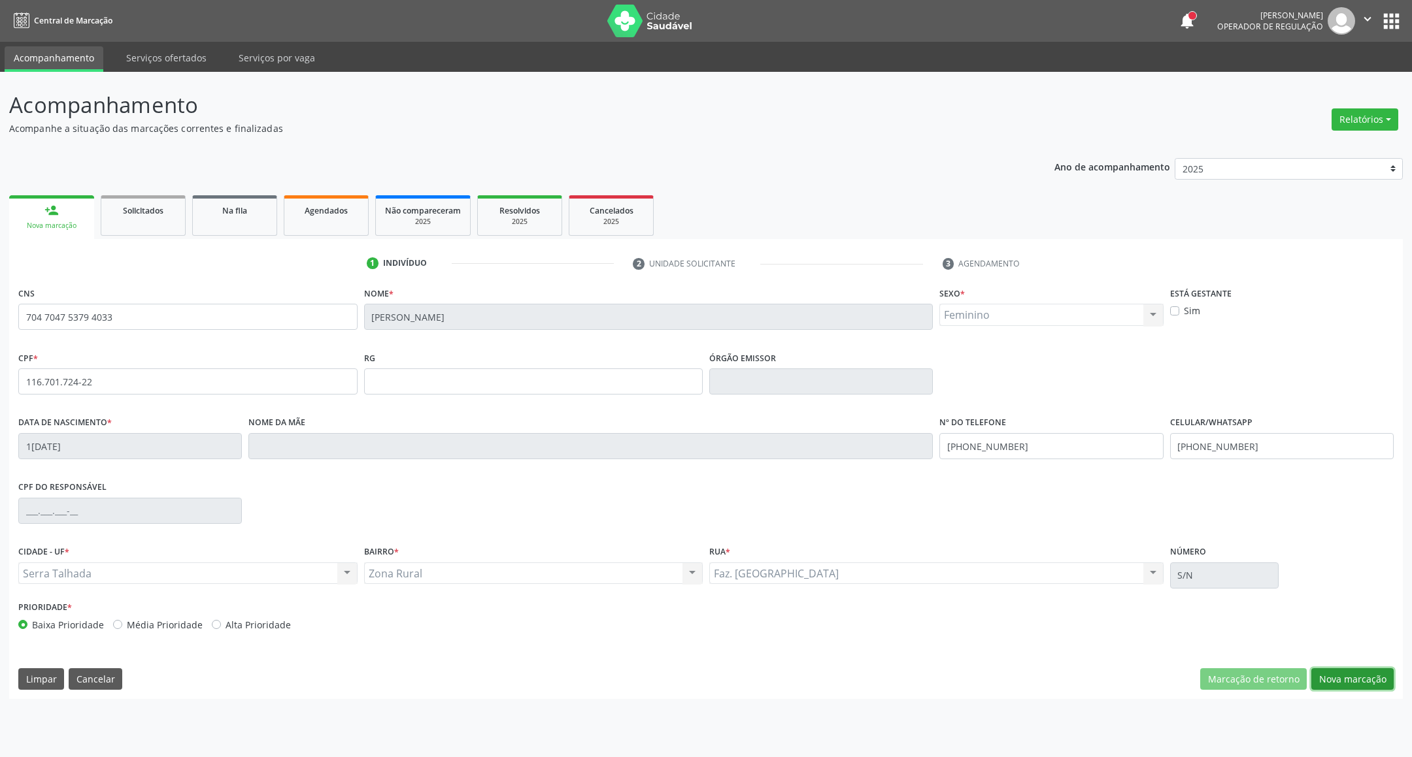
drag, startPoint x: 1347, startPoint y: 670, endPoint x: 1336, endPoint y: 672, distance: 11.3
click at [1336, 672] on button "Nova marcação" at bounding box center [1352, 680] width 82 height 22
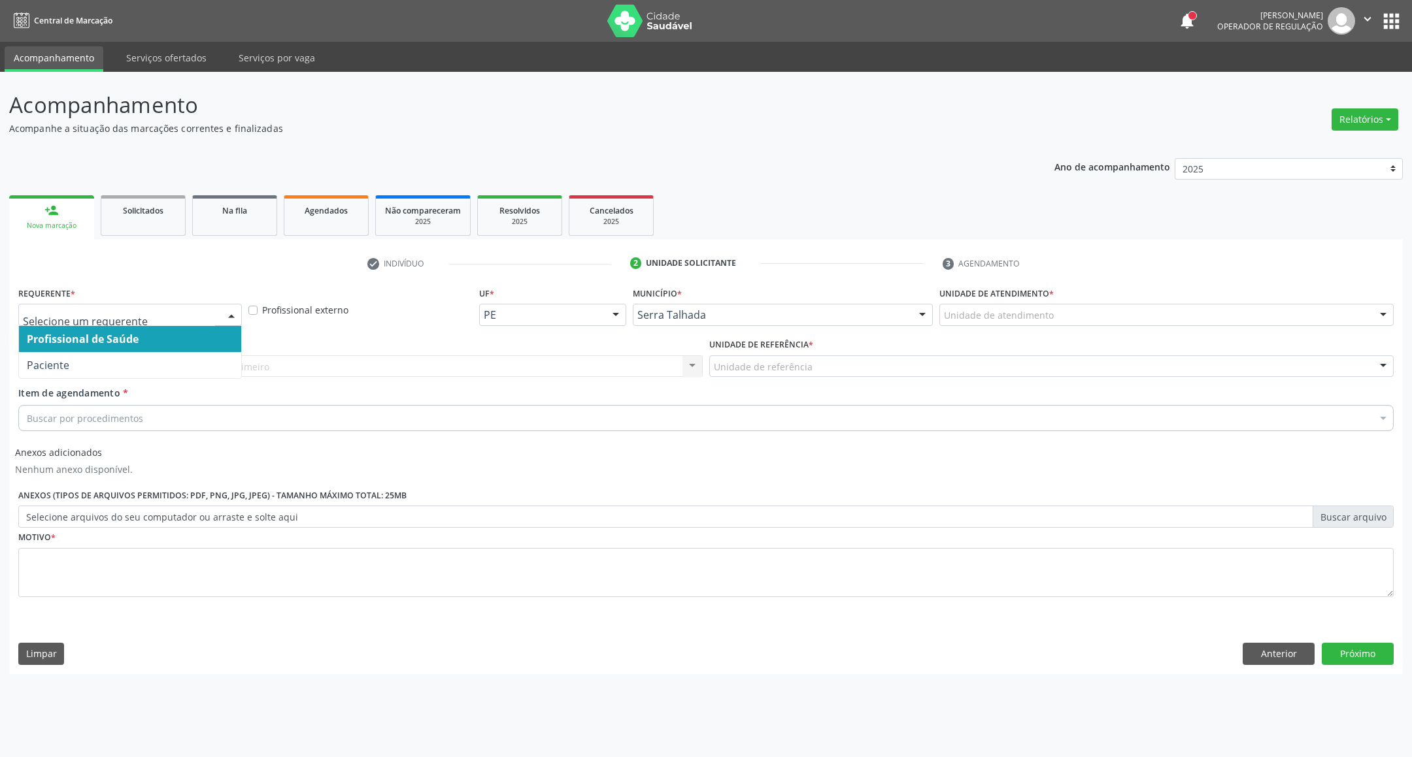
drag, startPoint x: 61, startPoint y: 314, endPoint x: 61, endPoint y: 352, distance: 37.3
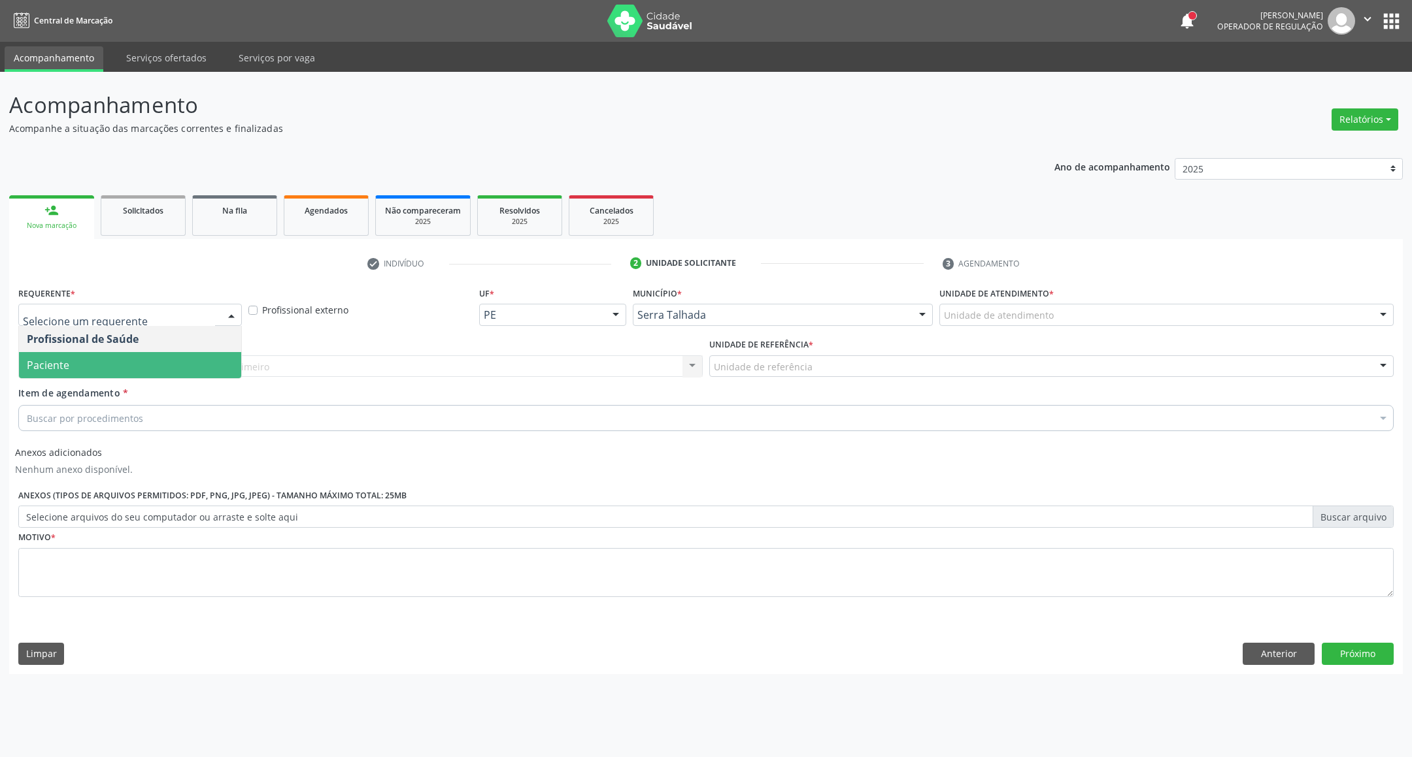
click at [61, 358] on span "Paciente" at bounding box center [48, 365] width 42 height 14
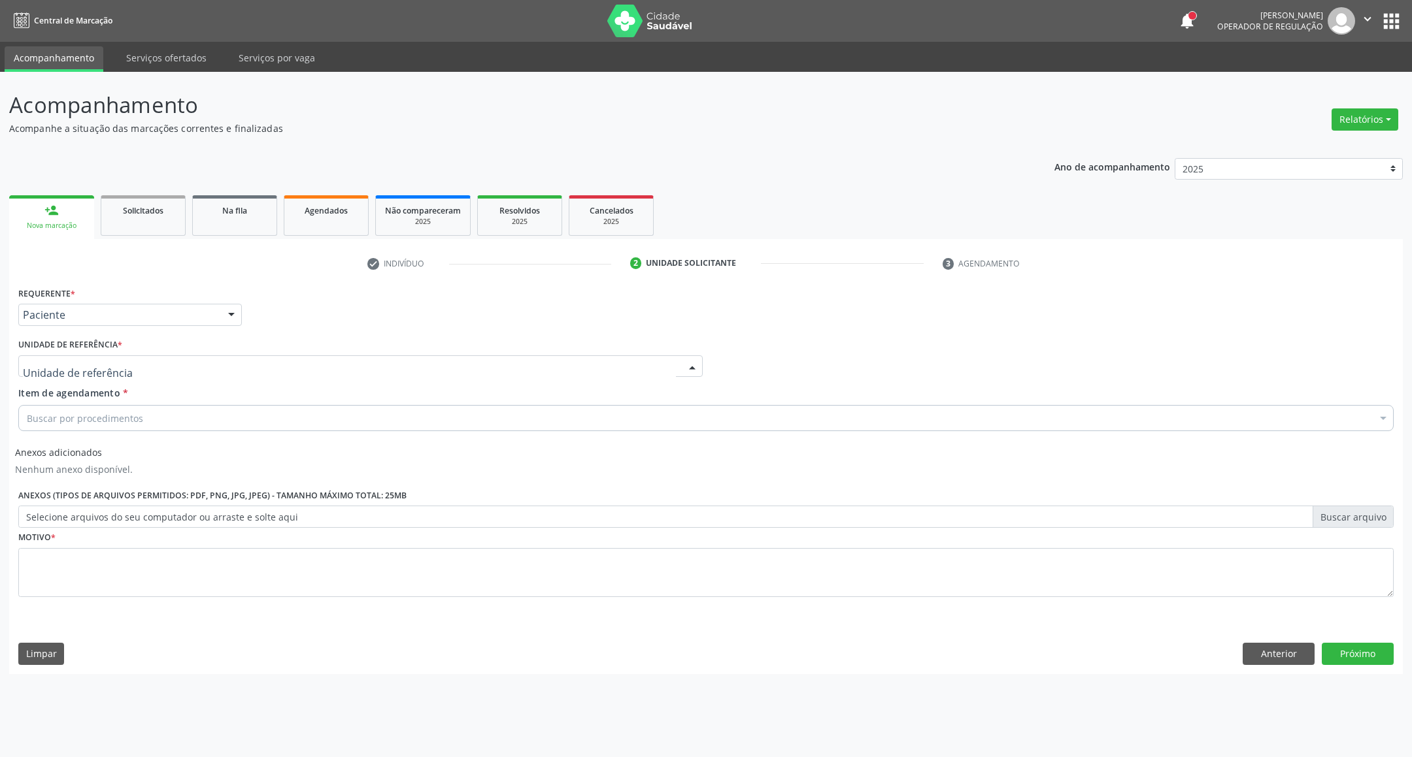
click at [63, 359] on div at bounding box center [360, 366] width 684 height 22
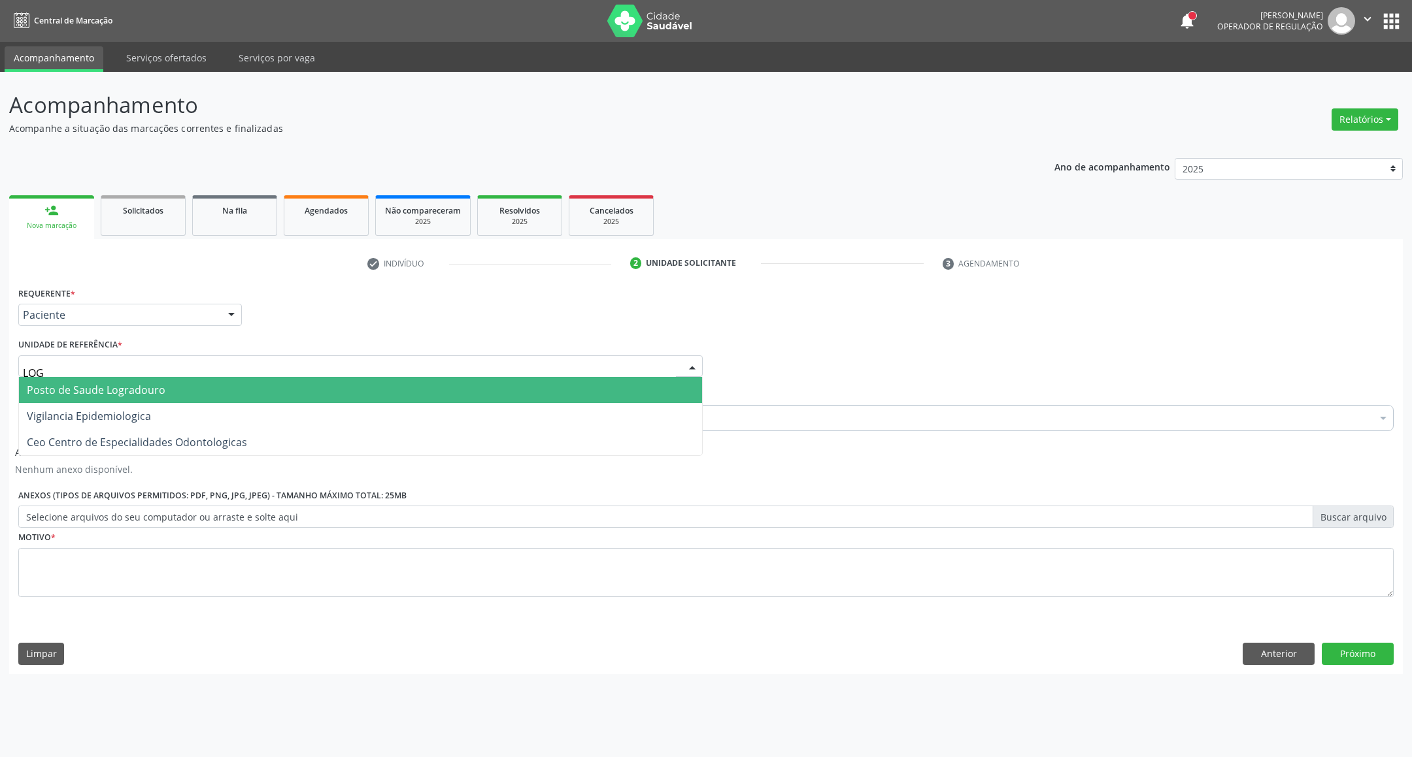
type input "LOGR"
click at [80, 386] on span "Posto de Saude Logradouro" at bounding box center [96, 390] width 139 height 14
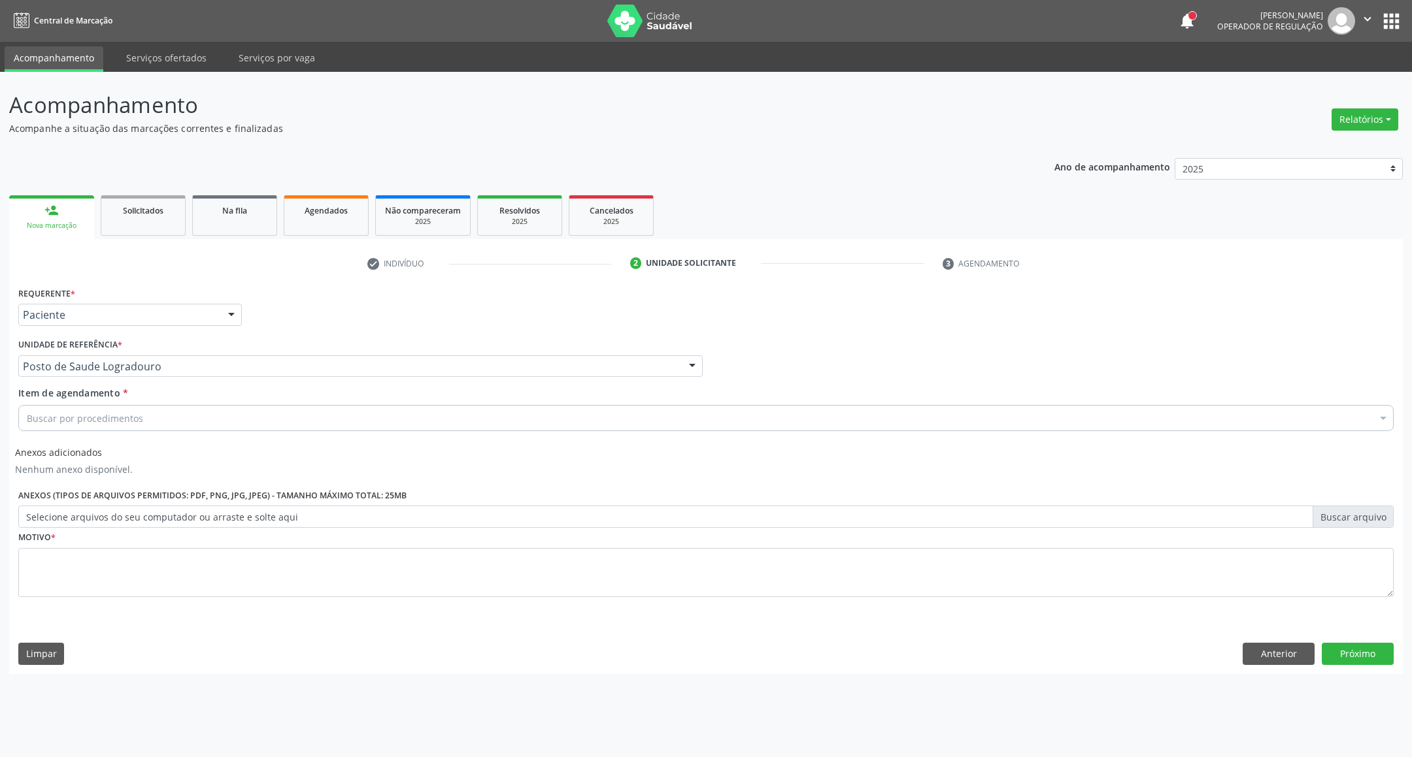
click at [76, 429] on div "Buscar por procedimentos" at bounding box center [705, 418] width 1375 height 26
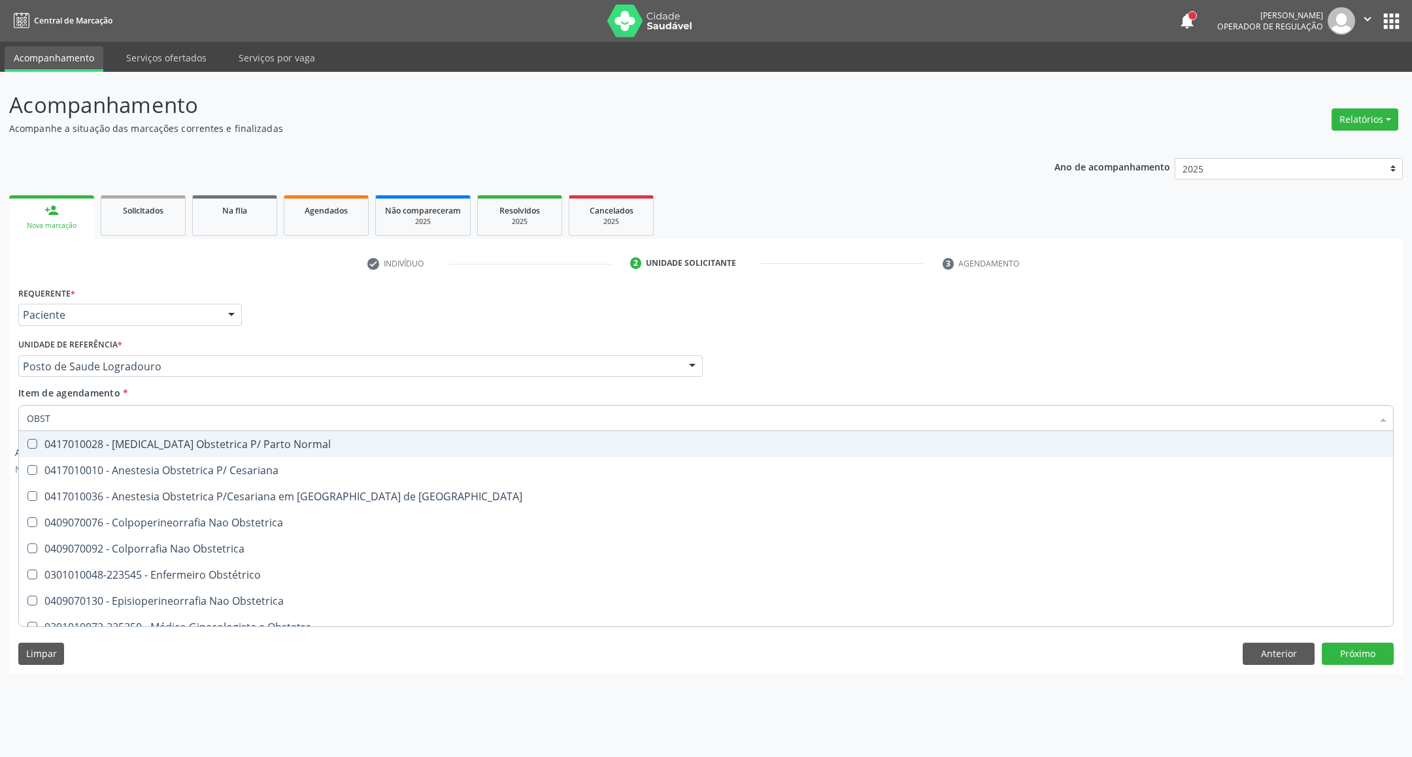
type input "OBSTE"
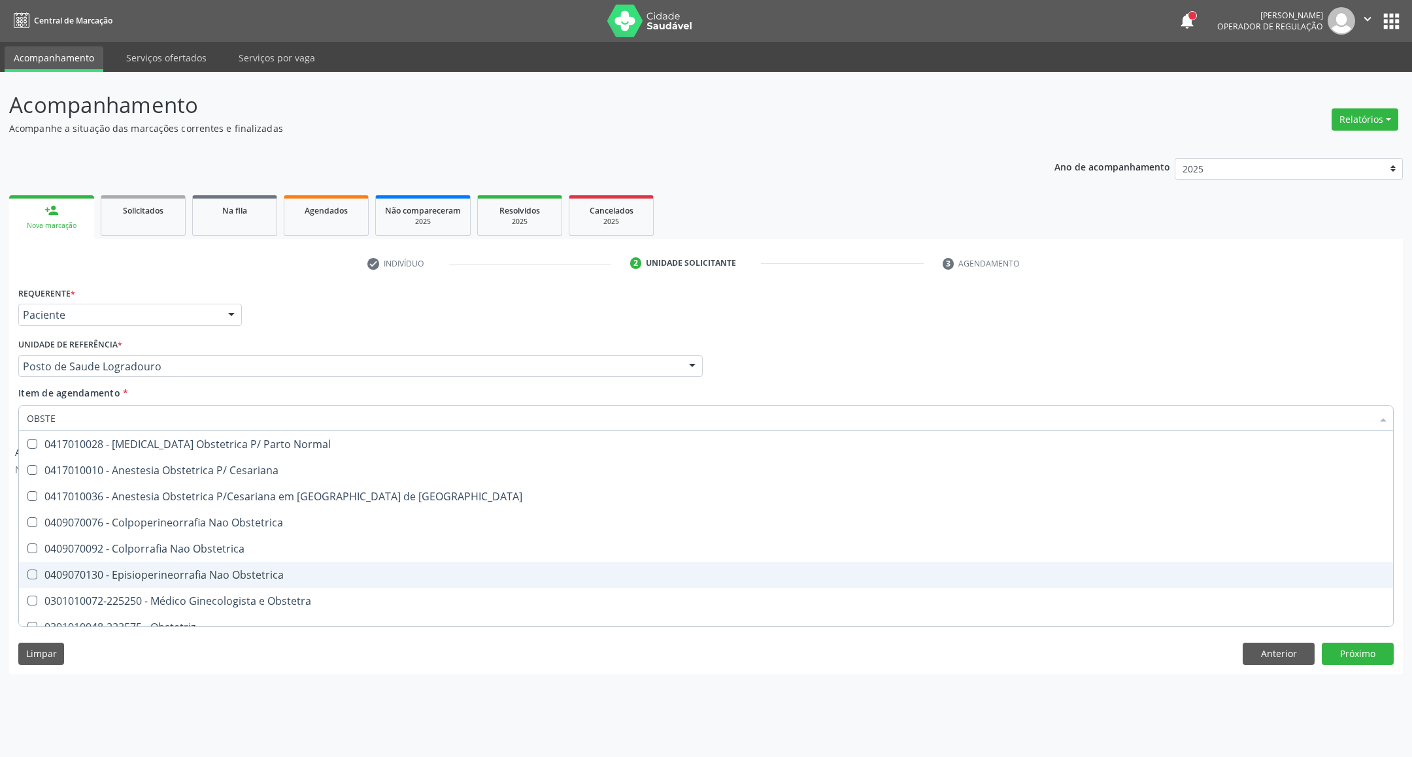
scroll to position [92, 0]
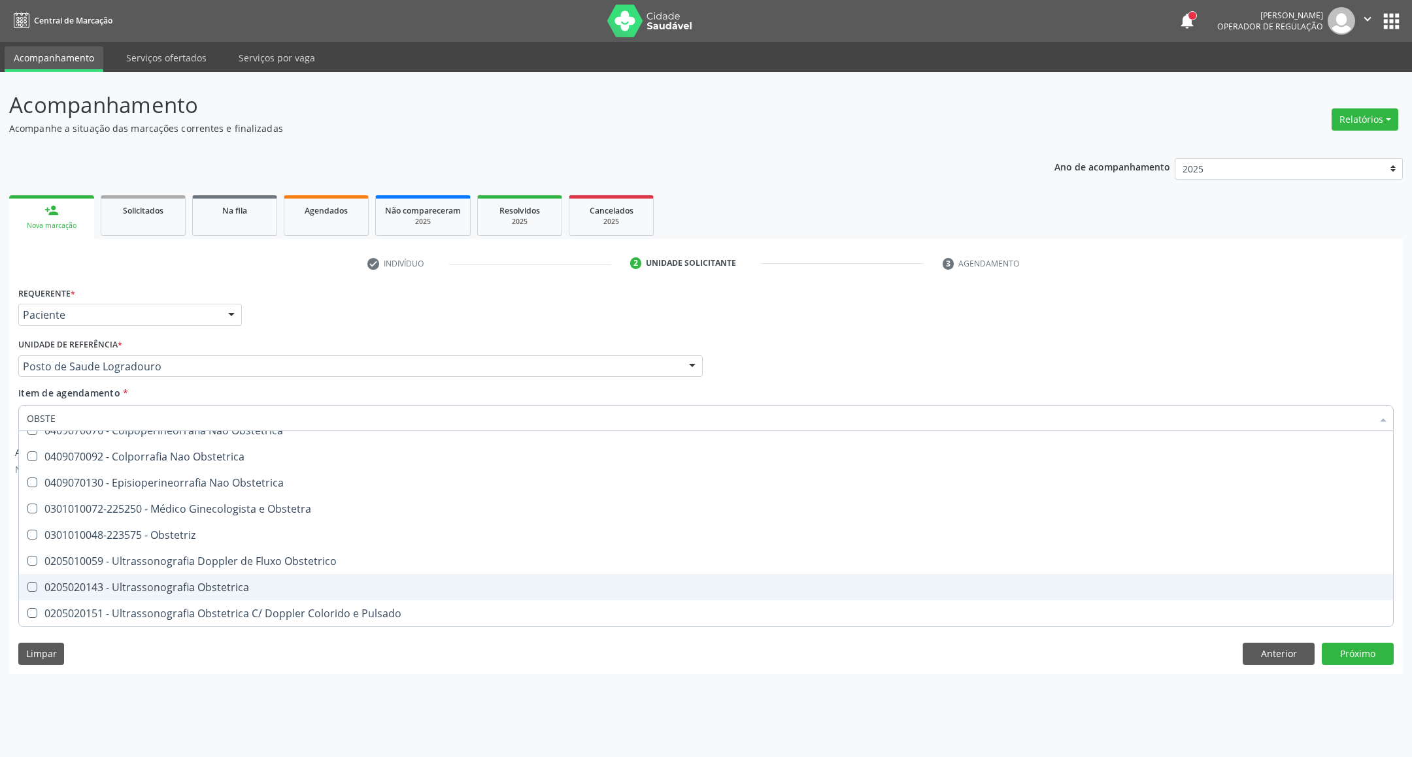
click at [118, 583] on div "0205020143 - Ultrassonografia Obstetrica" at bounding box center [706, 587] width 1358 height 10
checkbox Obstetrica "true"
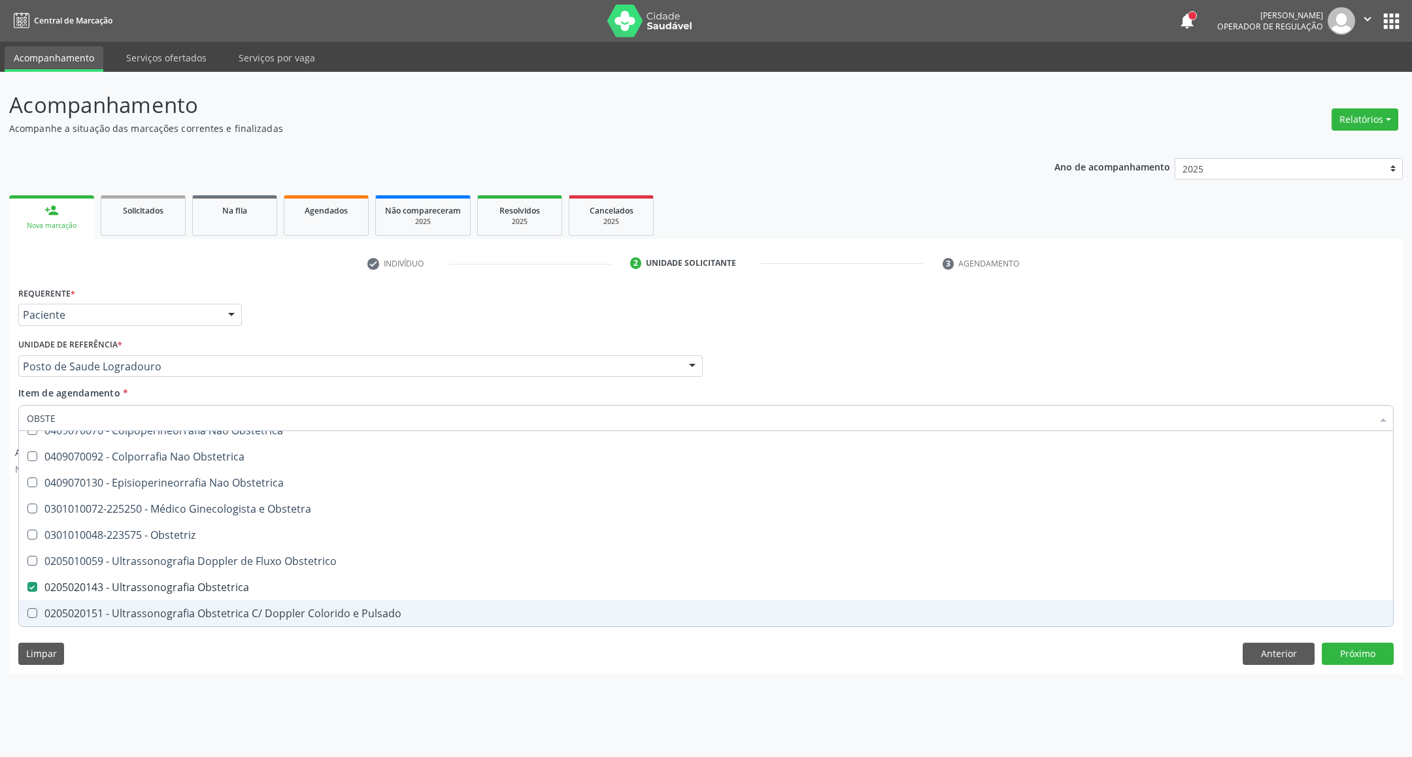
click at [204, 669] on div "Requerente * Paciente Profissional de Saúde Paciente Nenhum resultado encontrad…" at bounding box center [705, 479] width 1393 height 390
checkbox Cesariana "true"
checkbox Obstetrica "false"
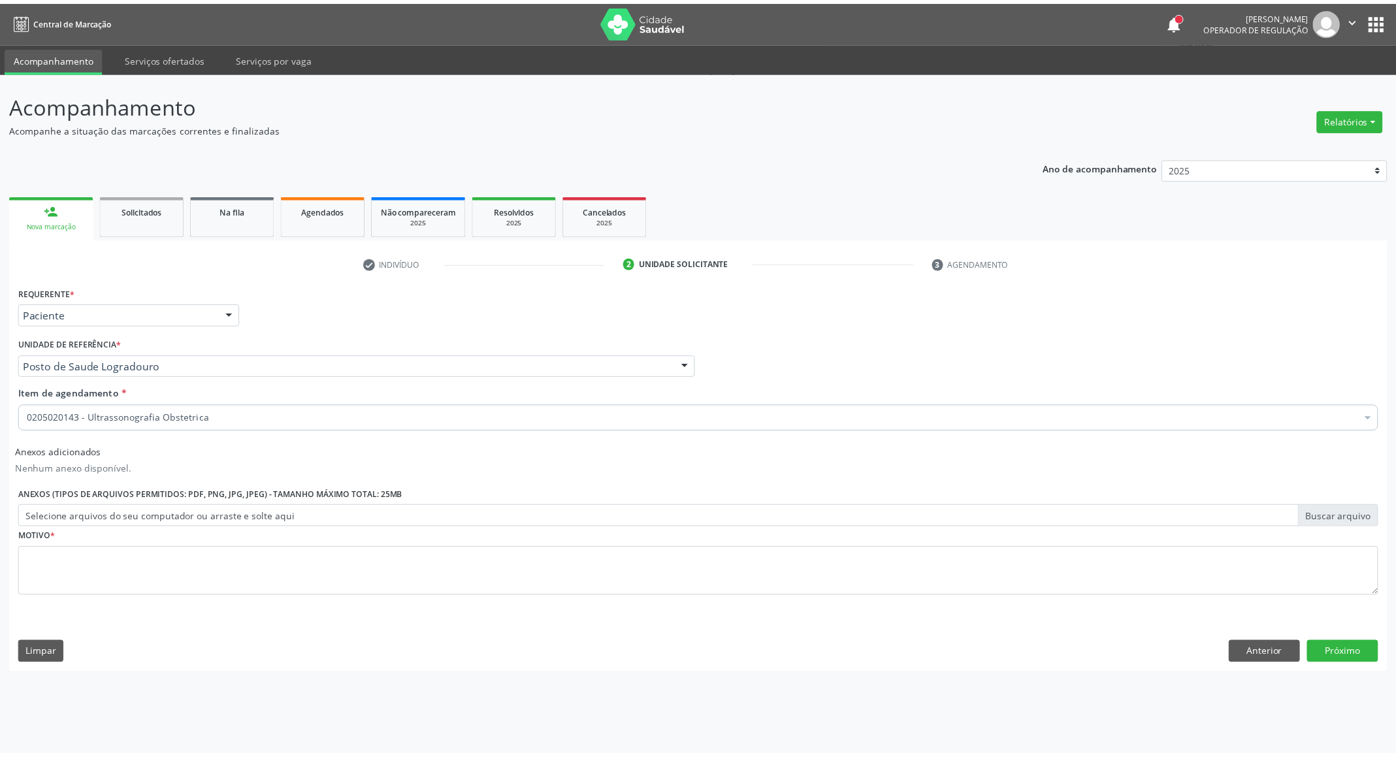
scroll to position [0, 0]
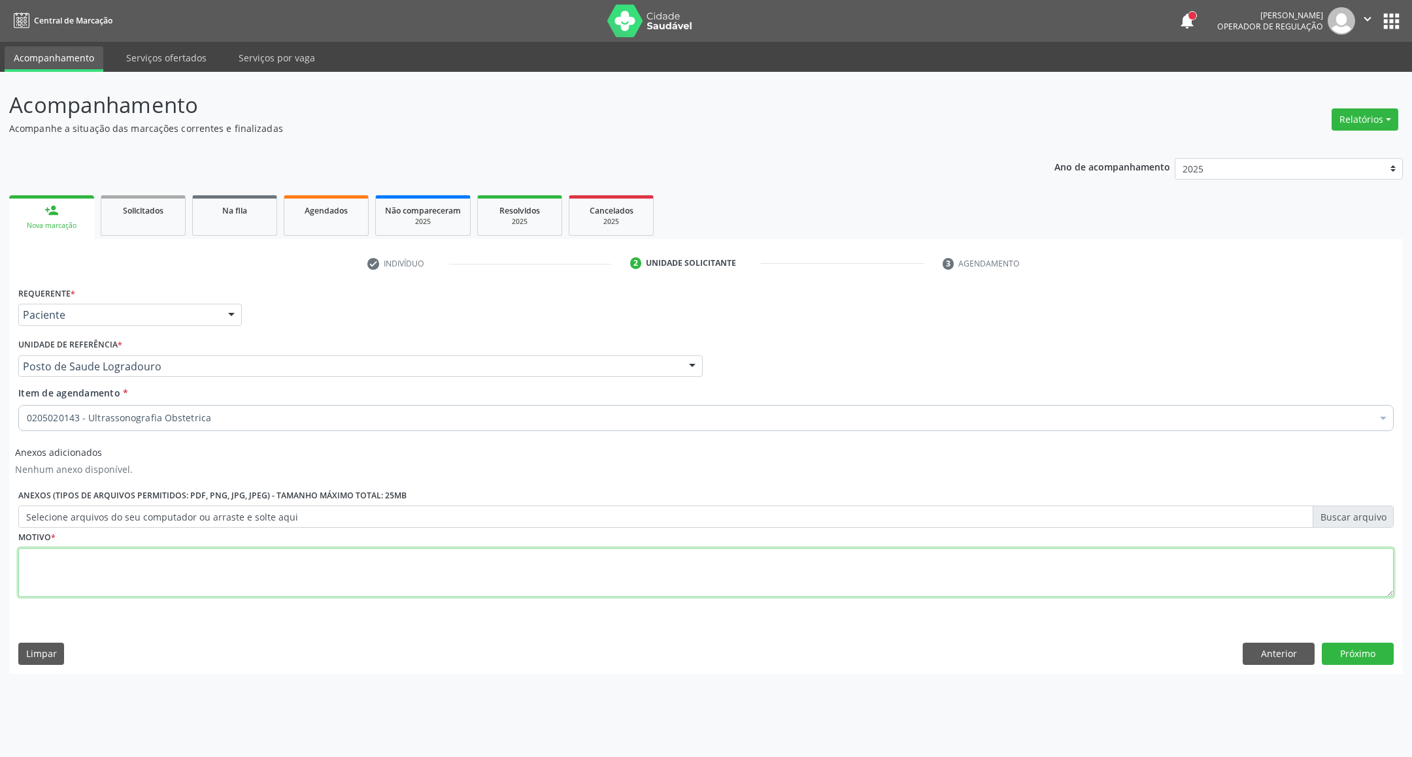
click at [226, 595] on textarea at bounding box center [705, 573] width 1375 height 50
type textarea "."
drag, startPoint x: 1366, startPoint y: 653, endPoint x: 1359, endPoint y: 653, distance: 7.9
click at [1364, 653] on button "Próximo" at bounding box center [1357, 654] width 72 height 22
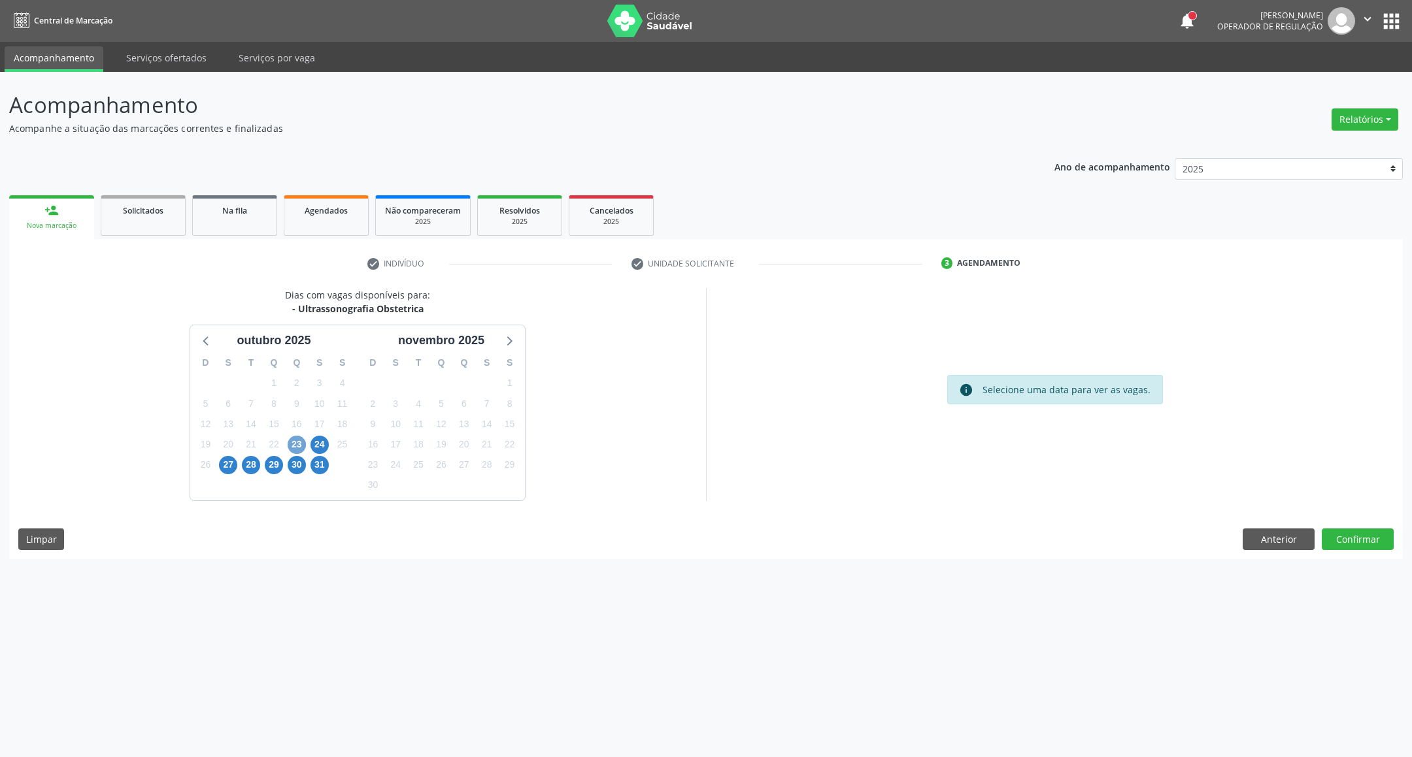
click at [290, 450] on span "23" at bounding box center [297, 445] width 18 height 18
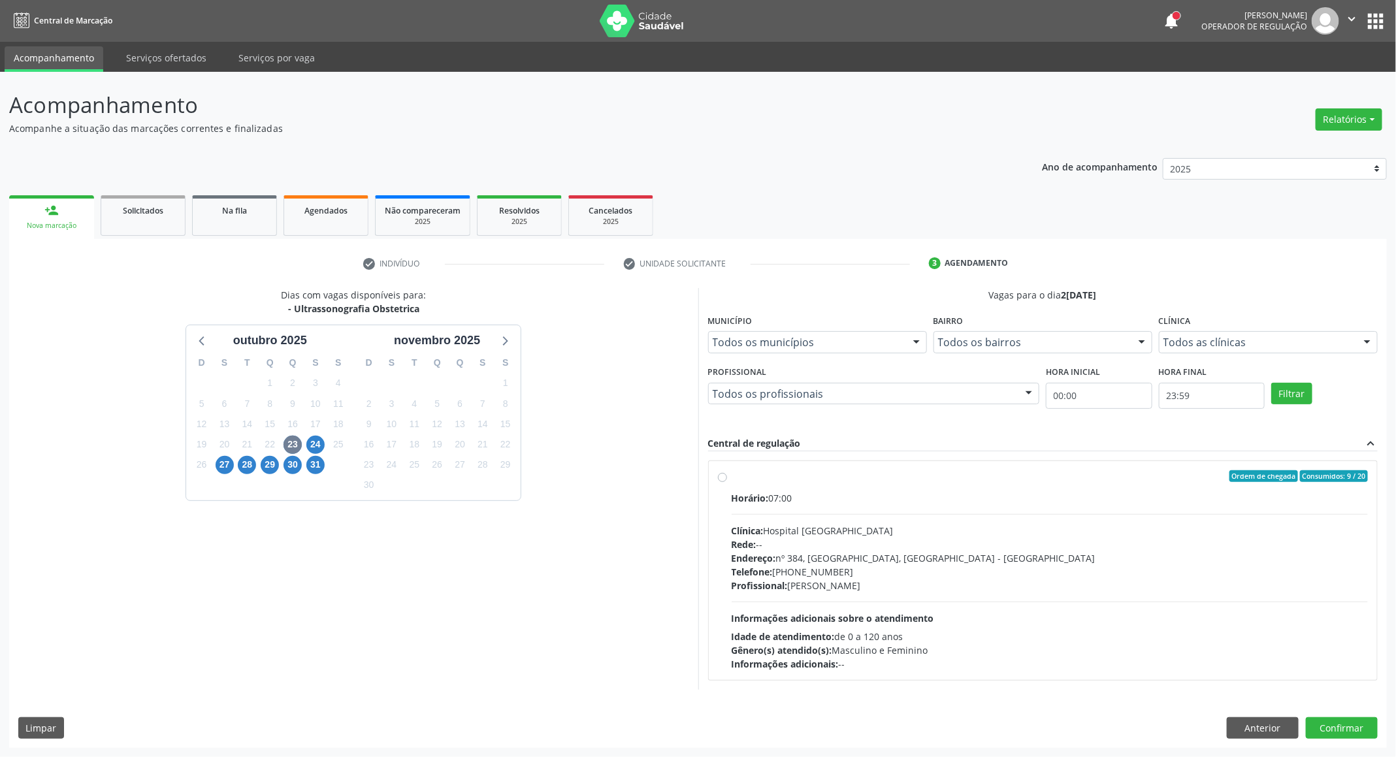
click at [1043, 533] on div "Clínica: Hospital [GEOGRAPHIC_DATA]" at bounding box center [1050, 531] width 637 height 14
click at [727, 482] on input "Ordem de chegada Consumidos: 9 / 20 Horário: 07:00 Clínica: Hospital [GEOGRAPHI…" at bounding box center [722, 477] width 9 height 12
radio input "true"
click at [322, 438] on span "24" at bounding box center [315, 445] width 18 height 18
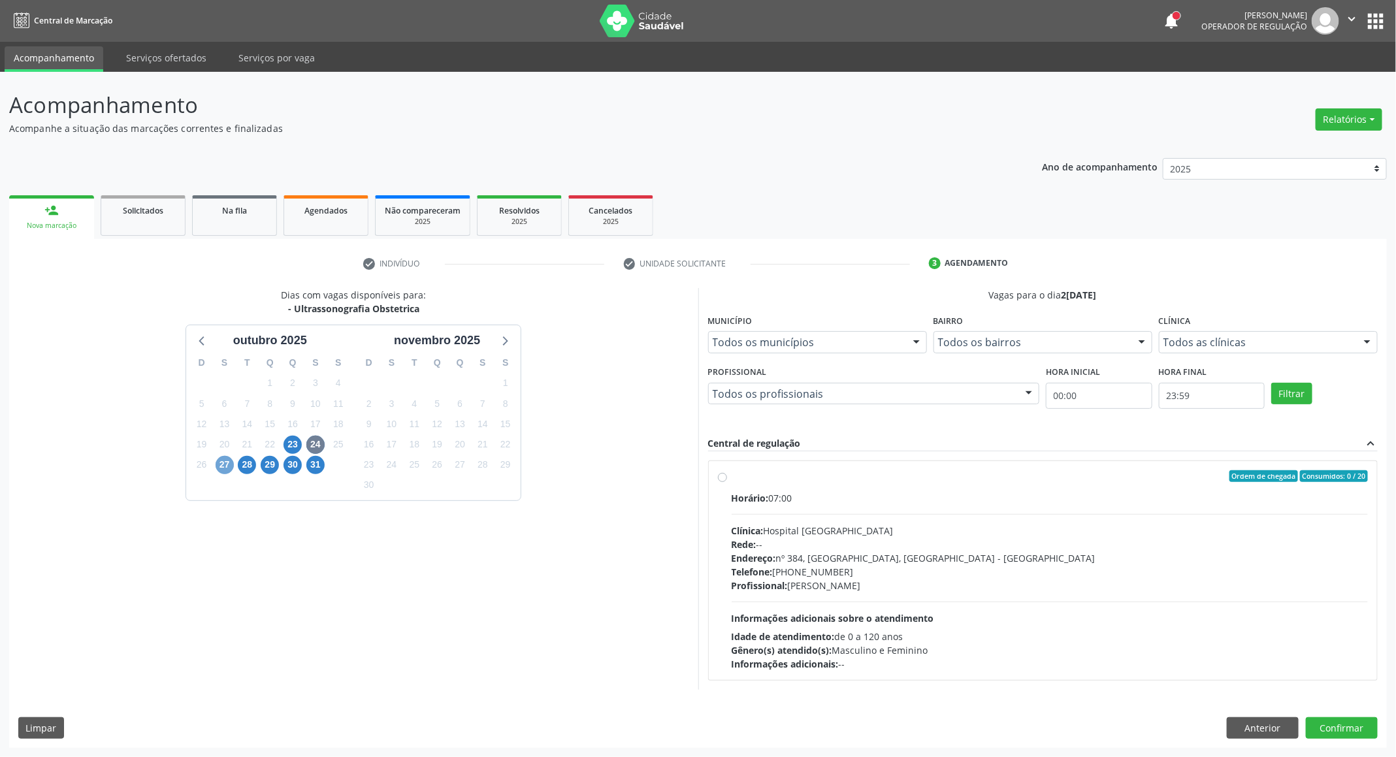
click at [224, 471] on span "27" at bounding box center [225, 465] width 18 height 18
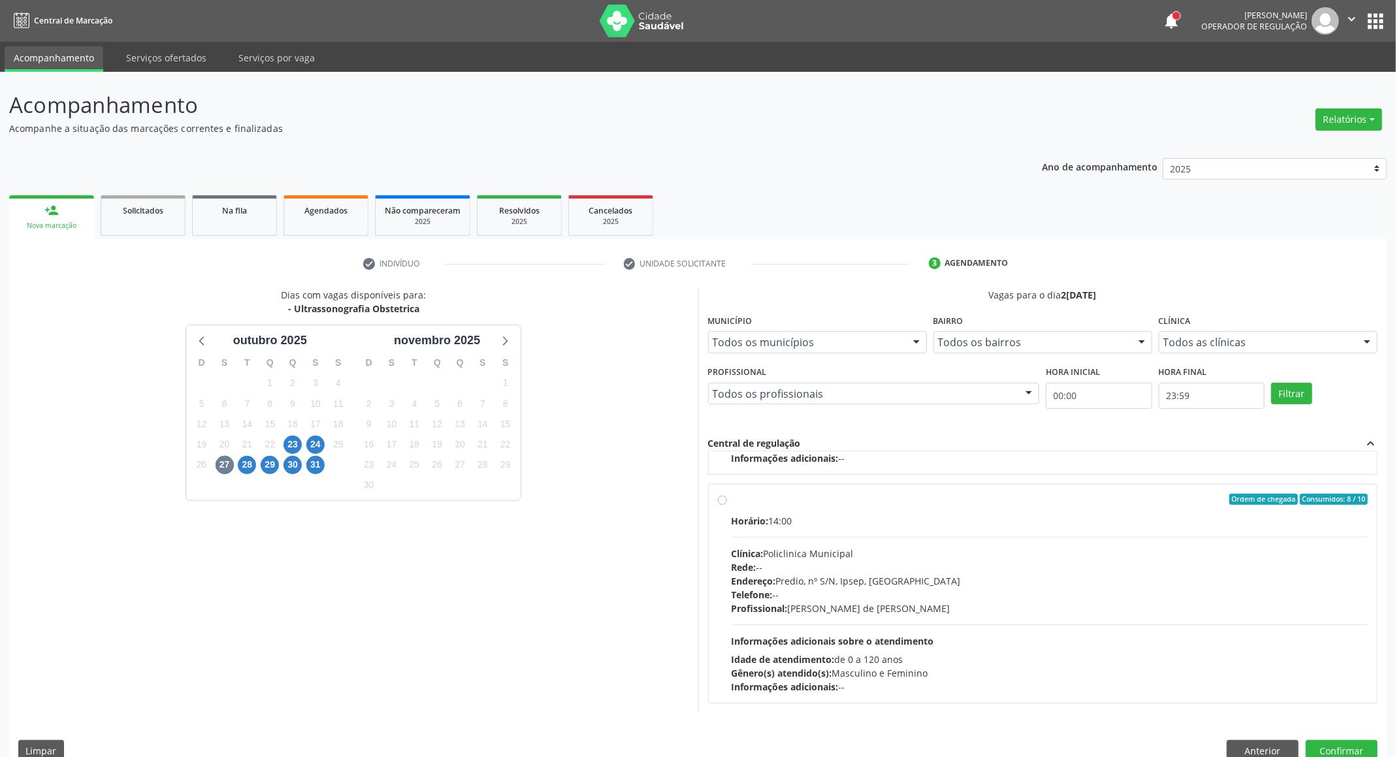
click at [798, 494] on div "Ordem de chegada Consumidos: 8 / 10" at bounding box center [1050, 500] width 637 height 12
click at [727, 494] on input "Ordem de chegada Consumidos: 8 / 10 Horário: 14:00 Clínica: Policlinica Municip…" at bounding box center [722, 500] width 9 height 12
radio input "true"
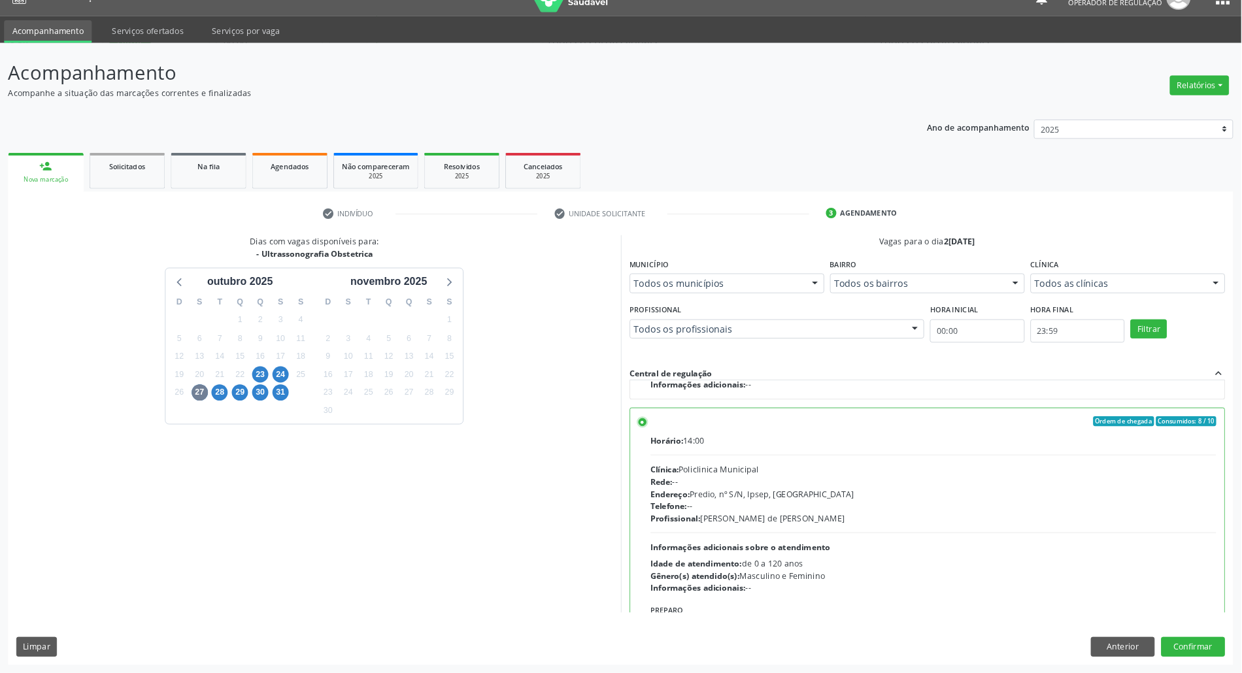
scroll to position [296, 0]
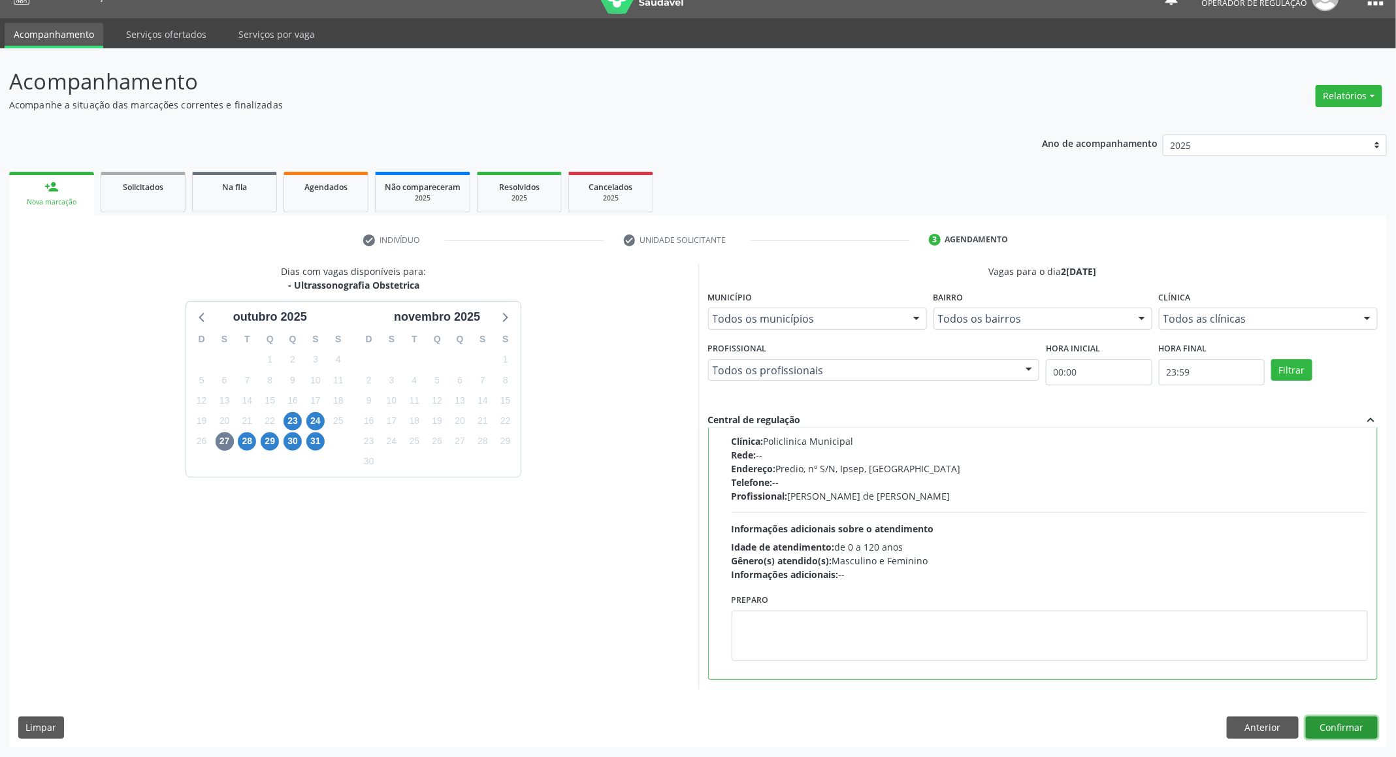
click at [1321, 732] on button "Confirmar" at bounding box center [1342, 728] width 72 height 22
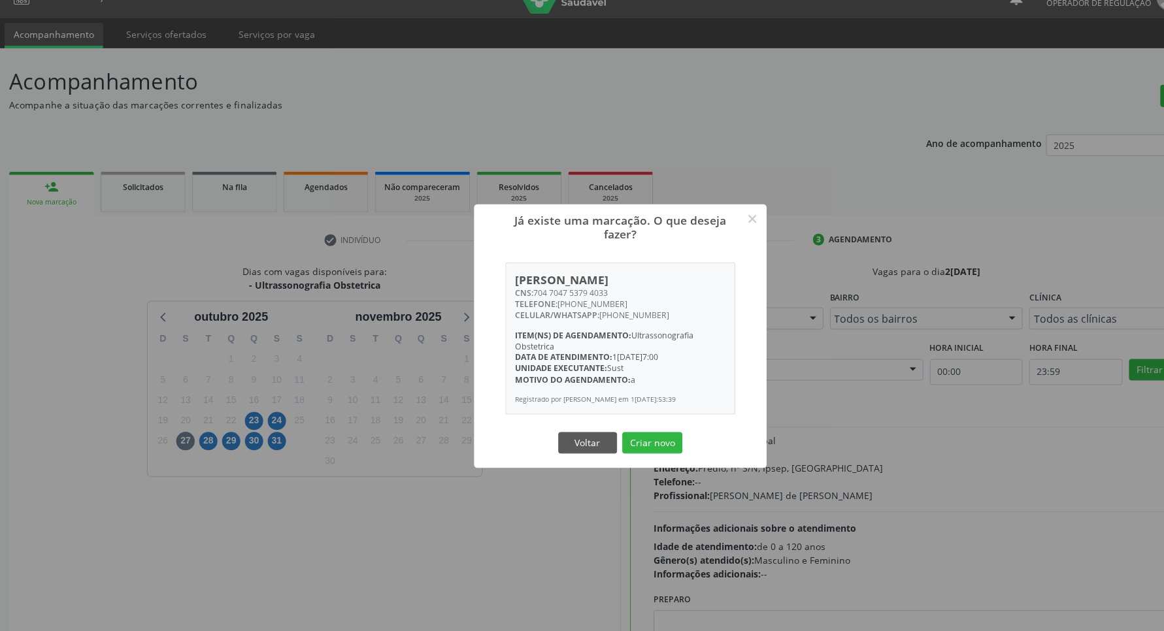
scroll to position [295, 0]
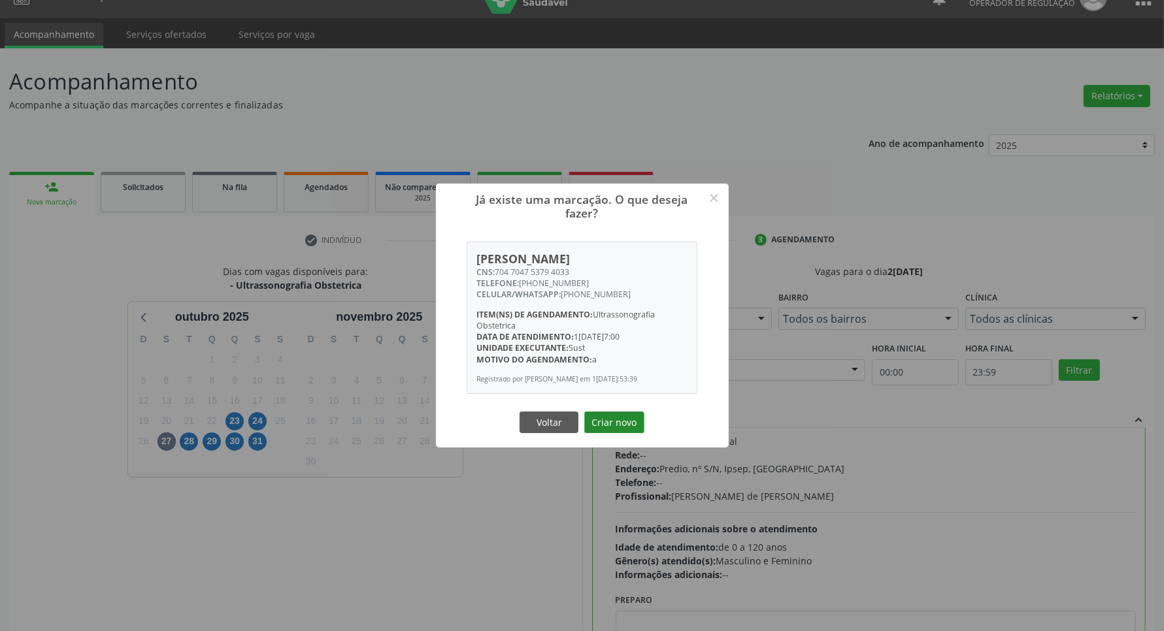
click at [601, 422] on button "Criar novo" at bounding box center [614, 423] width 60 height 22
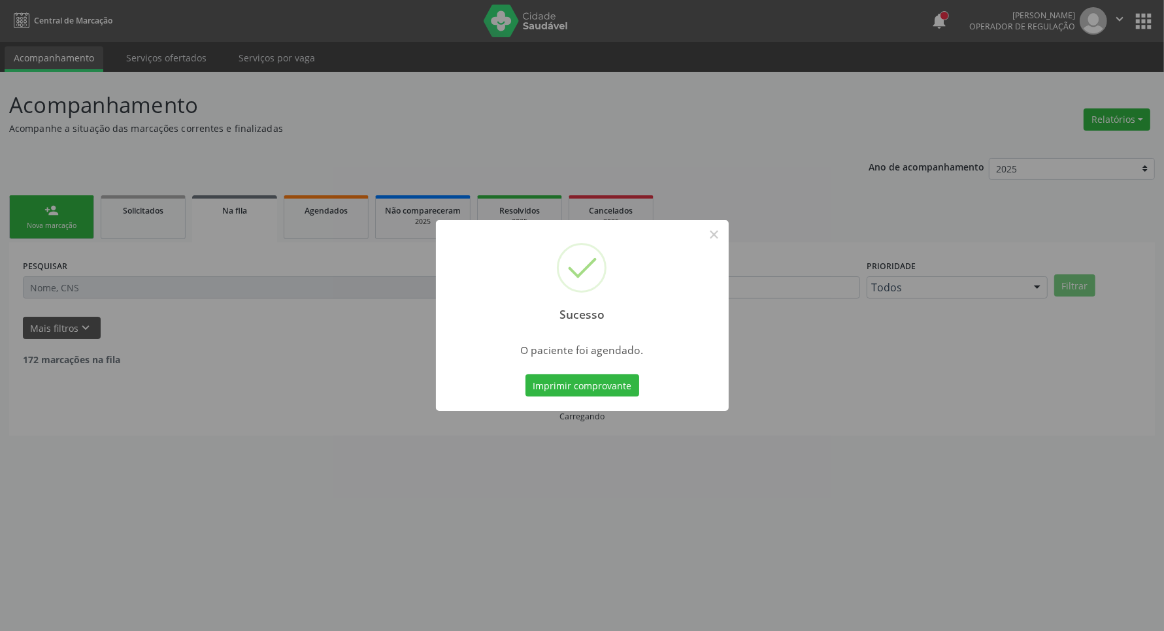
scroll to position [0, 0]
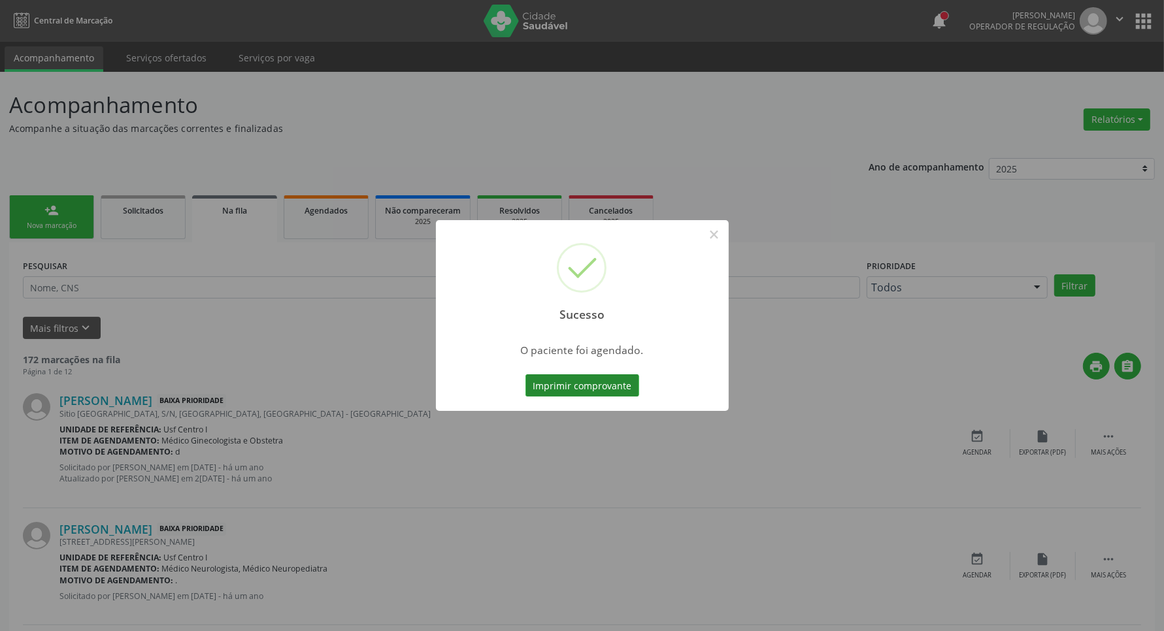
click at [631, 376] on button "Imprimir comprovante" at bounding box center [582, 385] width 114 height 22
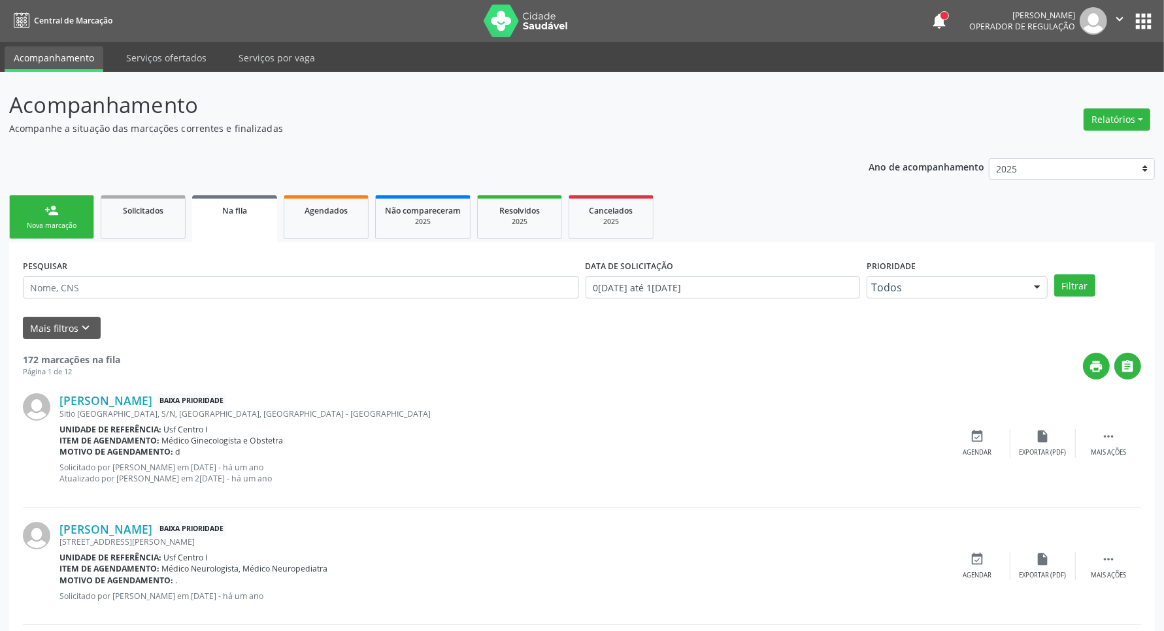
click at [44, 209] on div "person_add" at bounding box center [51, 210] width 14 height 14
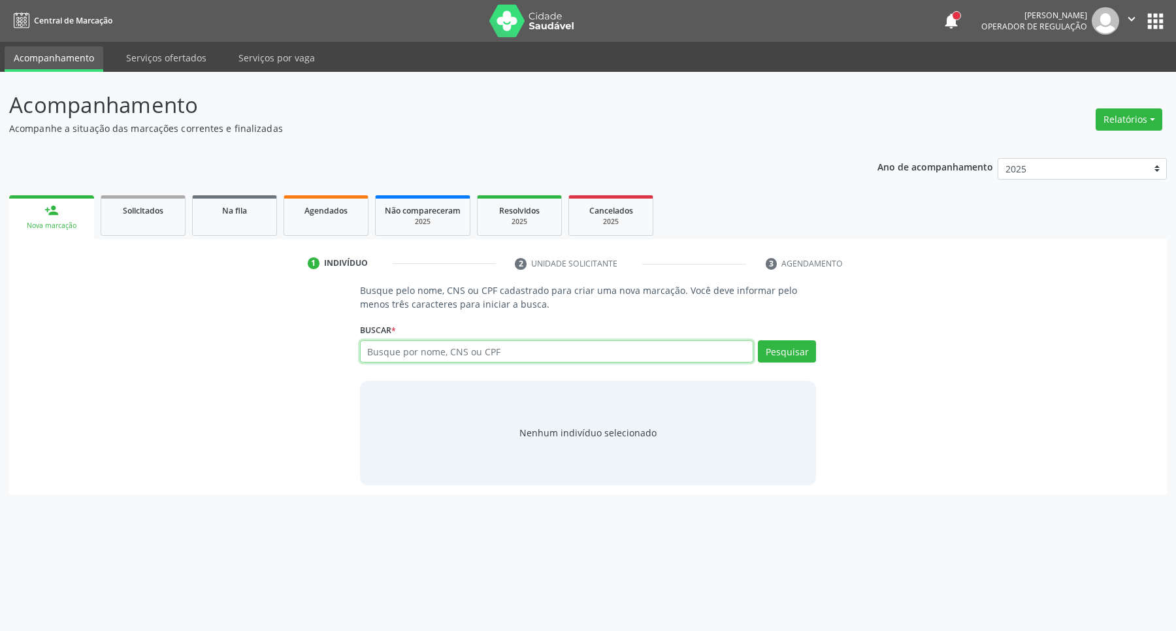
click at [420, 345] on input "text" at bounding box center [557, 351] width 394 height 22
type input "[PERSON_NAME]"
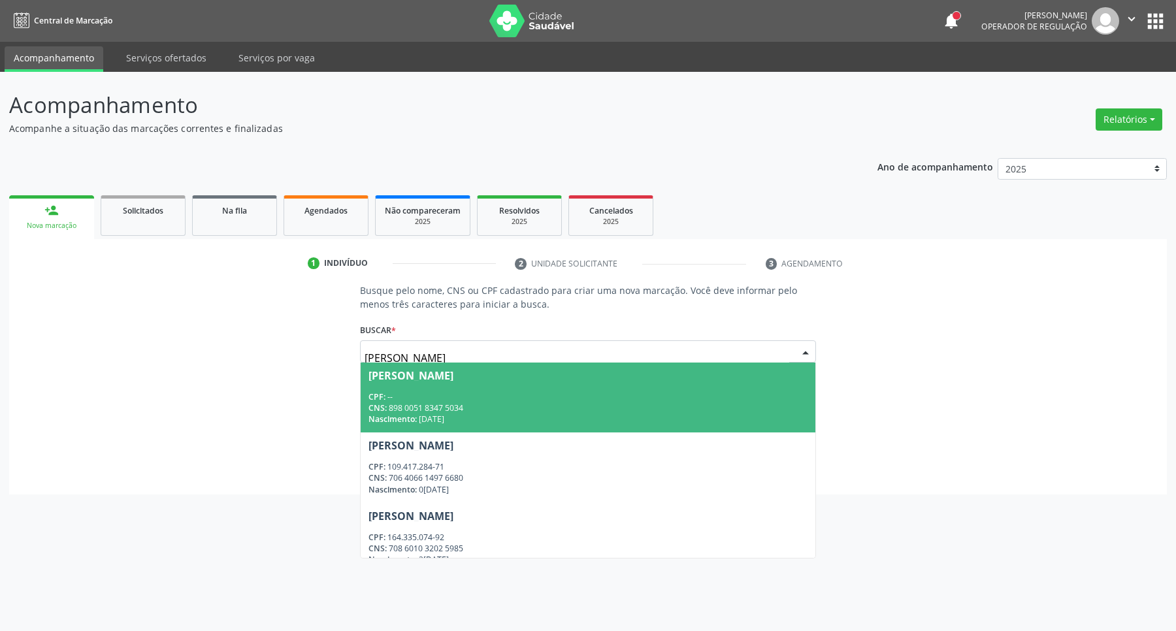
type input "[PERSON_NAME]"
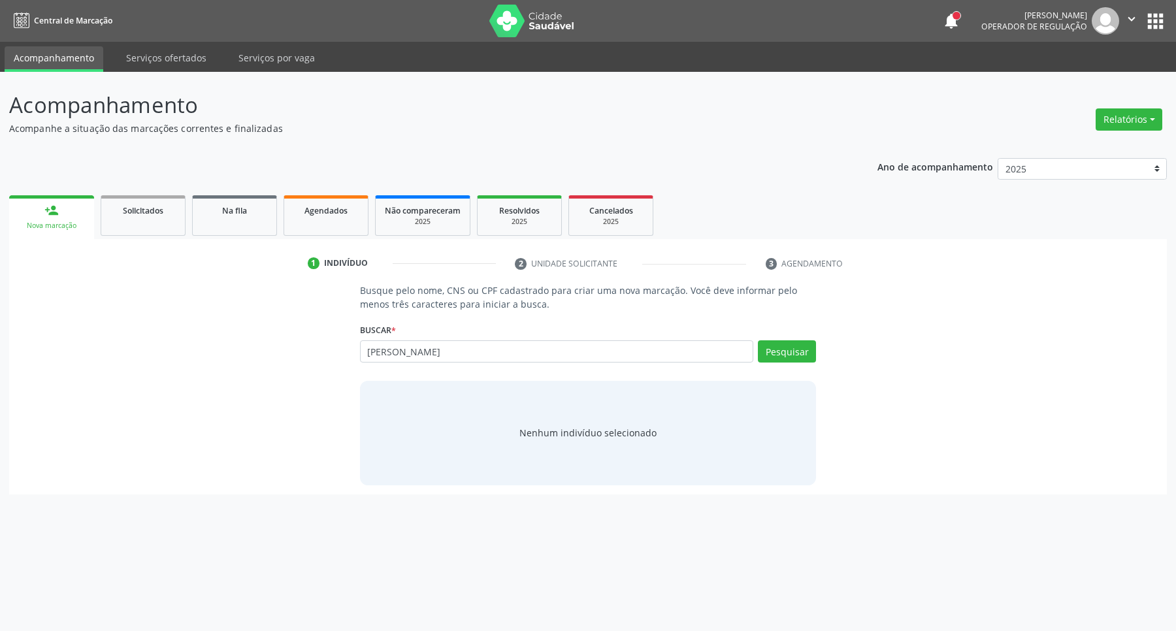
type input "[PERSON_NAME]"
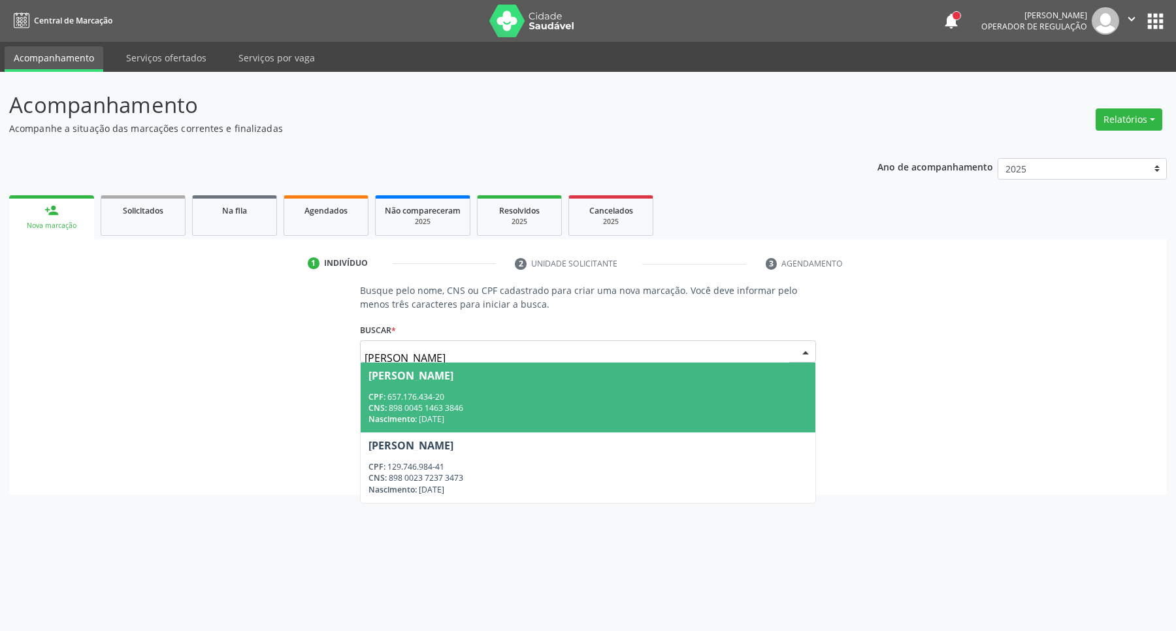
click at [530, 390] on span "[PERSON_NAME] CPF: 657.176.434-20 CNS: 898 0045 1463 3846 Nascimento: 1[DATE]" at bounding box center [588, 398] width 455 height 70
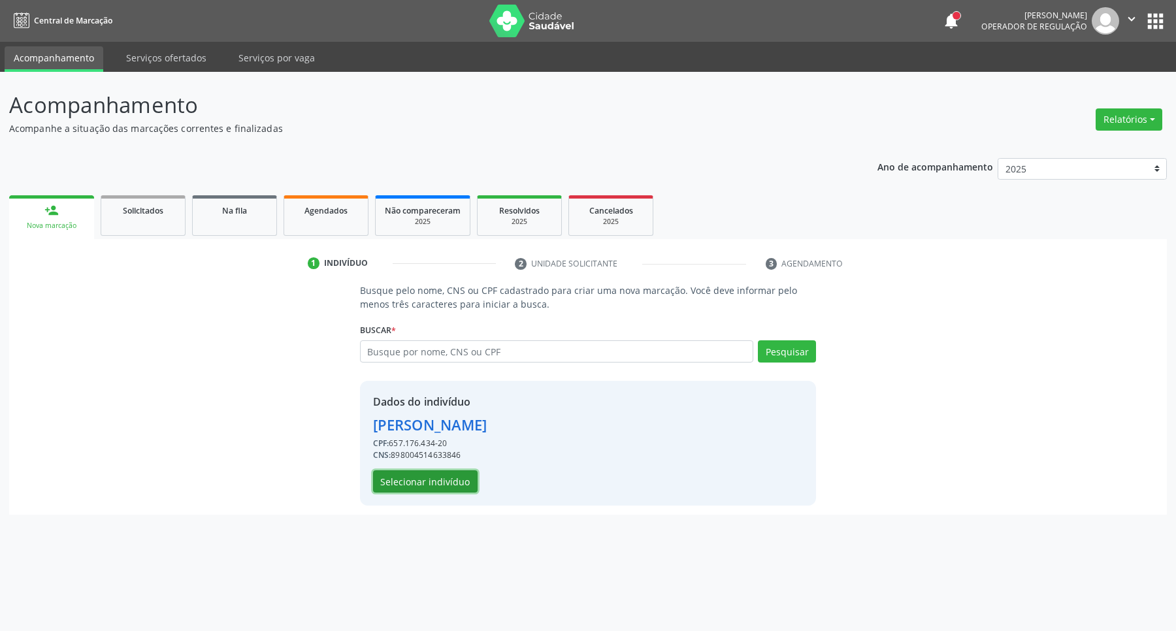
click at [448, 489] on button "Selecionar indivíduo" at bounding box center [425, 482] width 105 height 22
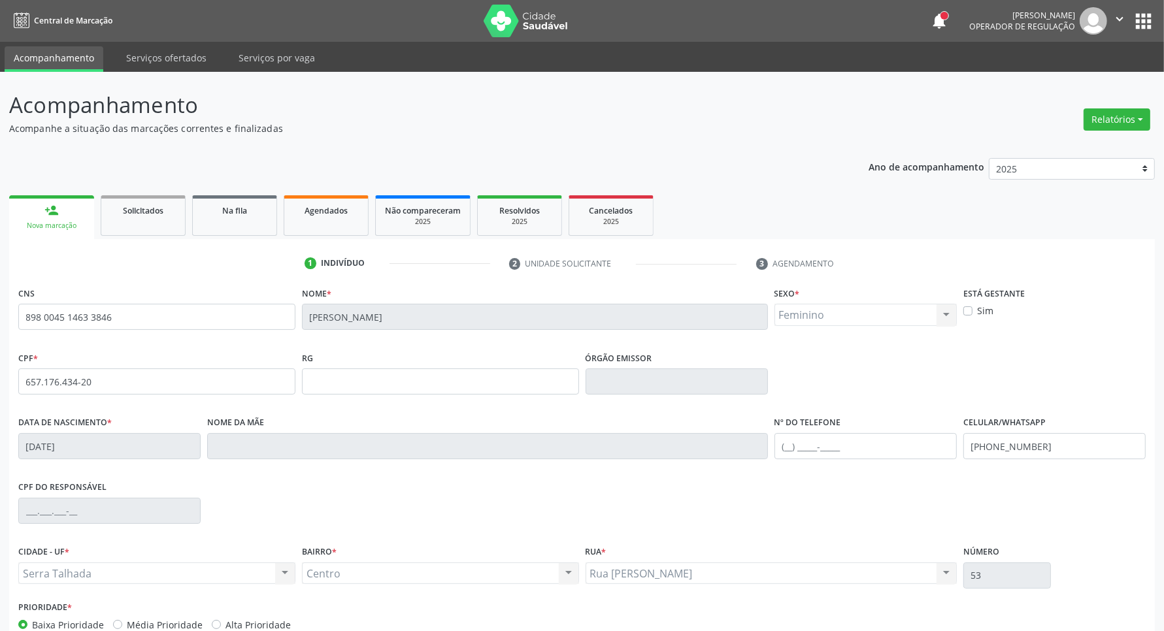
scroll to position [77, 0]
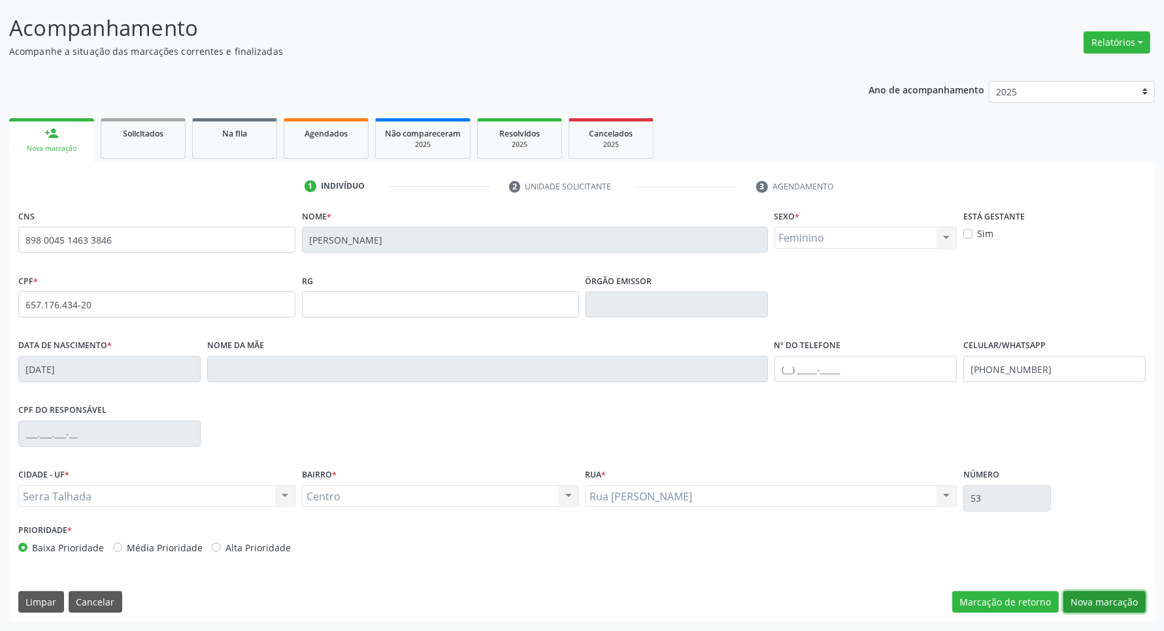
drag, startPoint x: 1093, startPoint y: 604, endPoint x: 1077, endPoint y: 596, distance: 18.4
click at [1086, 600] on button "Nova marcação" at bounding box center [1104, 602] width 82 height 22
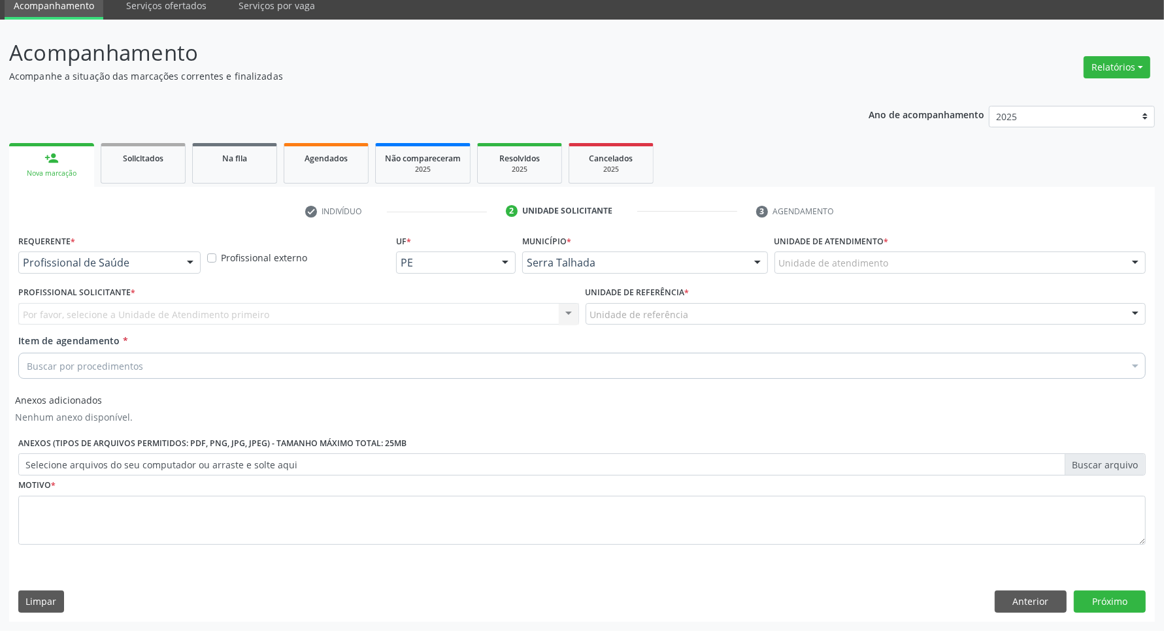
scroll to position [52, 0]
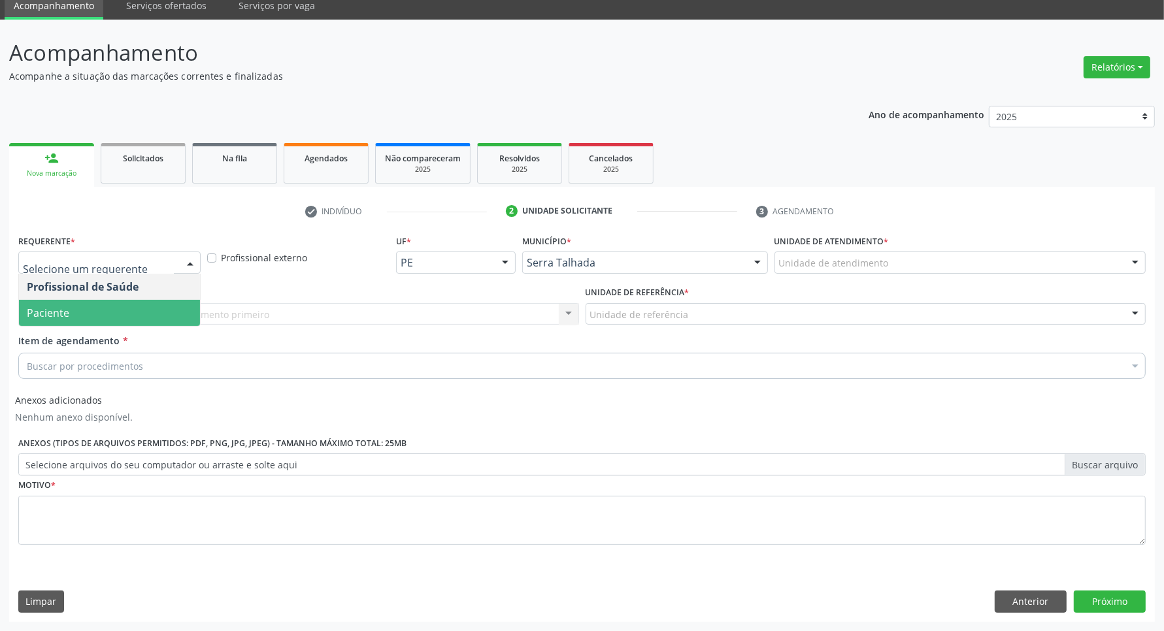
click at [95, 309] on span "Paciente" at bounding box center [109, 313] width 181 height 26
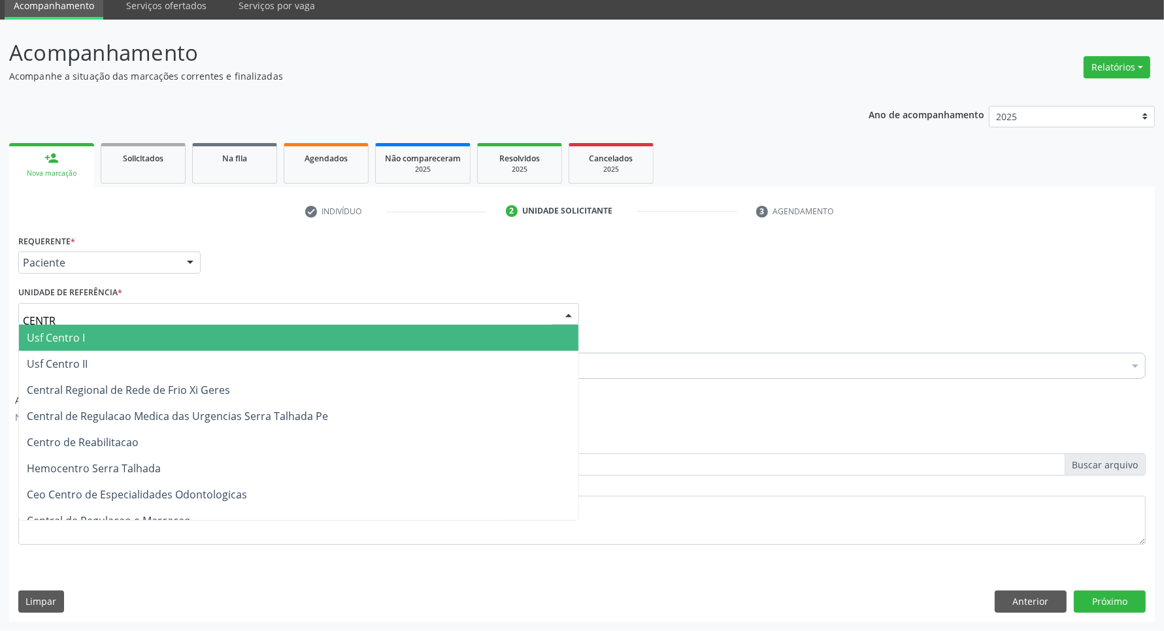
type input "CENTRO"
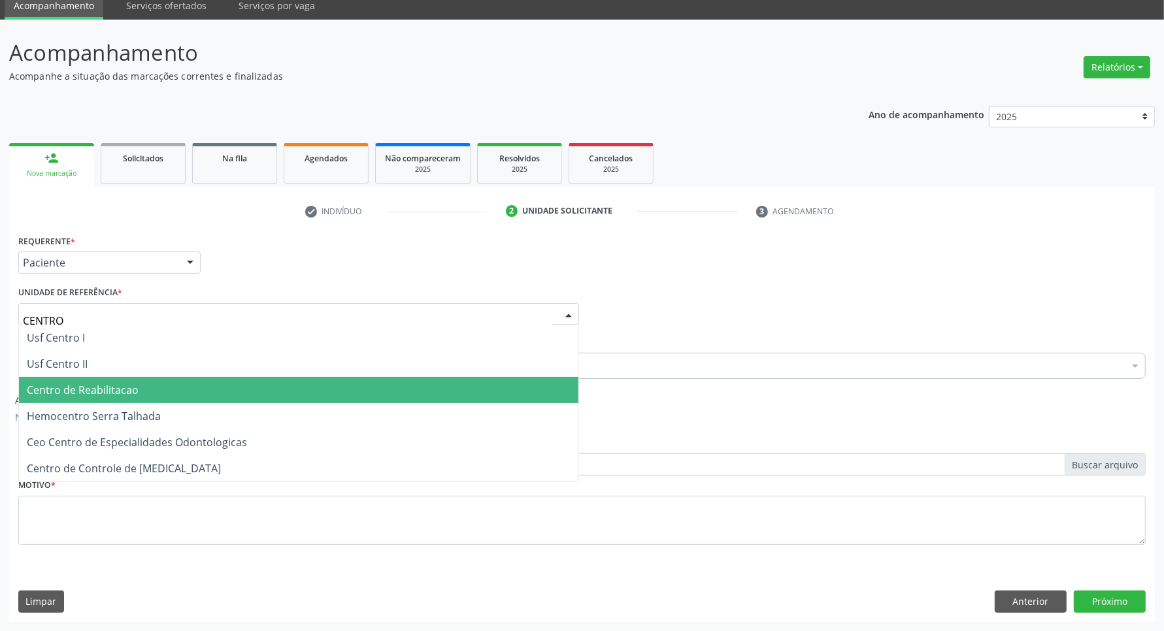
click at [92, 383] on span "Centro de Reabilitacao" at bounding box center [83, 390] width 112 height 14
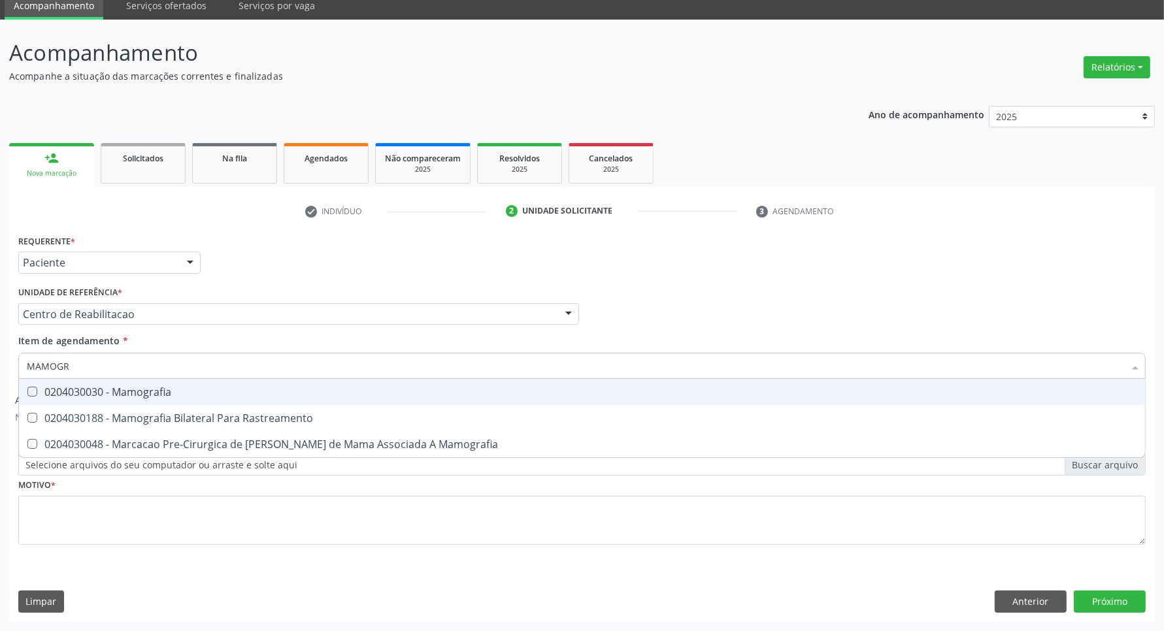
type input "MAMOGRA"
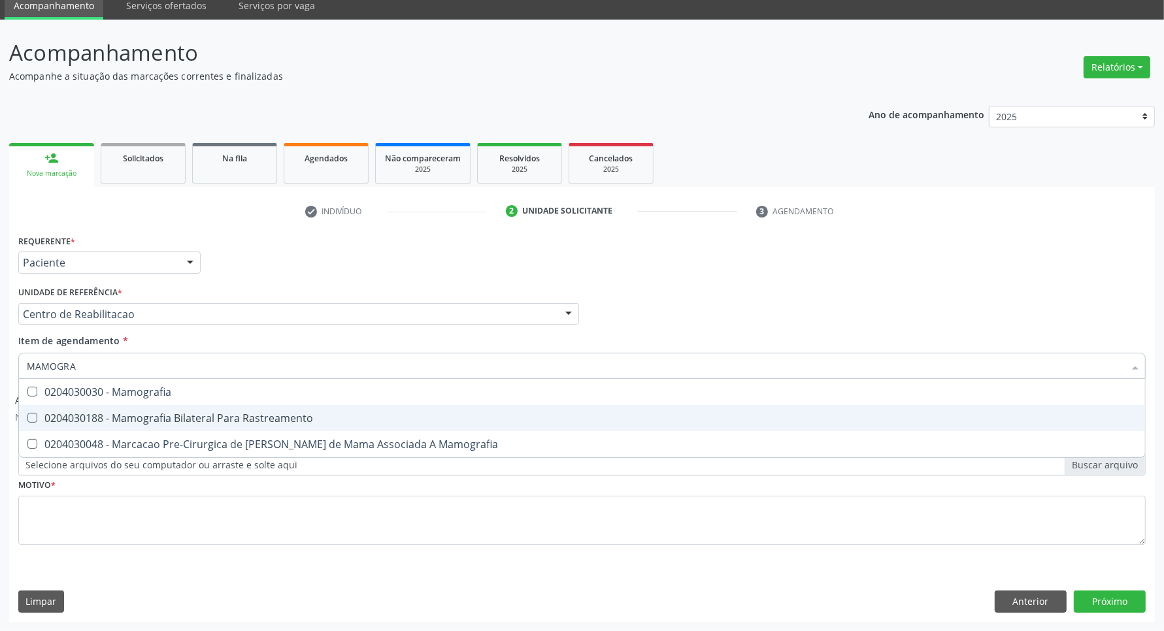
click at [100, 420] on div "0204030188 - Mamografia Bilateral Para Rastreamento" at bounding box center [582, 418] width 1110 height 10
checkbox Rastreamento "true"
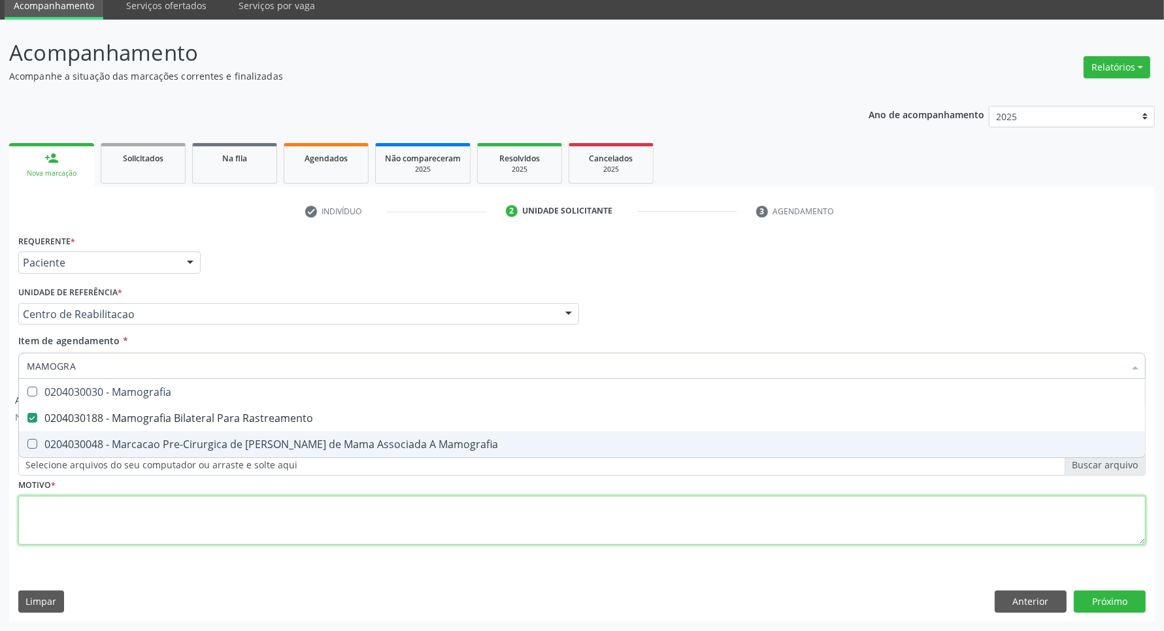
click at [118, 512] on div "Requerente * Paciente Profissional de Saúde Paciente Nenhum resultado encontrad…" at bounding box center [581, 397] width 1127 height 332
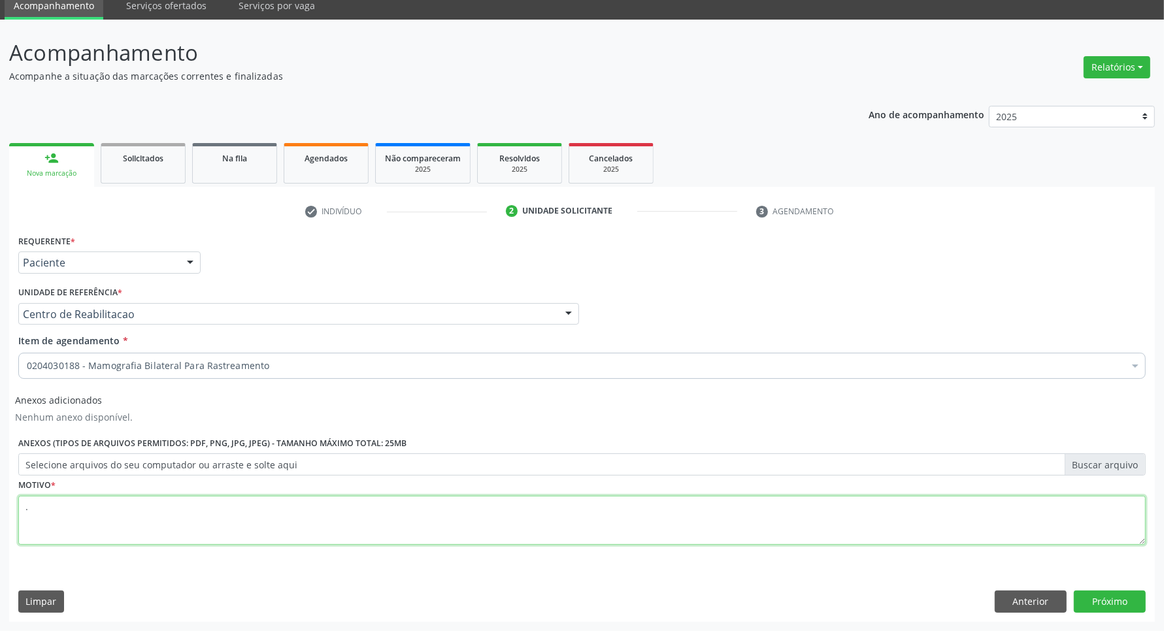
type textarea "."
click at [1111, 613] on div "Requerente * Paciente Profissional de Saúde Paciente Nenhum resultado encontrad…" at bounding box center [582, 426] width 1146 height 390
click at [1108, 606] on button "Próximo" at bounding box center [1110, 602] width 72 height 22
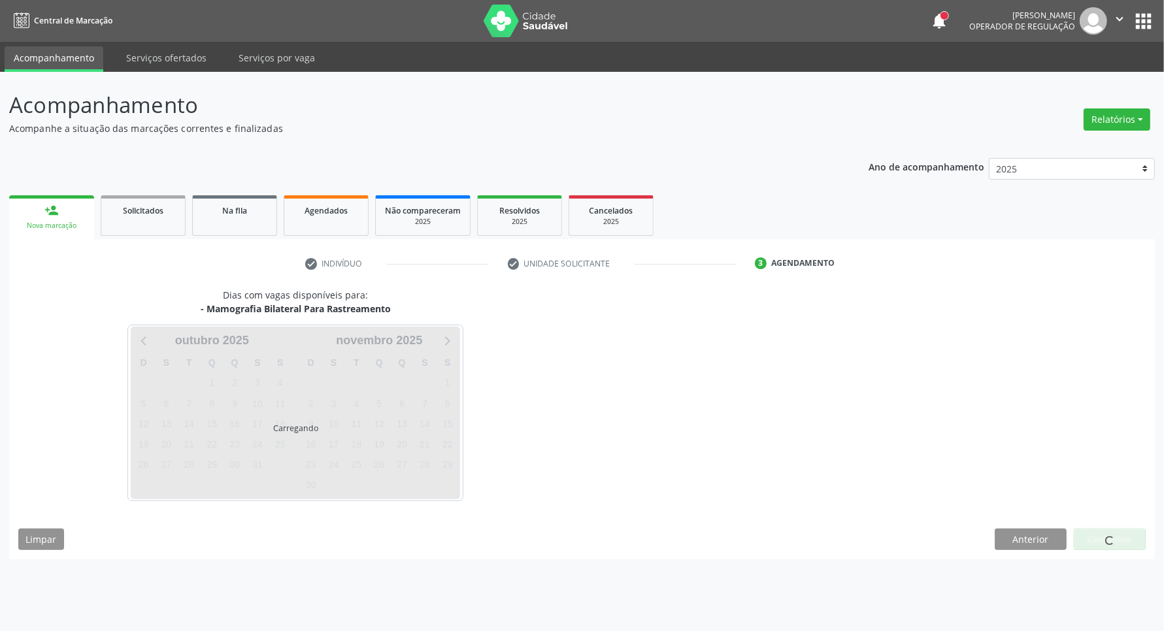
scroll to position [0, 0]
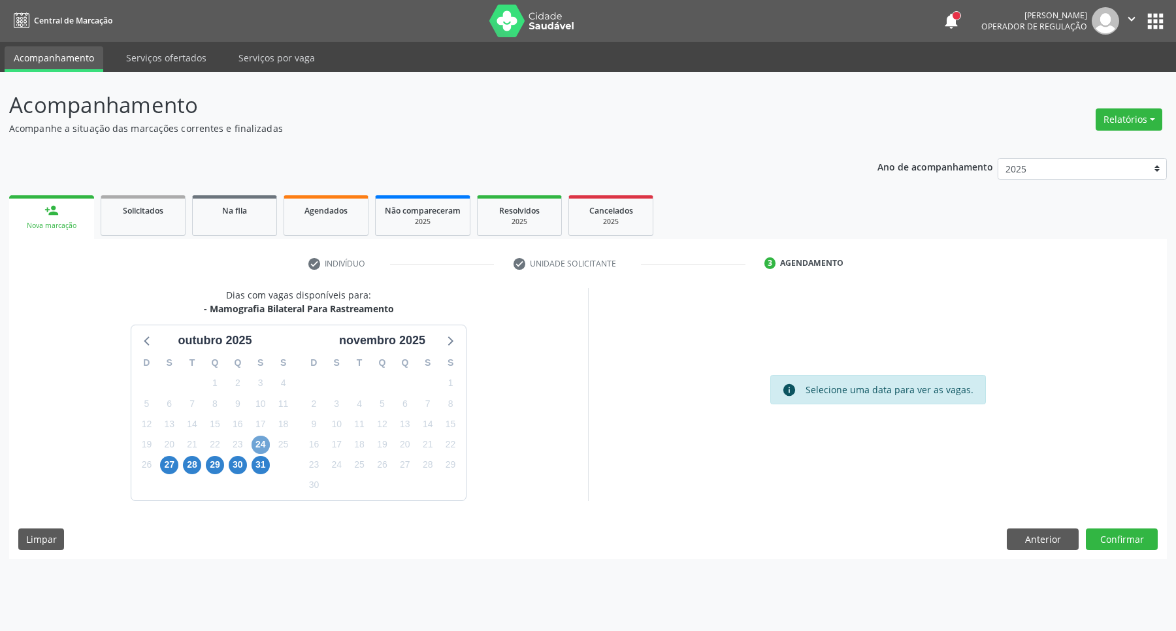
click at [259, 446] on span "24" at bounding box center [261, 445] width 18 height 18
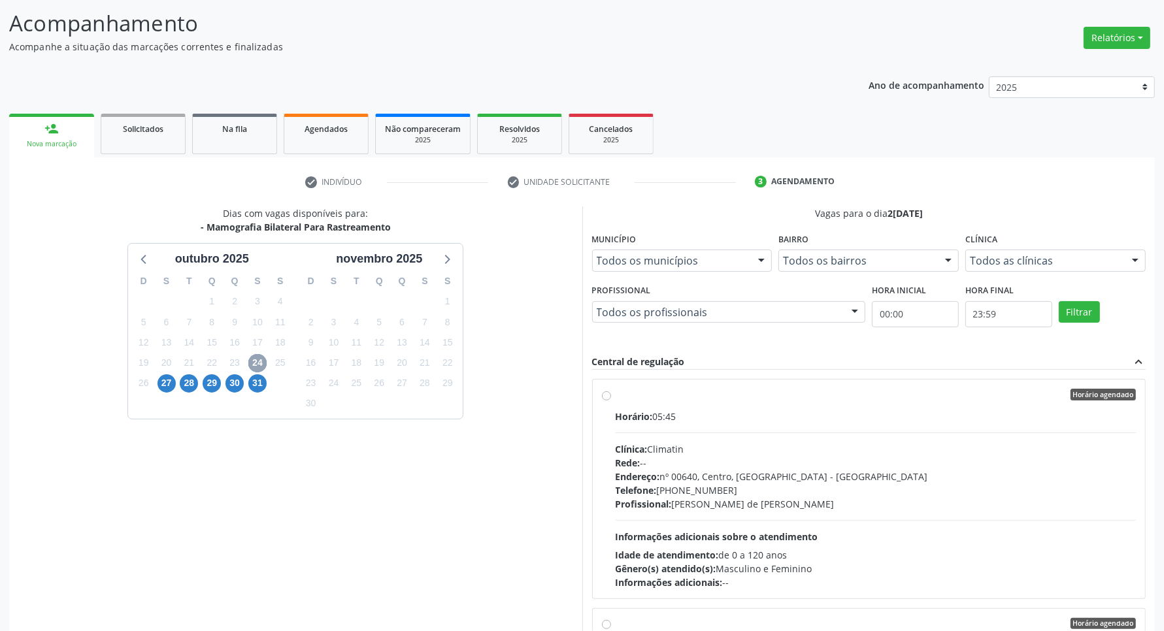
scroll to position [163, 0]
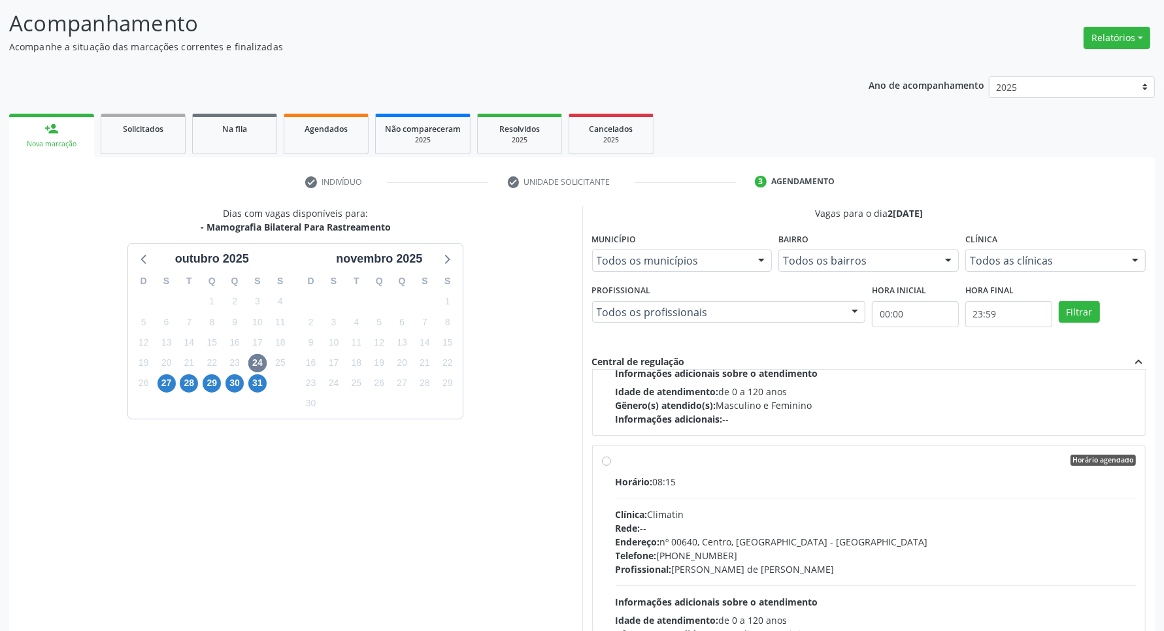
click at [822, 415] on div "Informações adicionais: --" at bounding box center [876, 419] width 521 height 14
click at [611, 237] on input "Horário agendado Horário: 05:45 Clínica: Climatin Rede: -- Endereço: nº 00640, …" at bounding box center [606, 231] width 9 height 12
radio input "true"
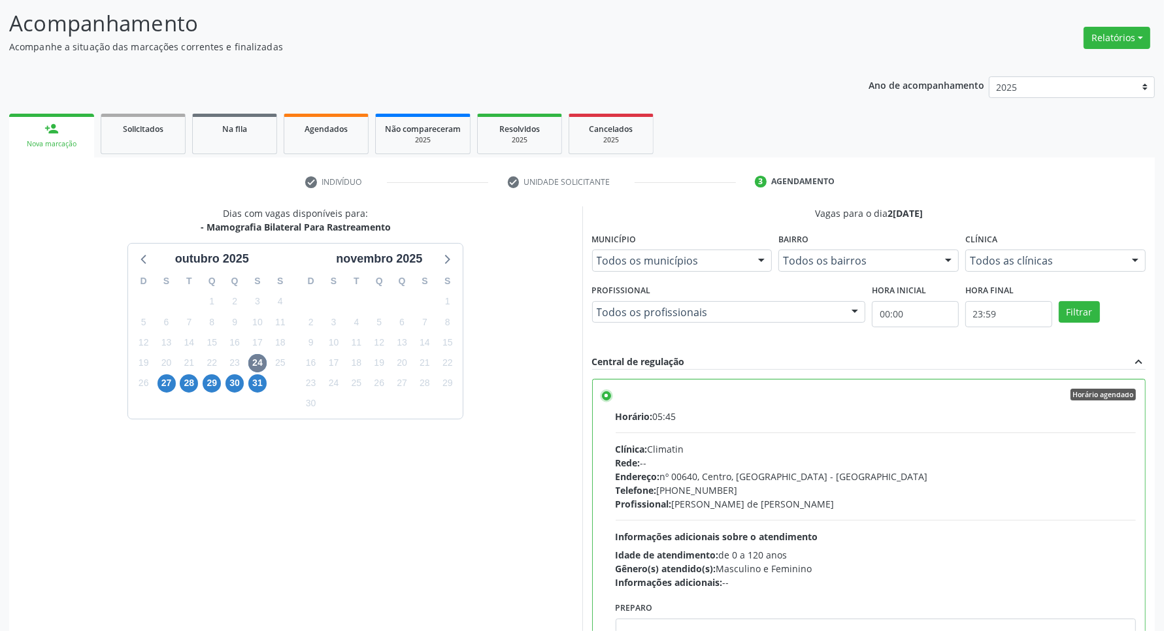
scroll to position [149, 0]
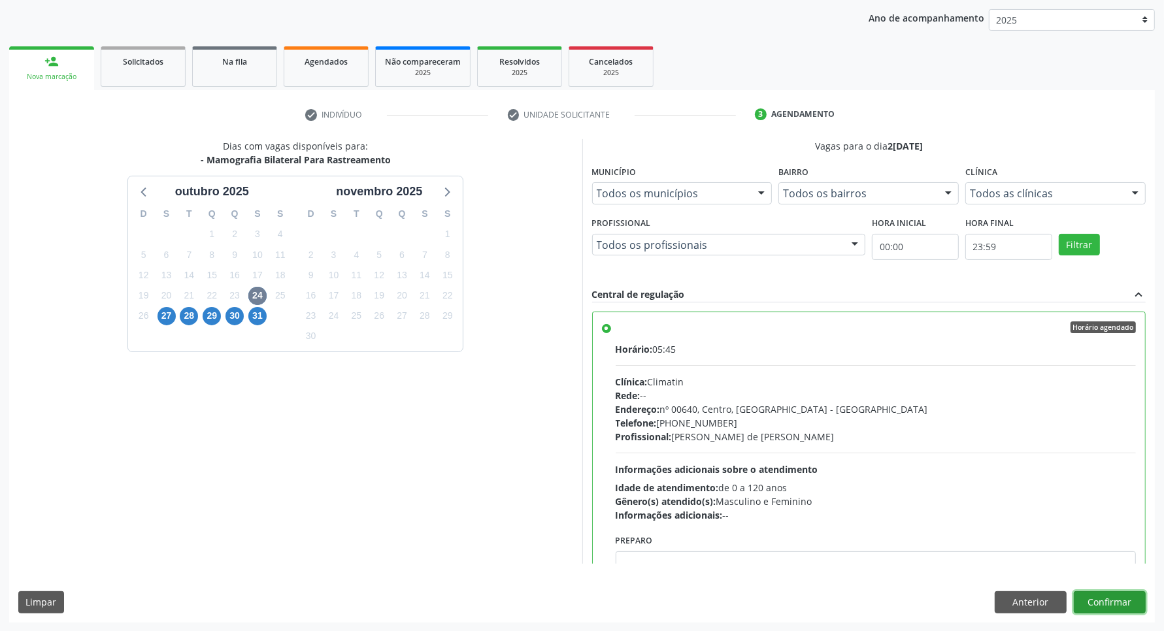
click at [1117, 591] on button "Confirmar" at bounding box center [1110, 602] width 72 height 22
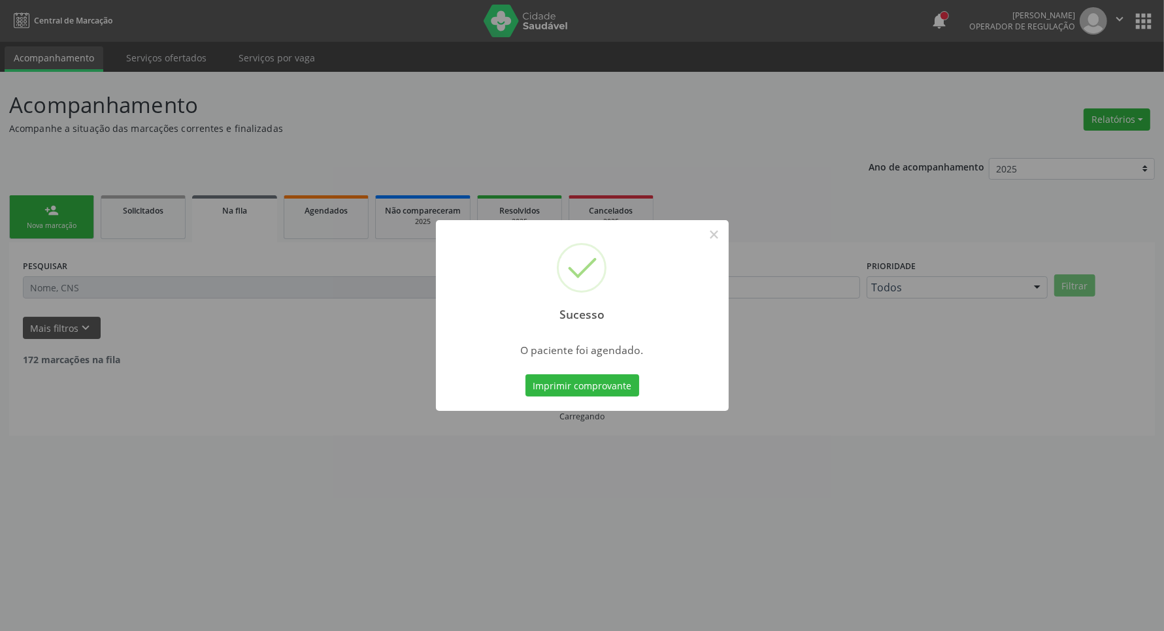
scroll to position [0, 0]
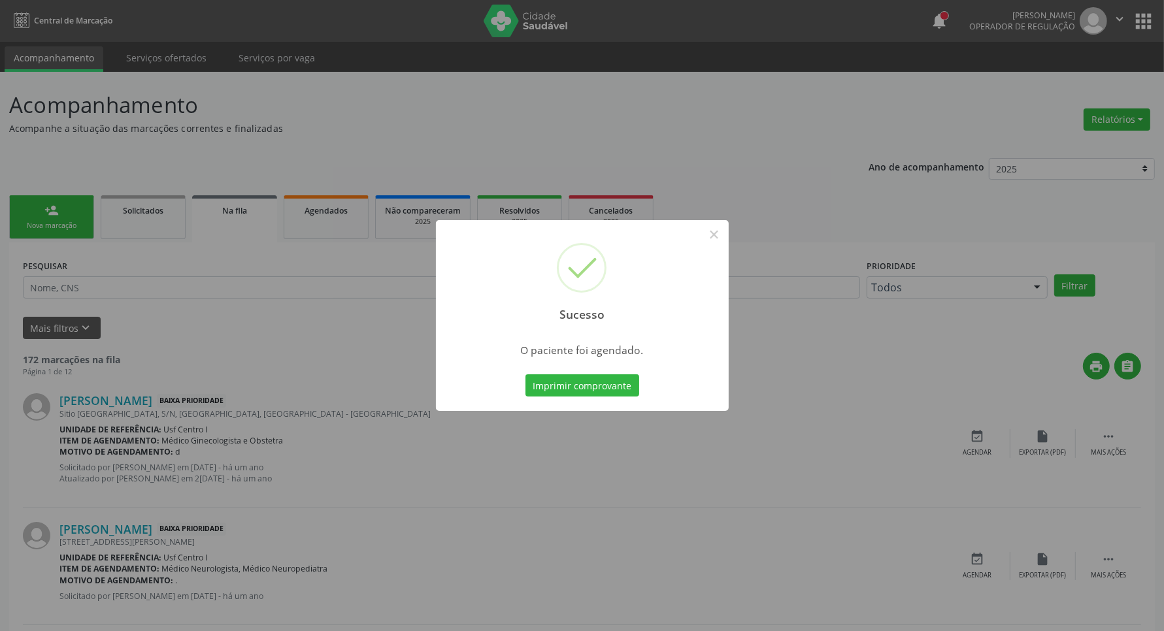
click at [557, 370] on div "Sucesso × O paciente foi agendado. Imprimir comprovante Cancel" at bounding box center [582, 315] width 293 height 191
click at [553, 381] on button "Imprimir comprovante" at bounding box center [582, 385] width 114 height 22
